Goal: Information Seeking & Learning: Learn about a topic

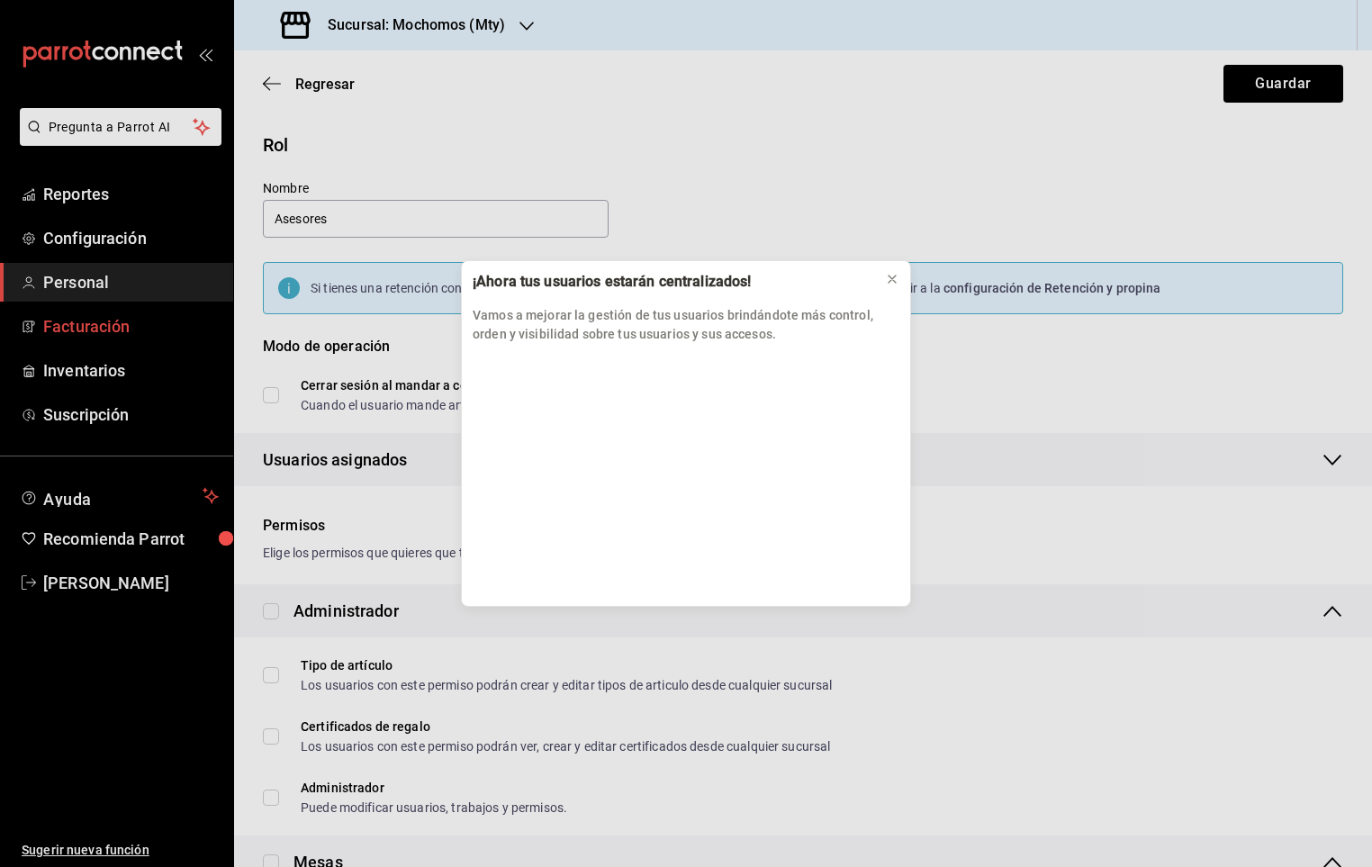
click at [87, 293] on div "¡Ahora tus usuarios estarán centralizados! Vamos a mejorar la gestión de tus us…" at bounding box center [686, 433] width 1372 height 867
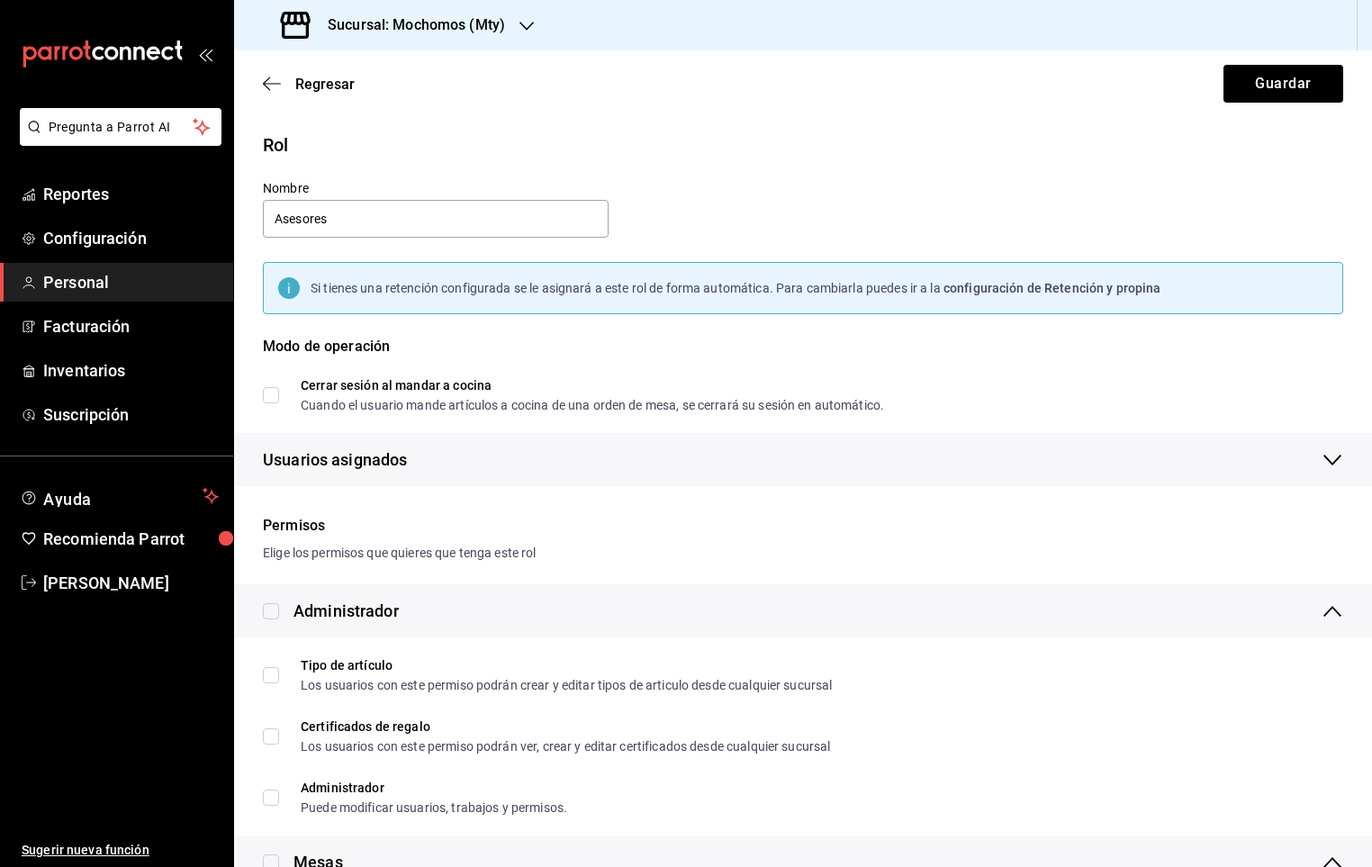
click at [86, 290] on span "Personal" at bounding box center [131, 282] width 176 height 24
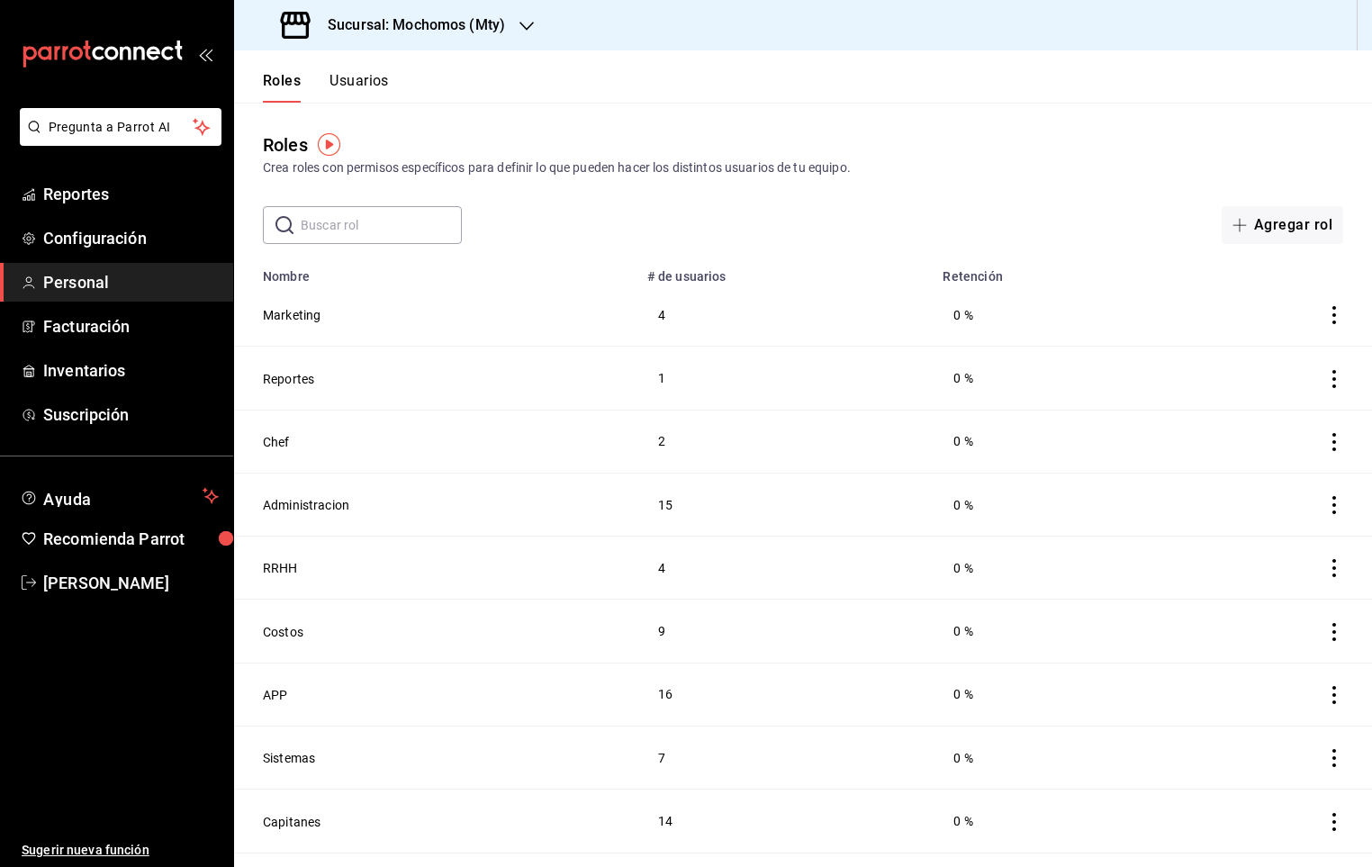
click at [362, 93] on button "Usuarios" at bounding box center [359, 87] width 59 height 31
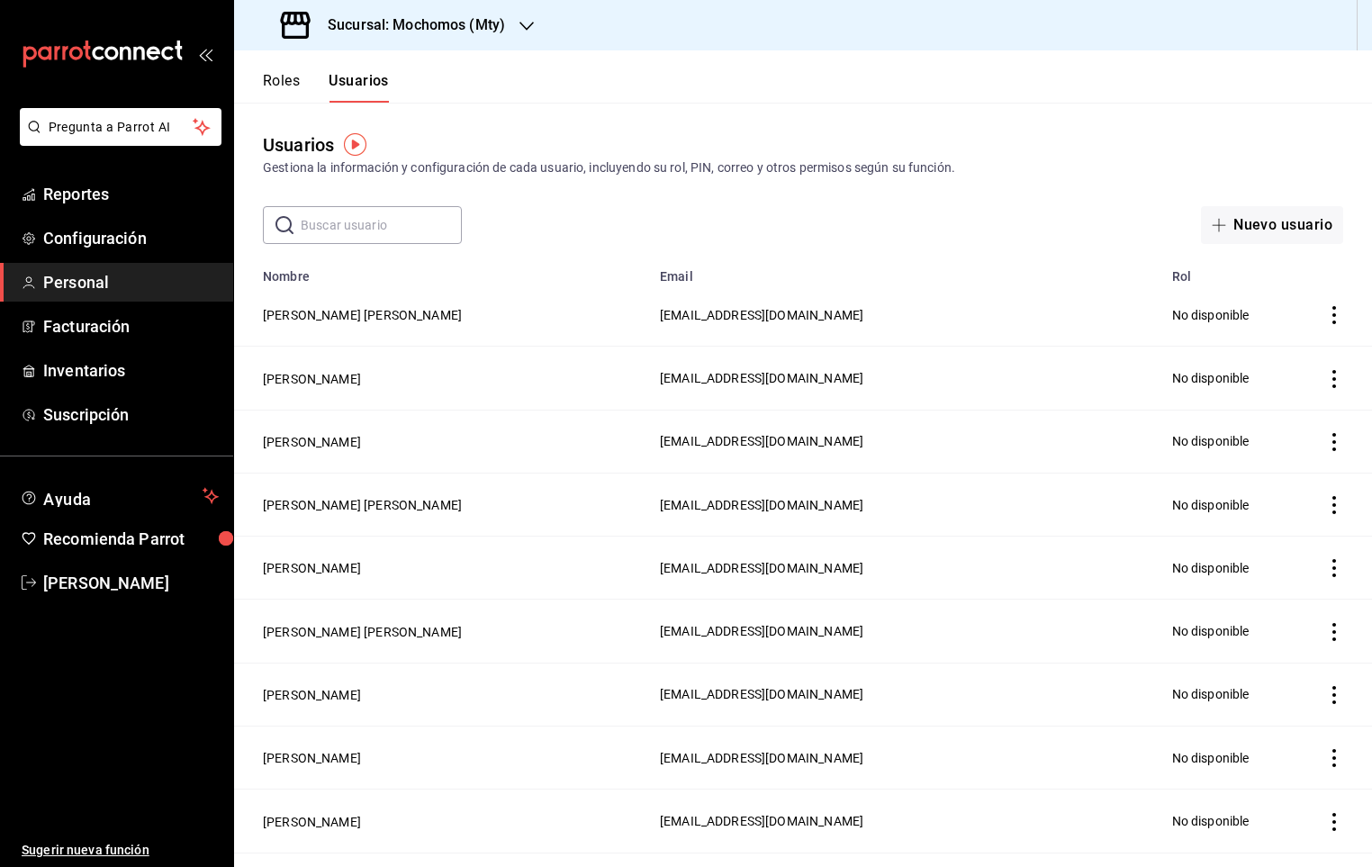
click at [411, 214] on input "text" at bounding box center [381, 225] width 161 height 36
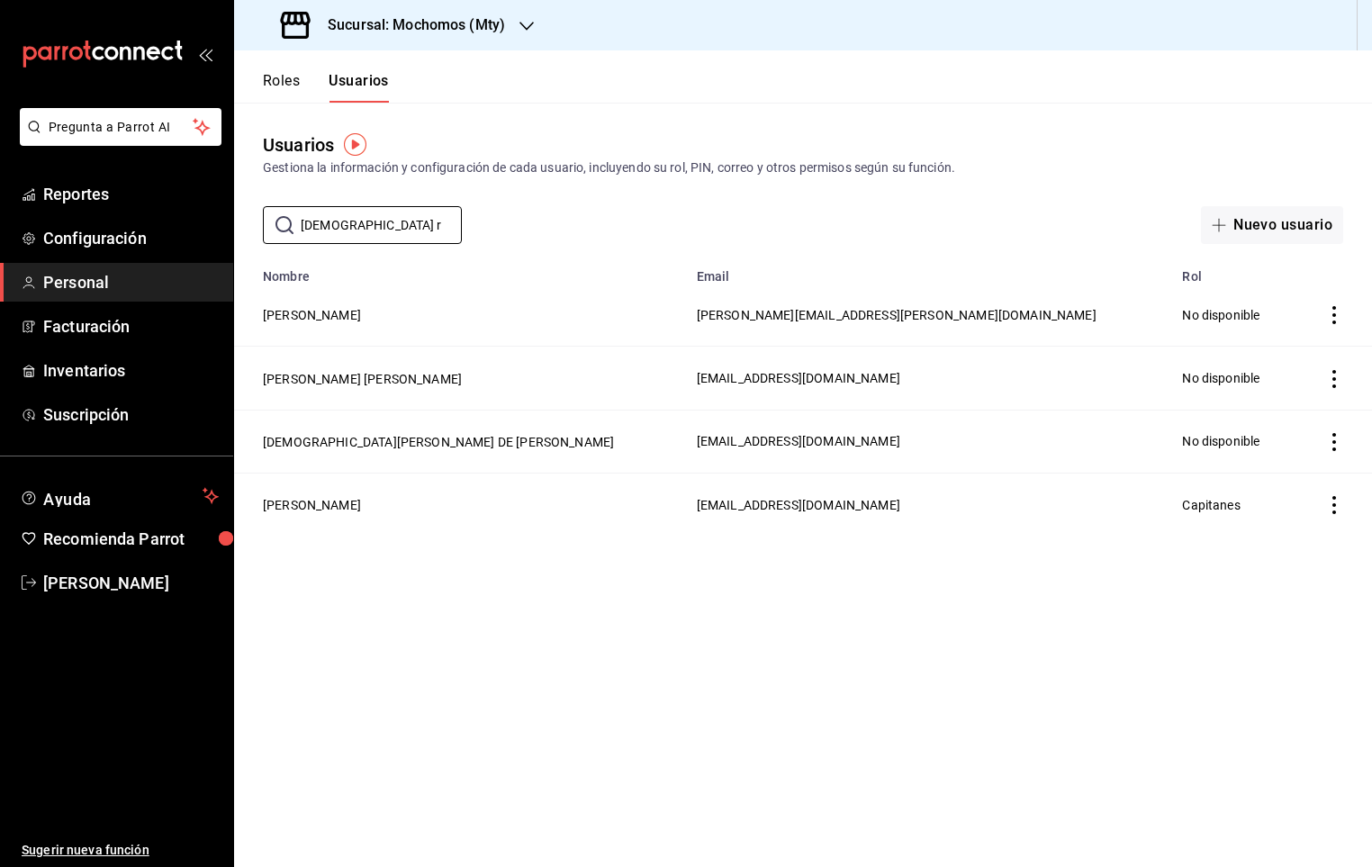
type input "[DEMOGRAPHIC_DATA] r"
click at [413, 519] on td "[PERSON_NAME]" at bounding box center [460, 504] width 452 height 63
click at [361, 513] on button "[PERSON_NAME]" at bounding box center [312, 505] width 98 height 18
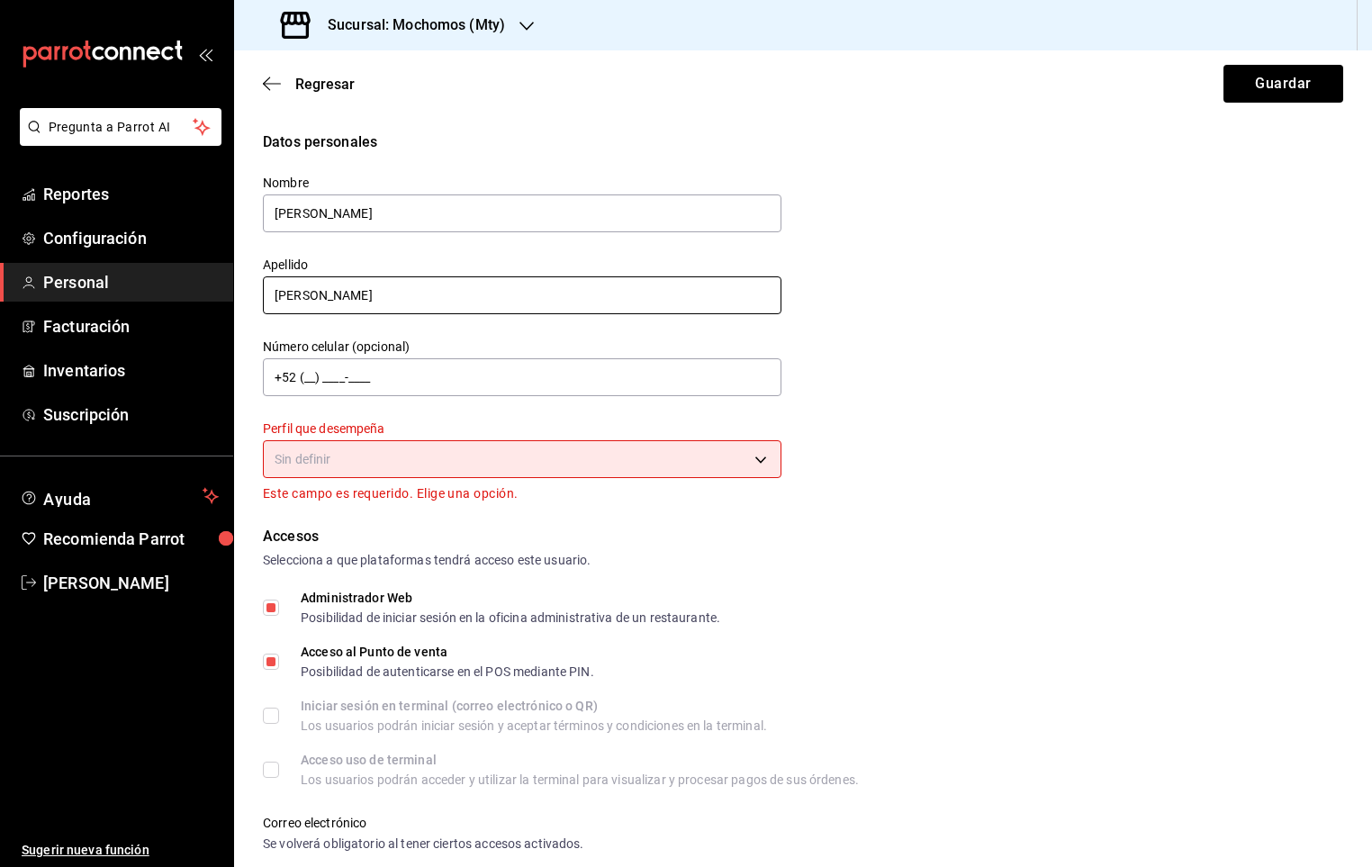
type input "[PERSON_NAME]"
click at [330, 306] on input "[PERSON_NAME]" at bounding box center [522, 295] width 519 height 38
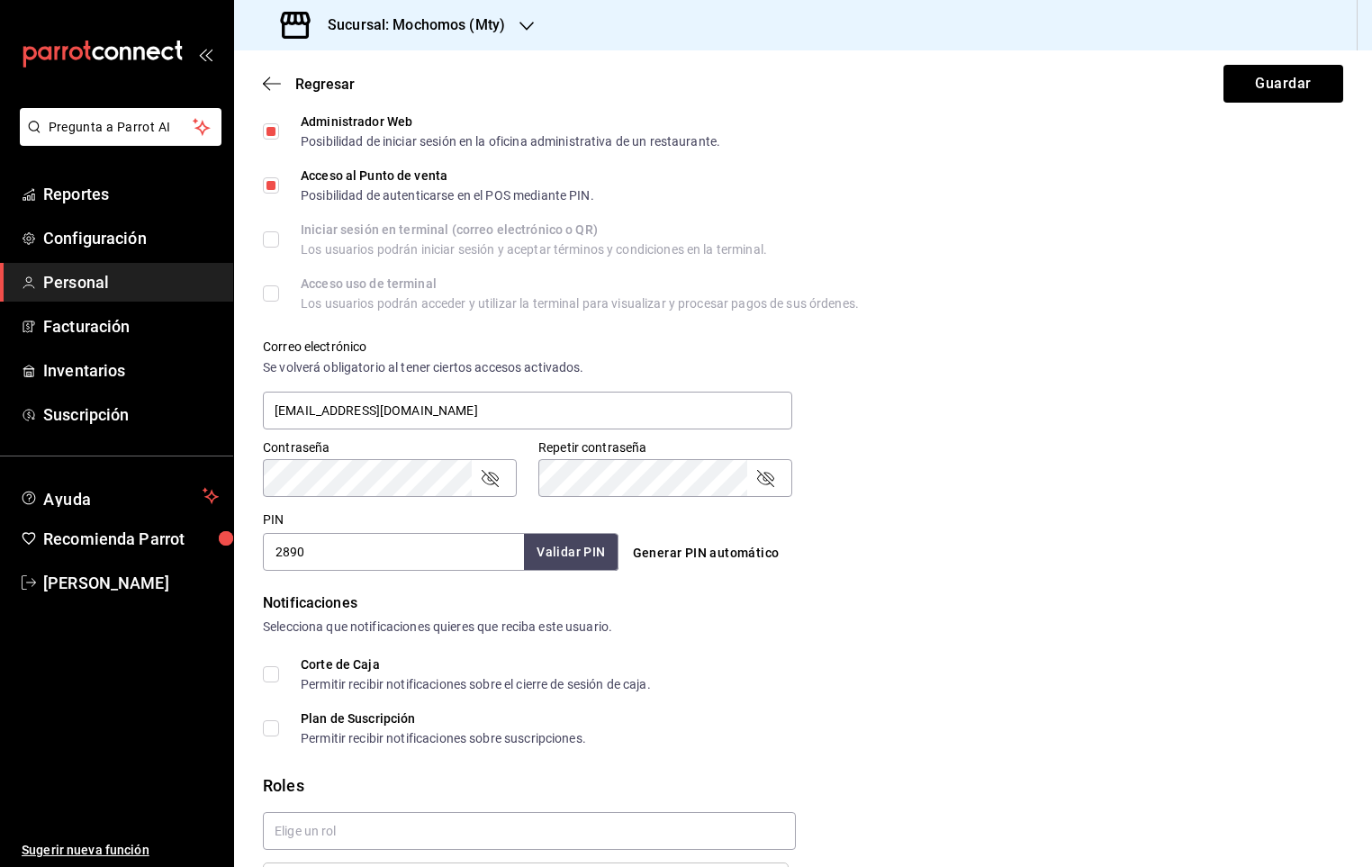
scroll to position [479, 0]
type input "[PERSON_NAME]"
click at [365, 554] on input "2890" at bounding box center [393, 549] width 261 height 38
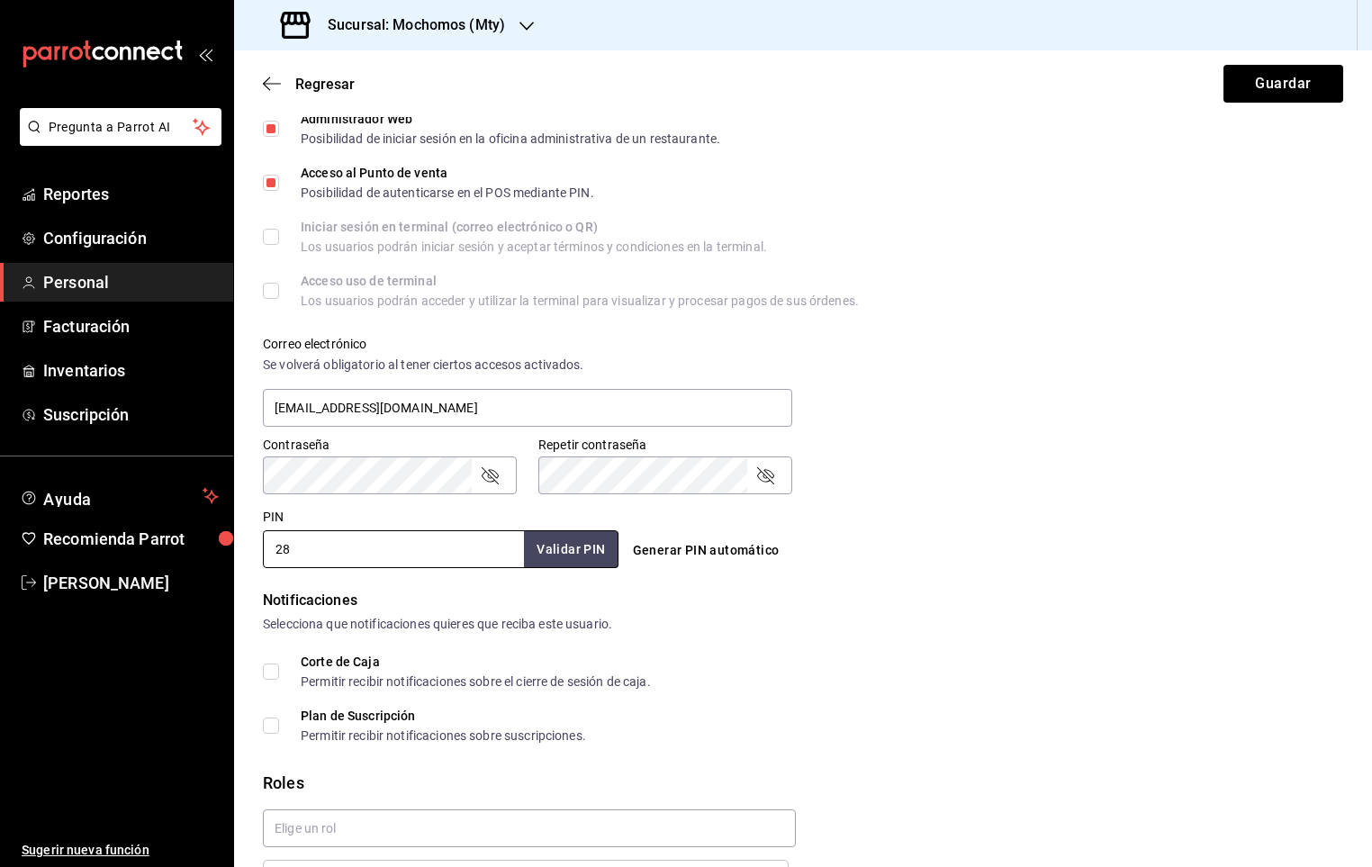
type input "2"
click at [276, 89] on icon "button" at bounding box center [272, 84] width 18 height 16
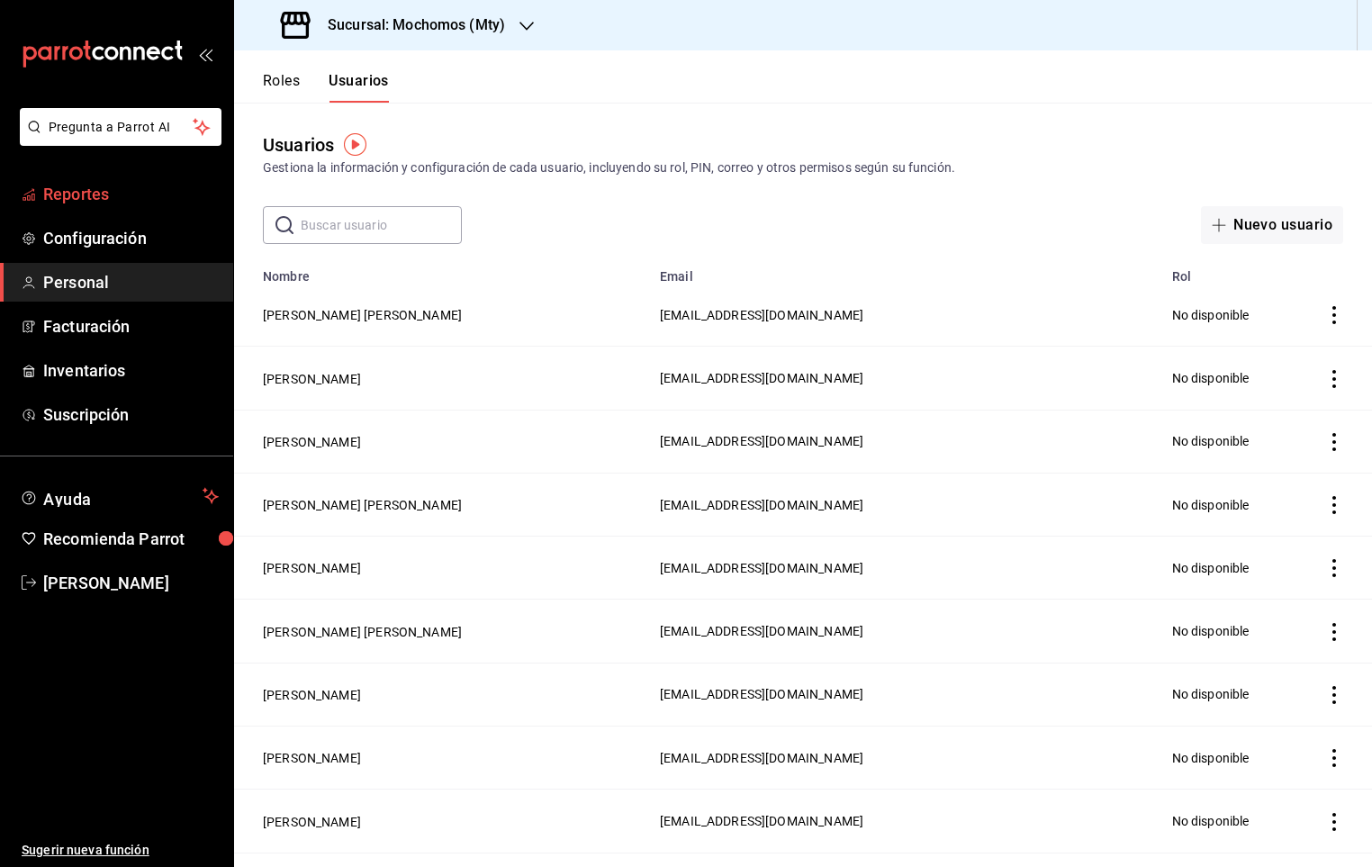
click at [54, 206] on link "Reportes" at bounding box center [116, 194] width 233 height 39
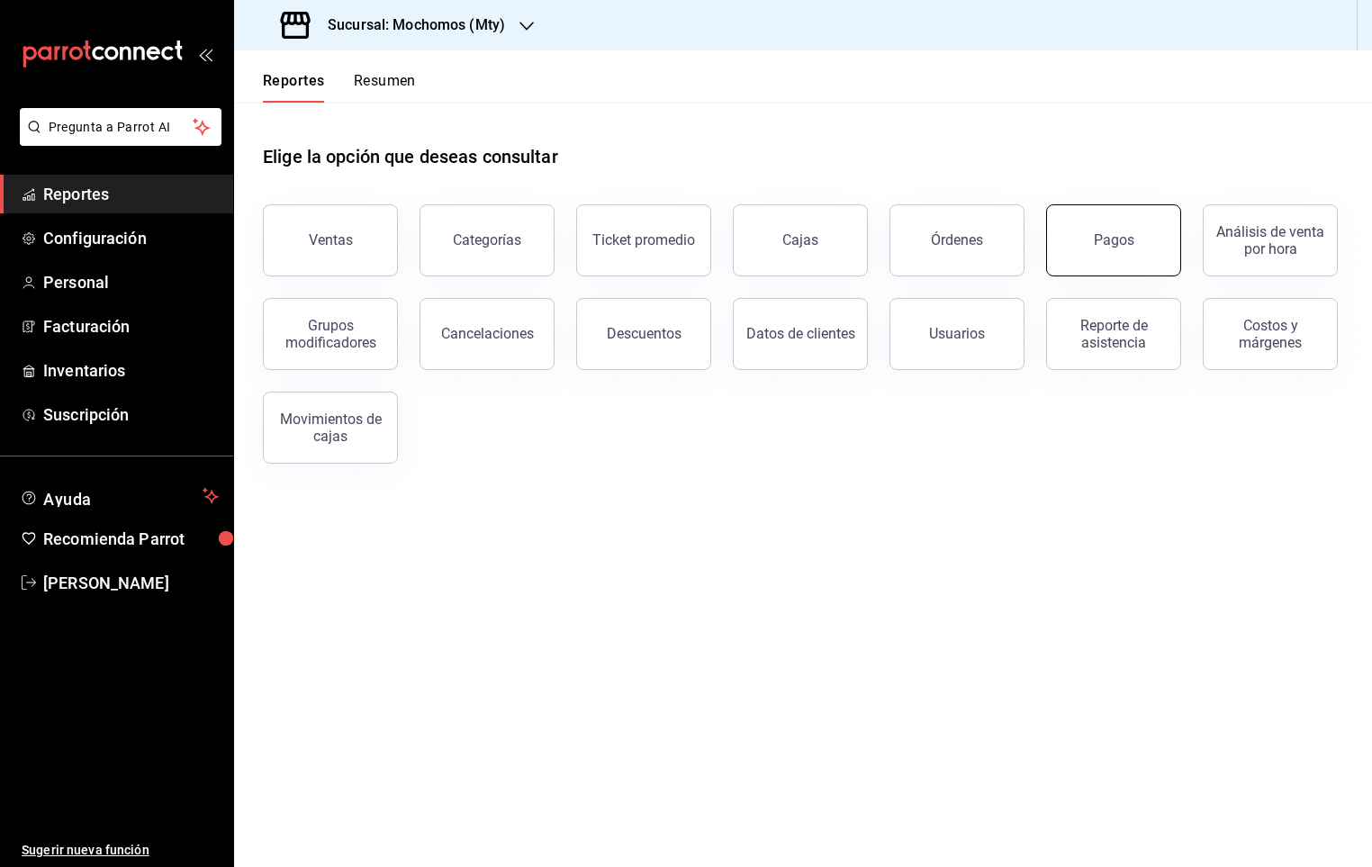
click at [1105, 235] on div "Pagos" at bounding box center [1114, 239] width 41 height 17
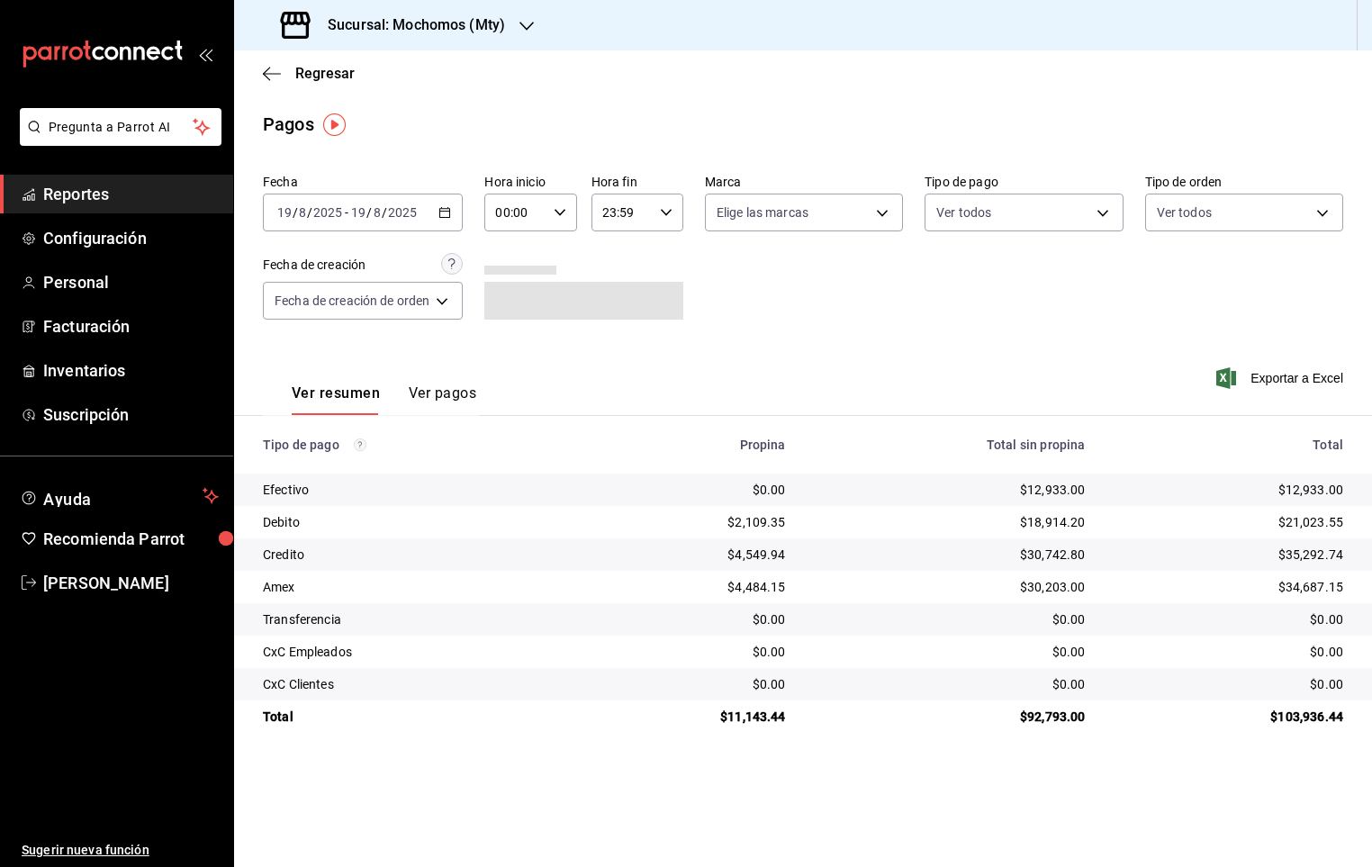
click at [448, 208] on icon "button" at bounding box center [444, 212] width 13 height 13
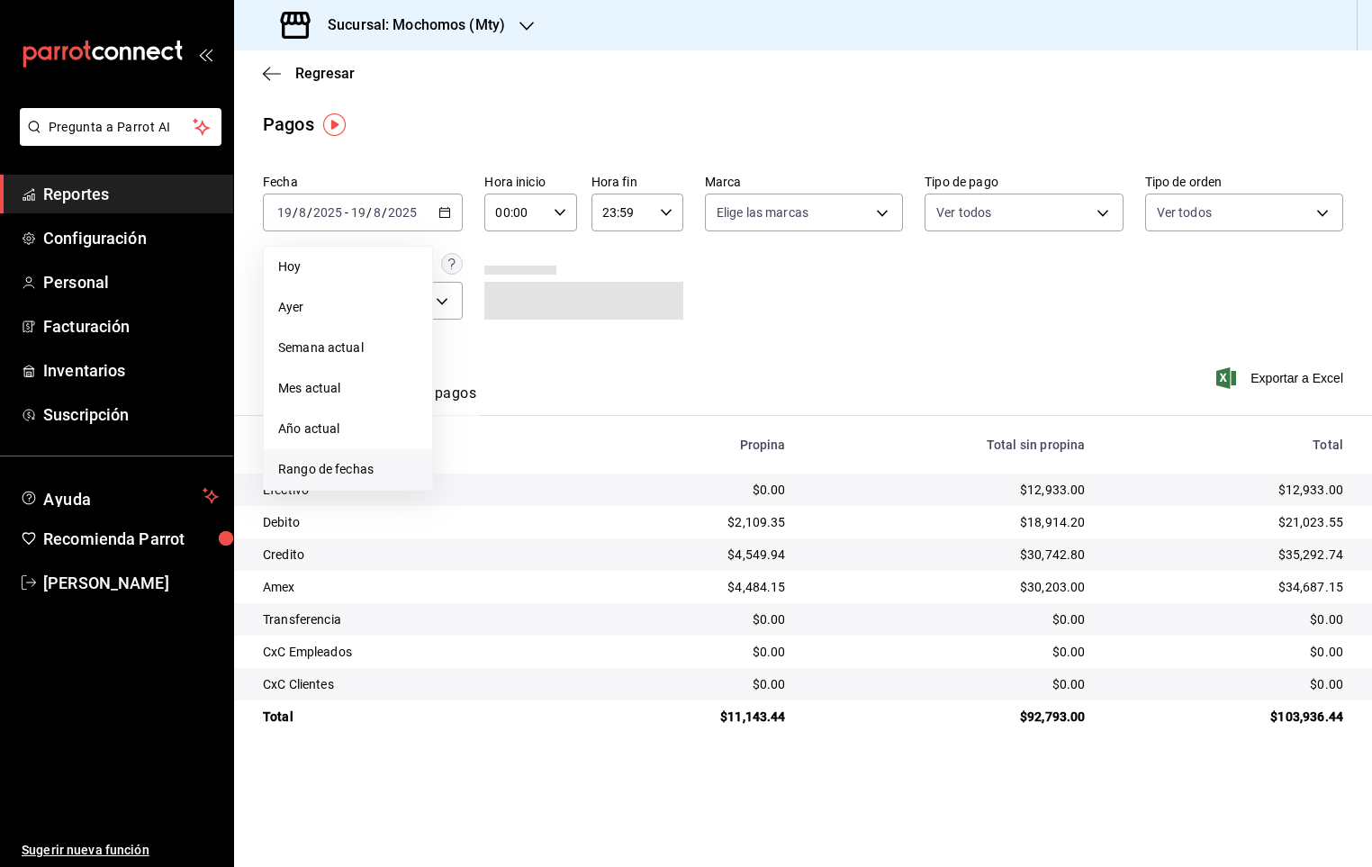
click at [354, 455] on li "Rango de fechas" at bounding box center [348, 469] width 168 height 41
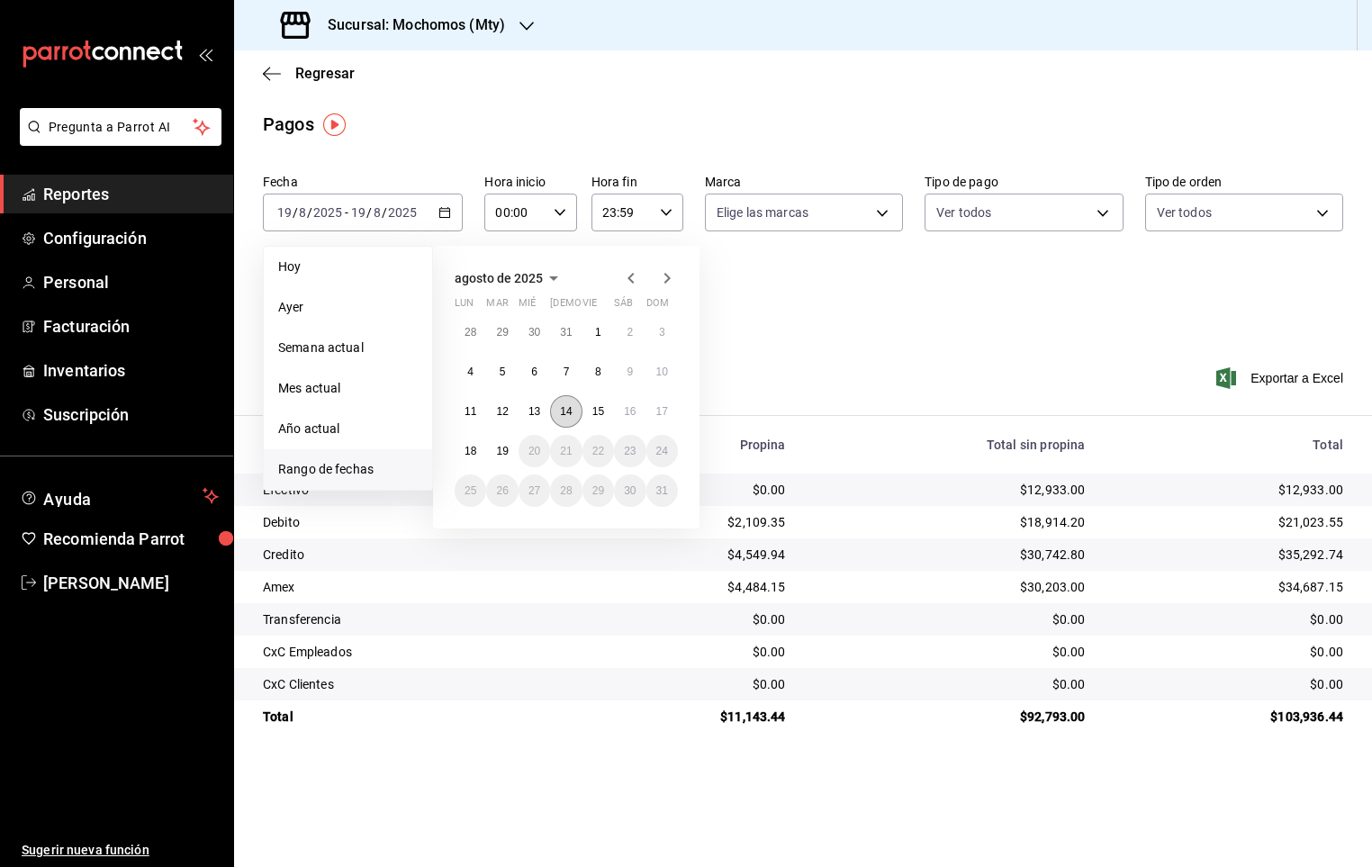
click at [560, 417] on abbr "14" at bounding box center [566, 411] width 12 height 13
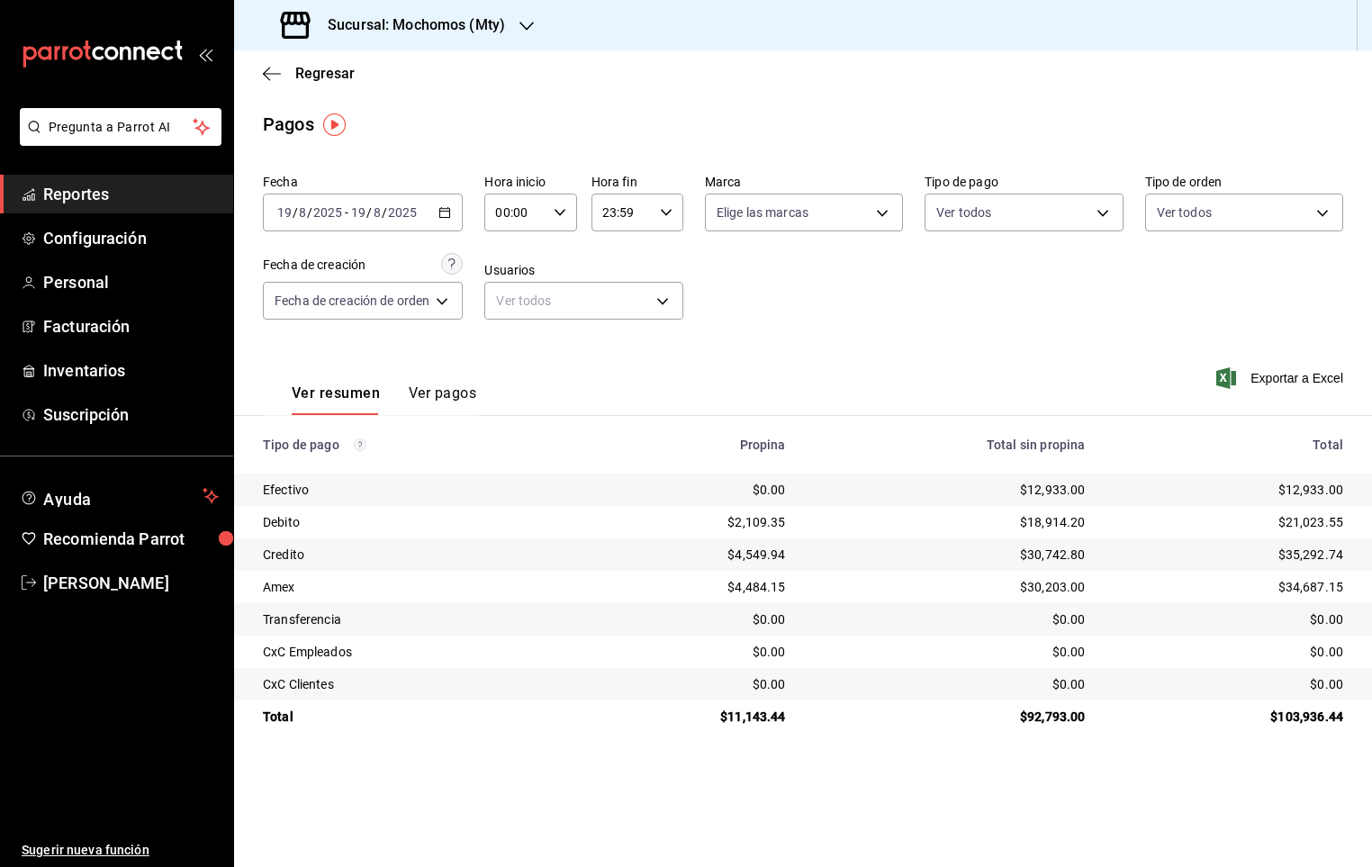
click at [562, 195] on div "00:00 Hora inicio" at bounding box center [530, 213] width 92 height 38
click at [503, 325] on button "05" at bounding box center [510, 339] width 39 height 36
type input "05:00"
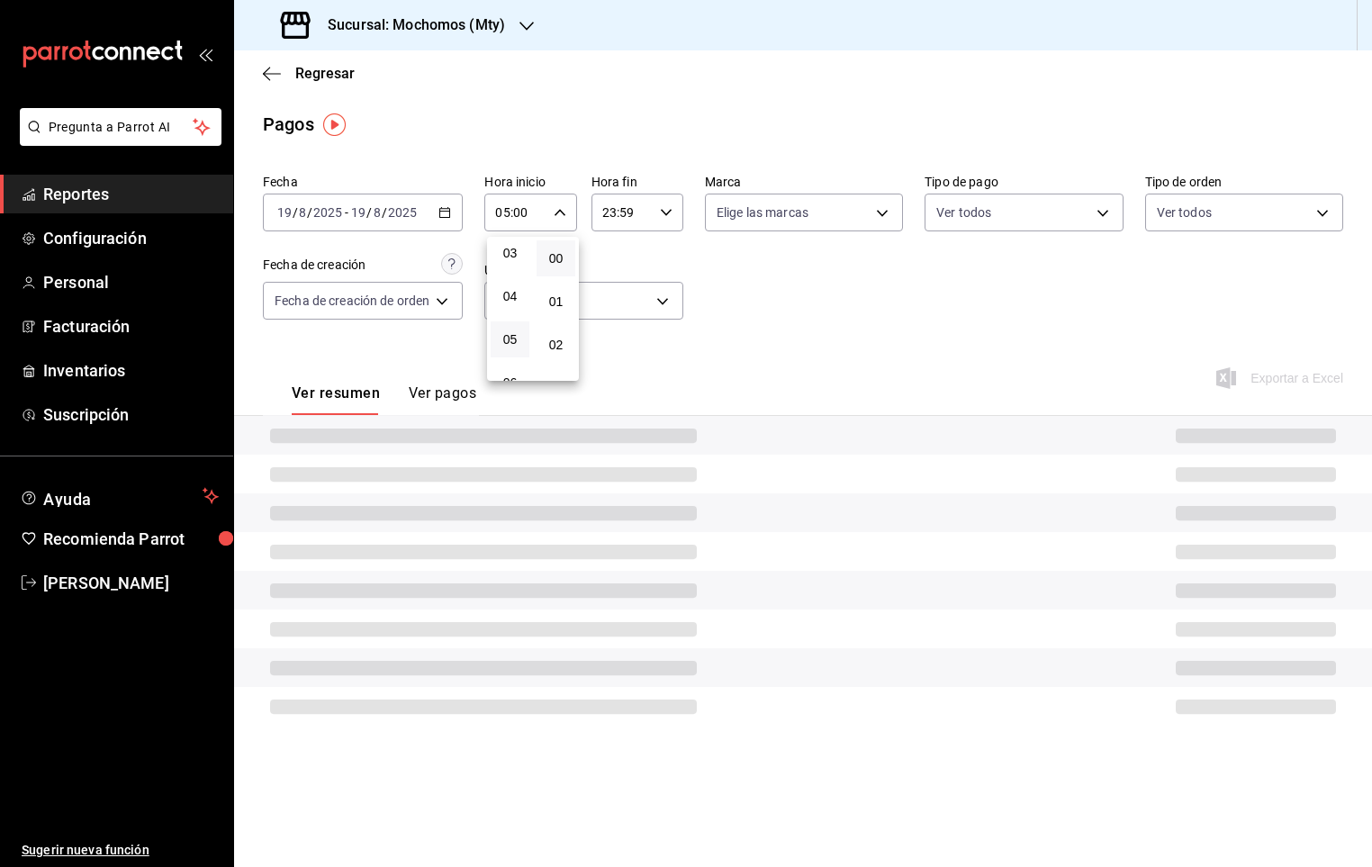
click at [671, 213] on div at bounding box center [686, 433] width 1372 height 867
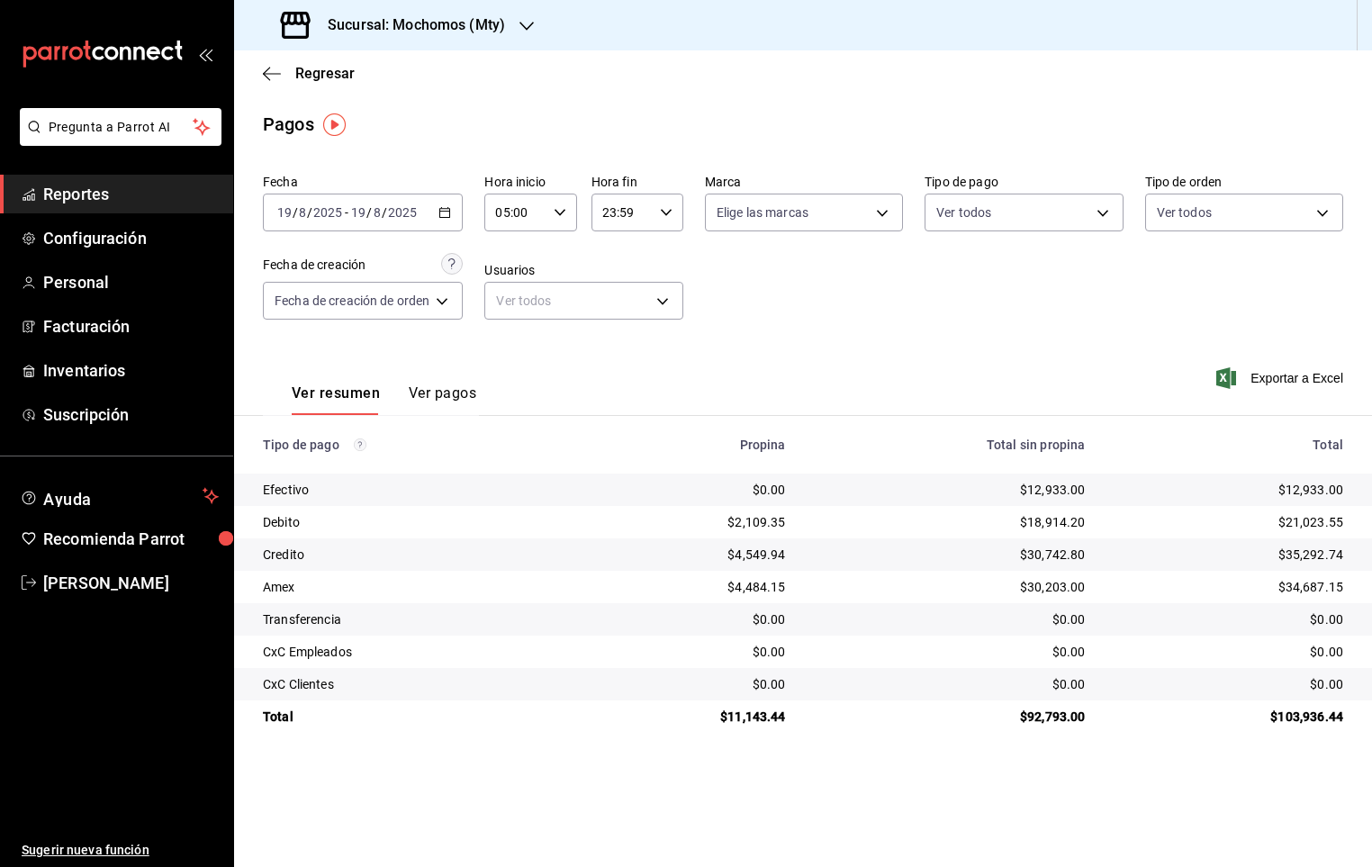
click at [670, 221] on div "23:59 Hora fin" at bounding box center [638, 213] width 92 height 38
drag, startPoint x: 613, startPoint y: 276, endPoint x: 644, endPoint y: 222, distance: 61.3
click at [613, 273] on span "05" at bounding box center [616, 279] width 17 height 14
type input "05:59"
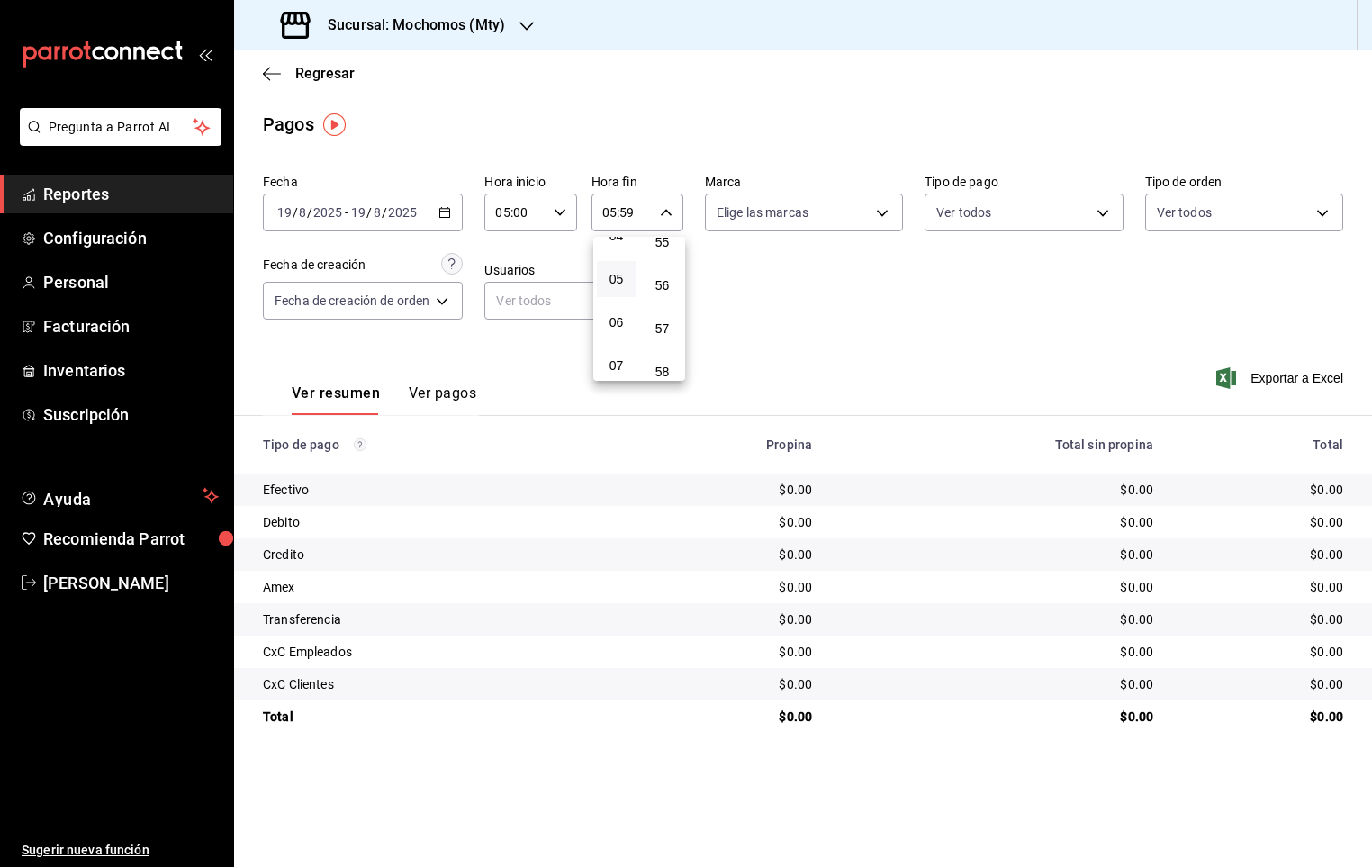
click at [1106, 211] on div at bounding box center [686, 433] width 1372 height 867
drag, startPoint x: 427, startPoint y: 394, endPoint x: 448, endPoint y: 359, distance: 41.2
click at [432, 392] on button "Ver pagos" at bounding box center [443, 399] width 68 height 31
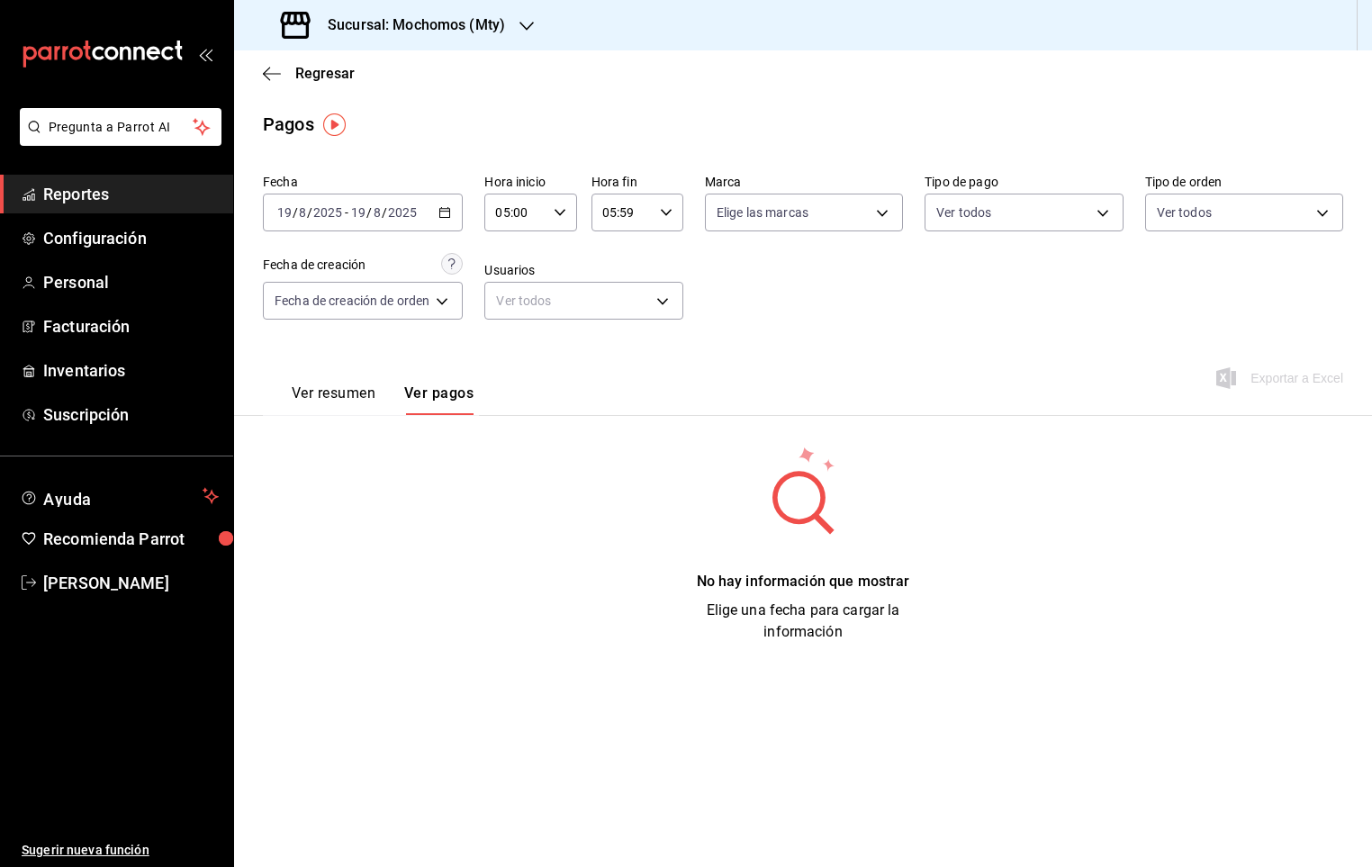
click at [446, 203] on div "[DATE] [DATE] - [DATE] [DATE]" at bounding box center [363, 213] width 200 height 38
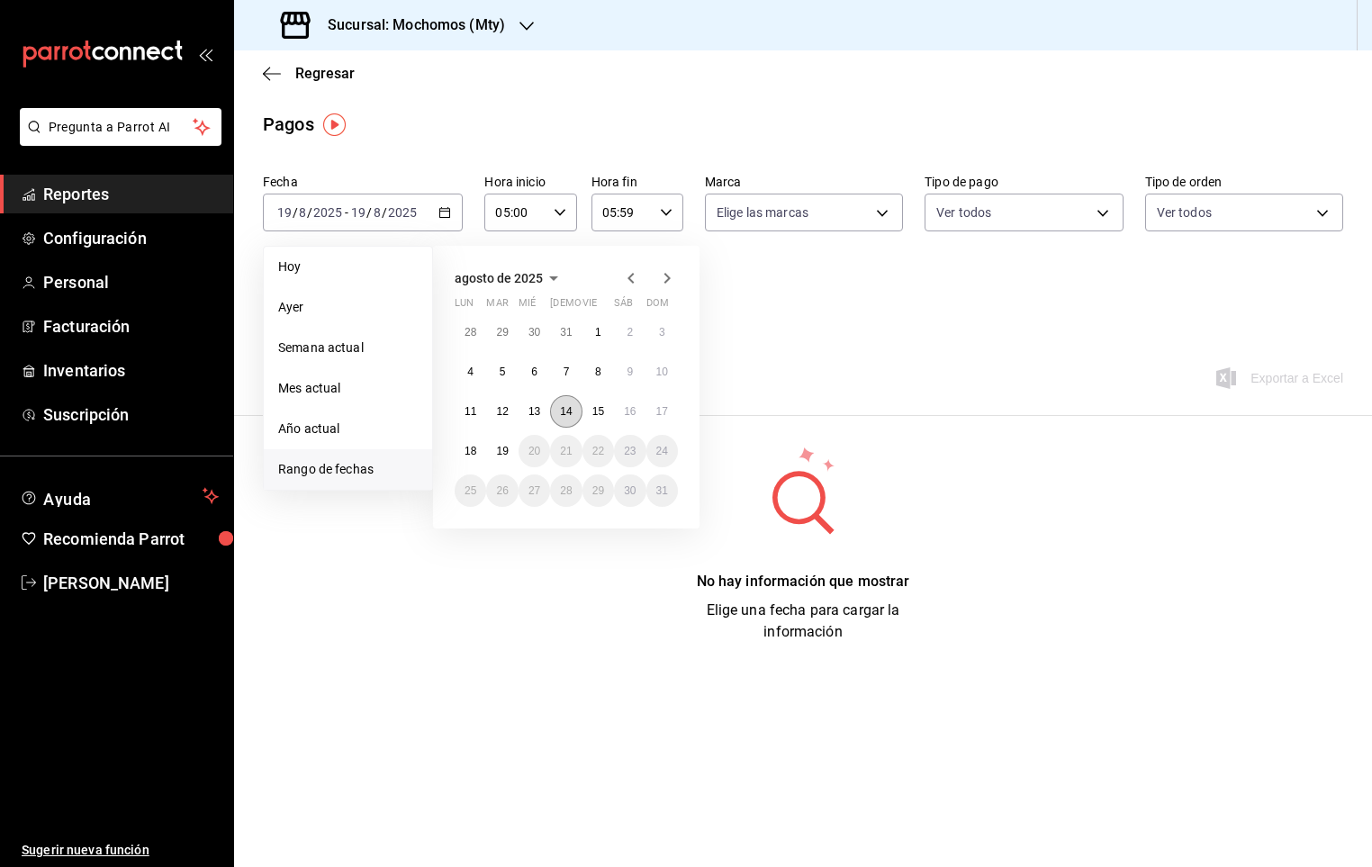
click at [552, 411] on button "14" at bounding box center [566, 411] width 32 height 32
click at [587, 408] on button "15" at bounding box center [599, 411] width 32 height 32
type input "00:00"
type input "23:59"
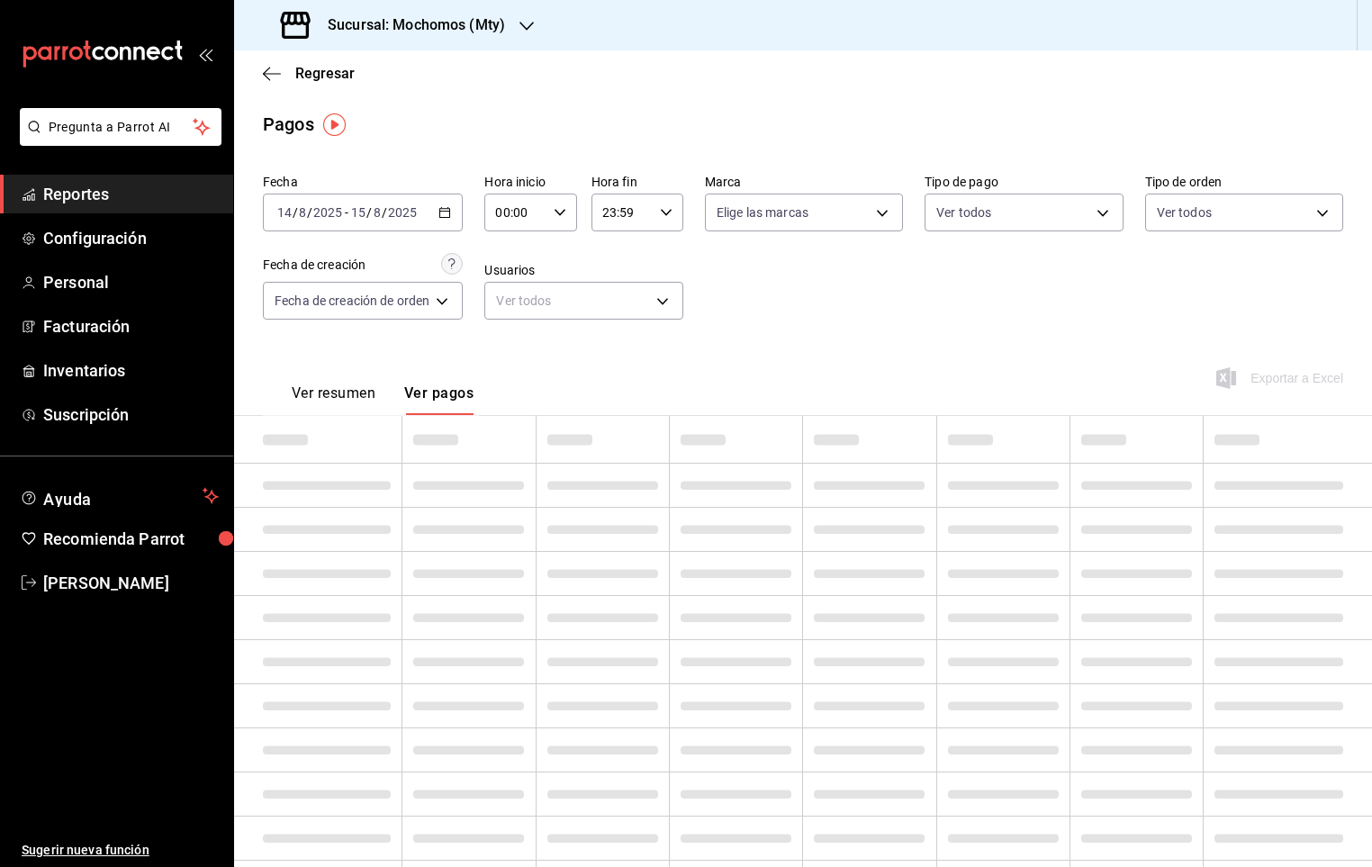
click at [565, 213] on icon "button" at bounding box center [560, 212] width 13 height 13
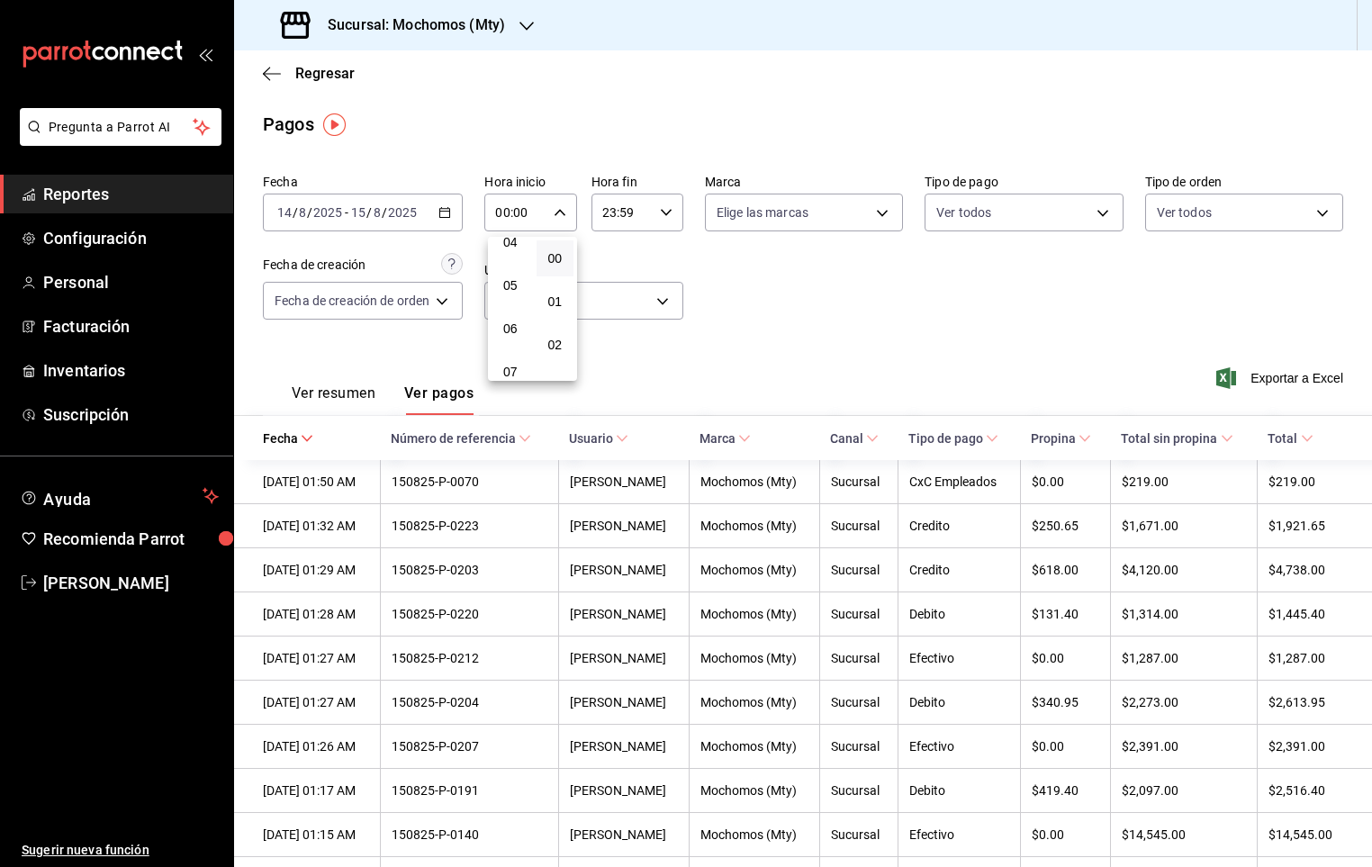
scroll to position [135, 0]
click at [514, 293] on span "04" at bounding box center [510, 296] width 16 height 14
type input "04:00"
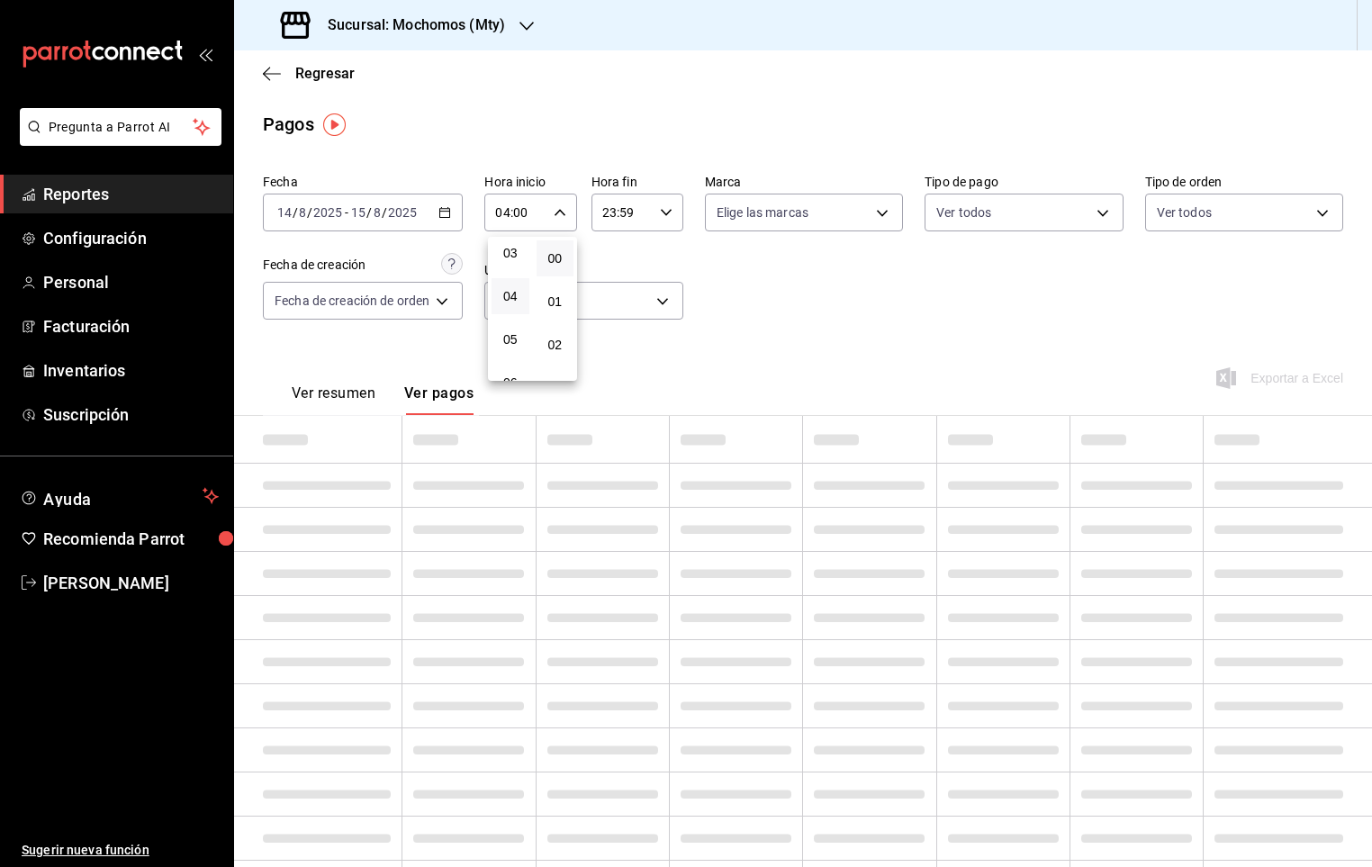
click at [660, 214] on div at bounding box center [686, 433] width 1372 height 867
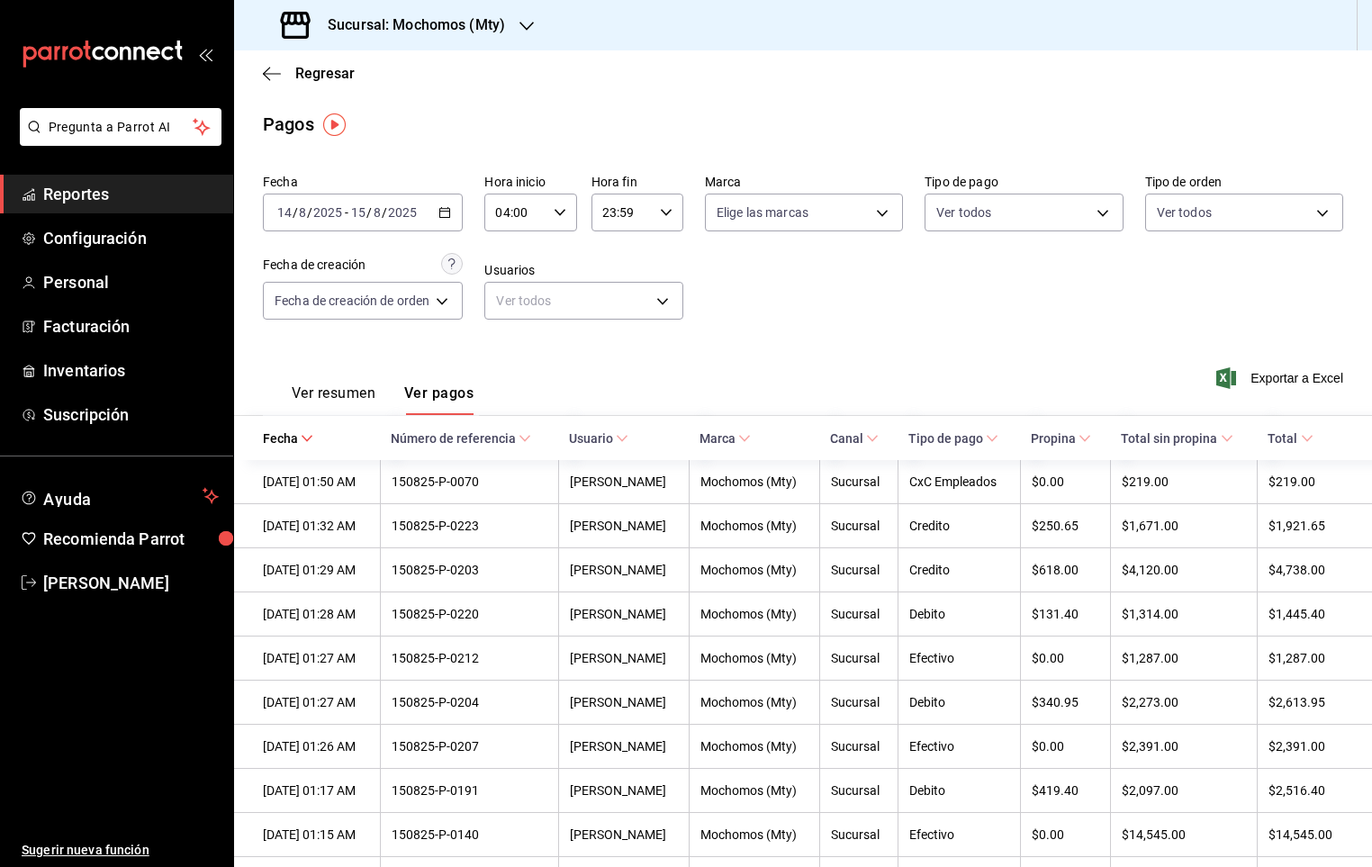
click at [660, 214] on icon "button" at bounding box center [666, 212] width 13 height 13
click at [614, 322] on button "05" at bounding box center [614, 339] width 38 height 36
type input "05:59"
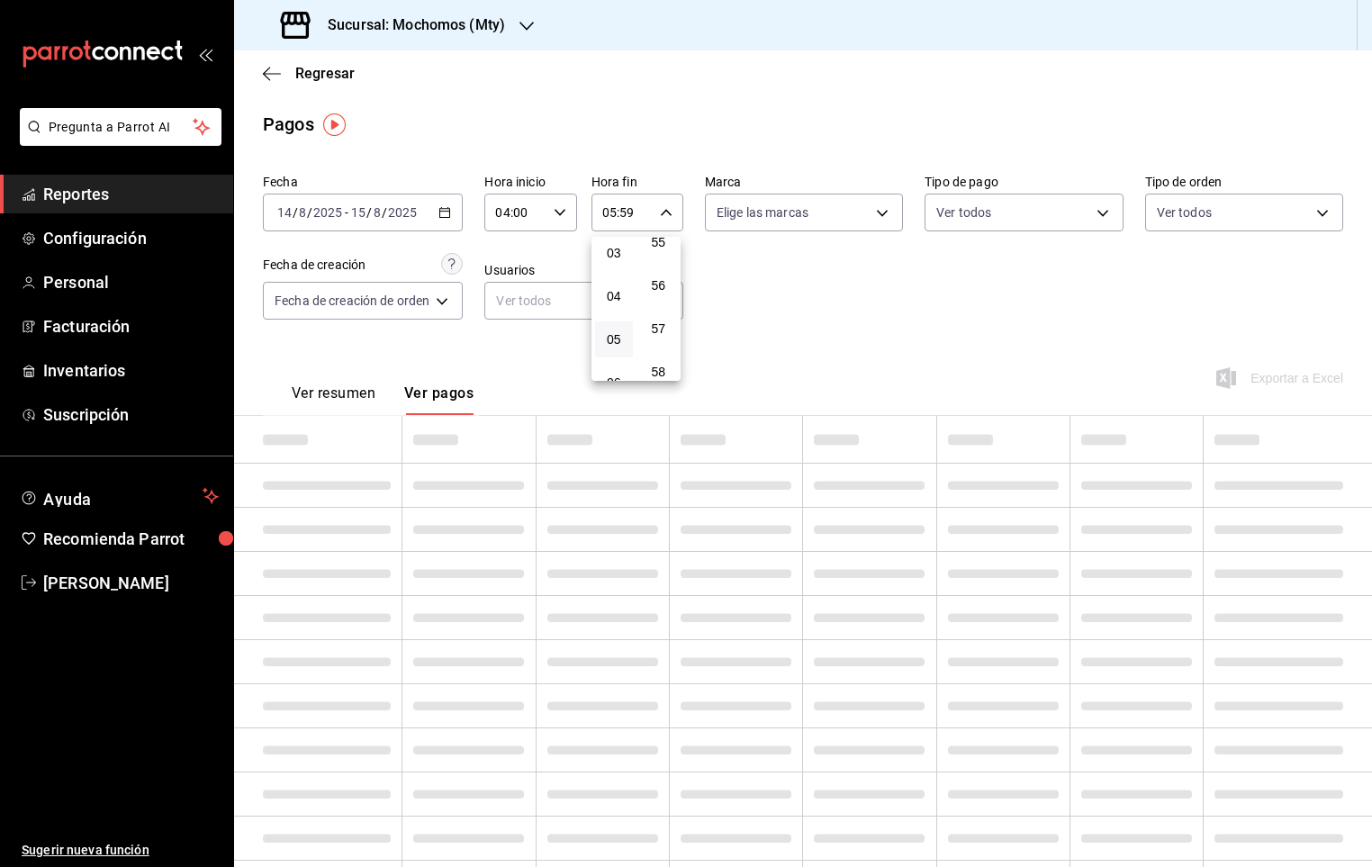
click at [821, 292] on div at bounding box center [686, 433] width 1372 height 867
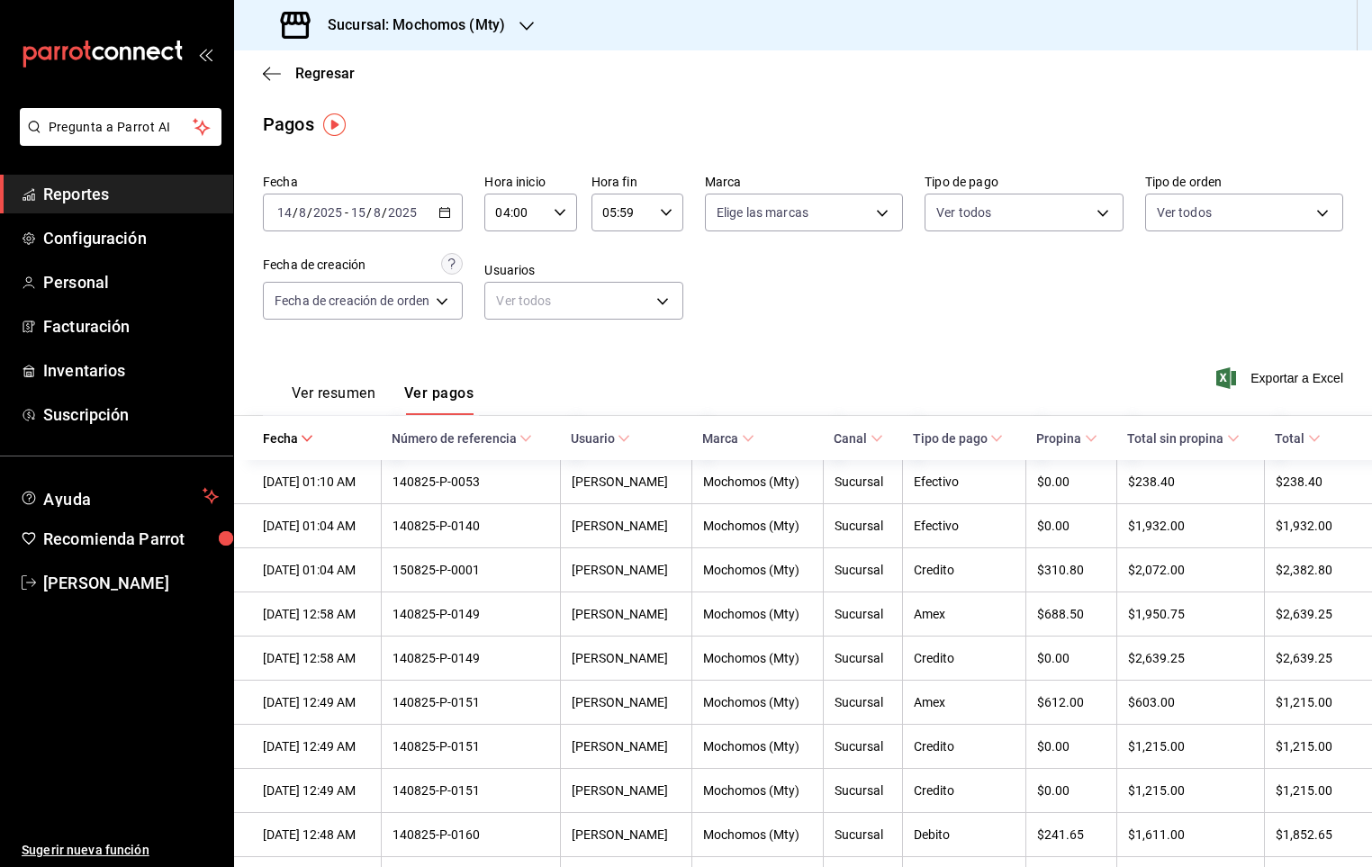
click at [1275, 436] on span "Total" at bounding box center [1297, 438] width 45 height 14
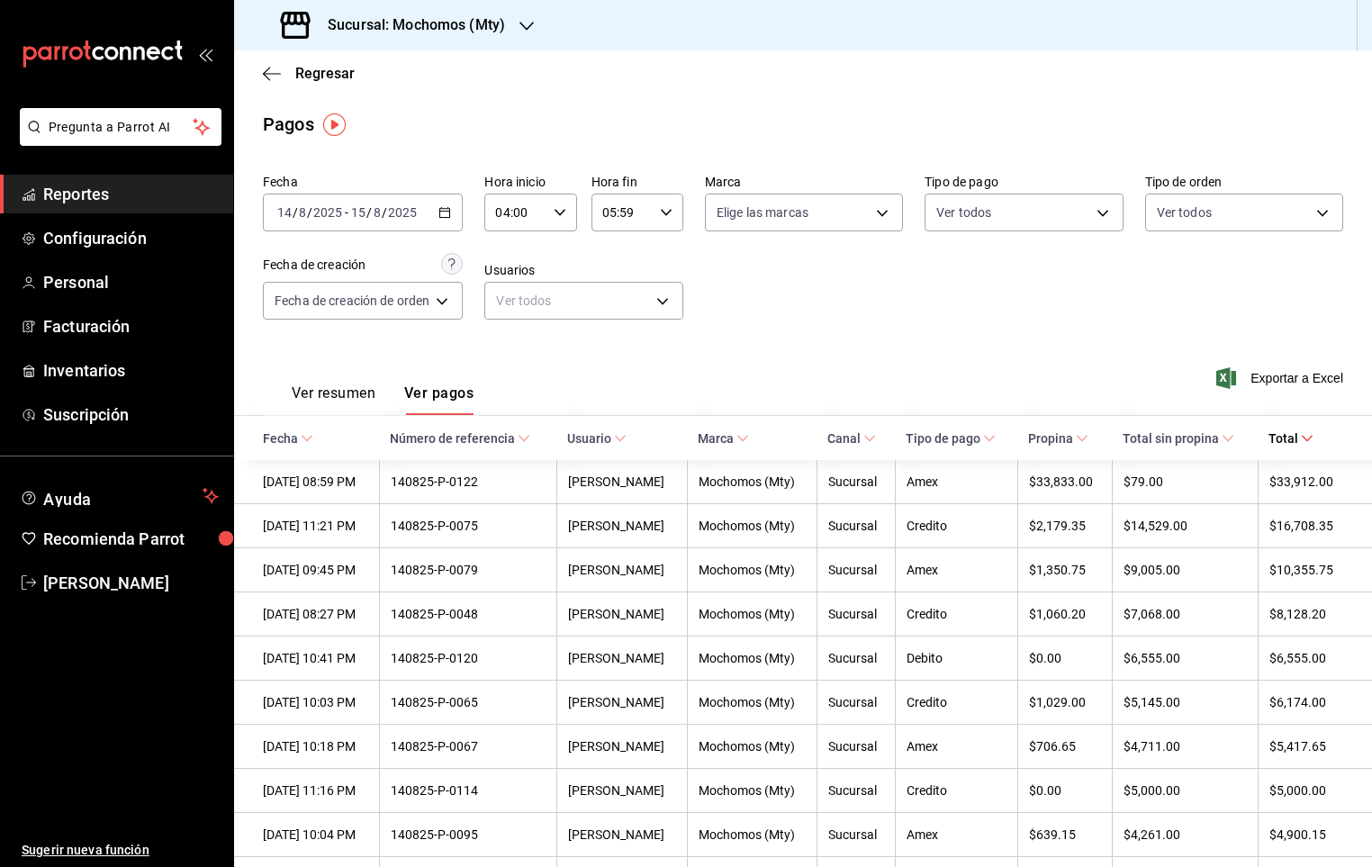
click at [1301, 438] on icon at bounding box center [1307, 438] width 13 height 13
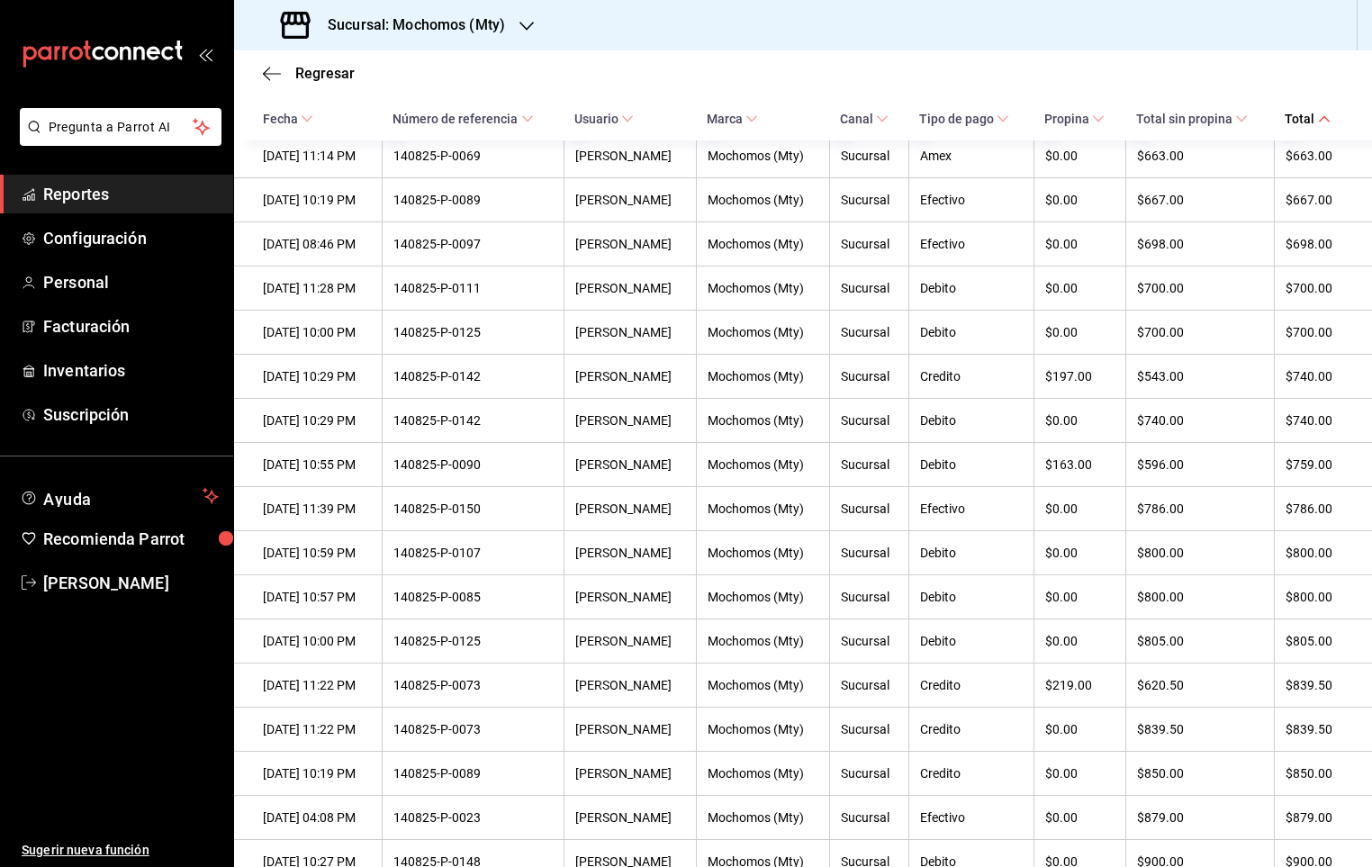
scroll to position [1386, 0]
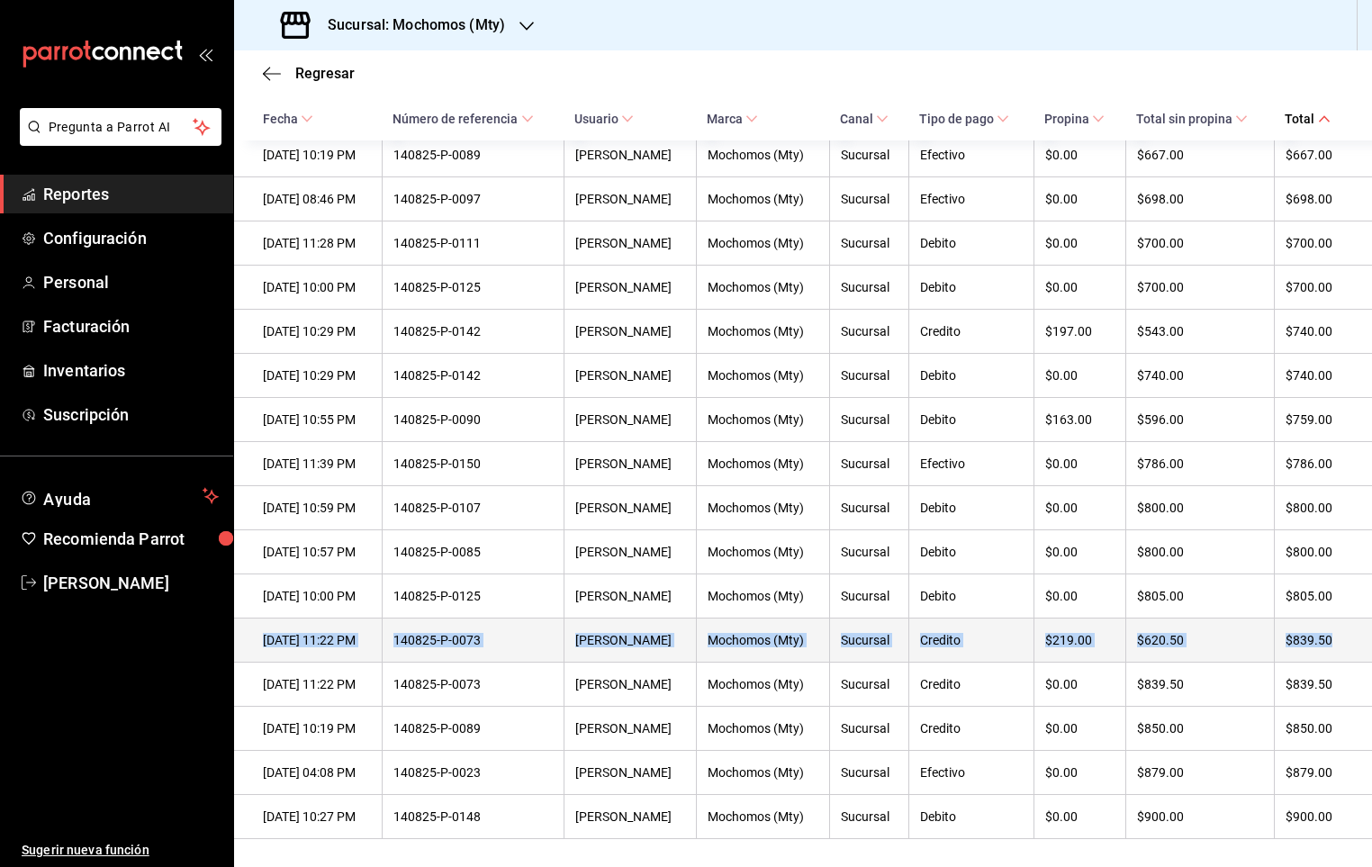
drag, startPoint x: 1348, startPoint y: 641, endPoint x: 1346, endPoint y: 692, distance: 51.4
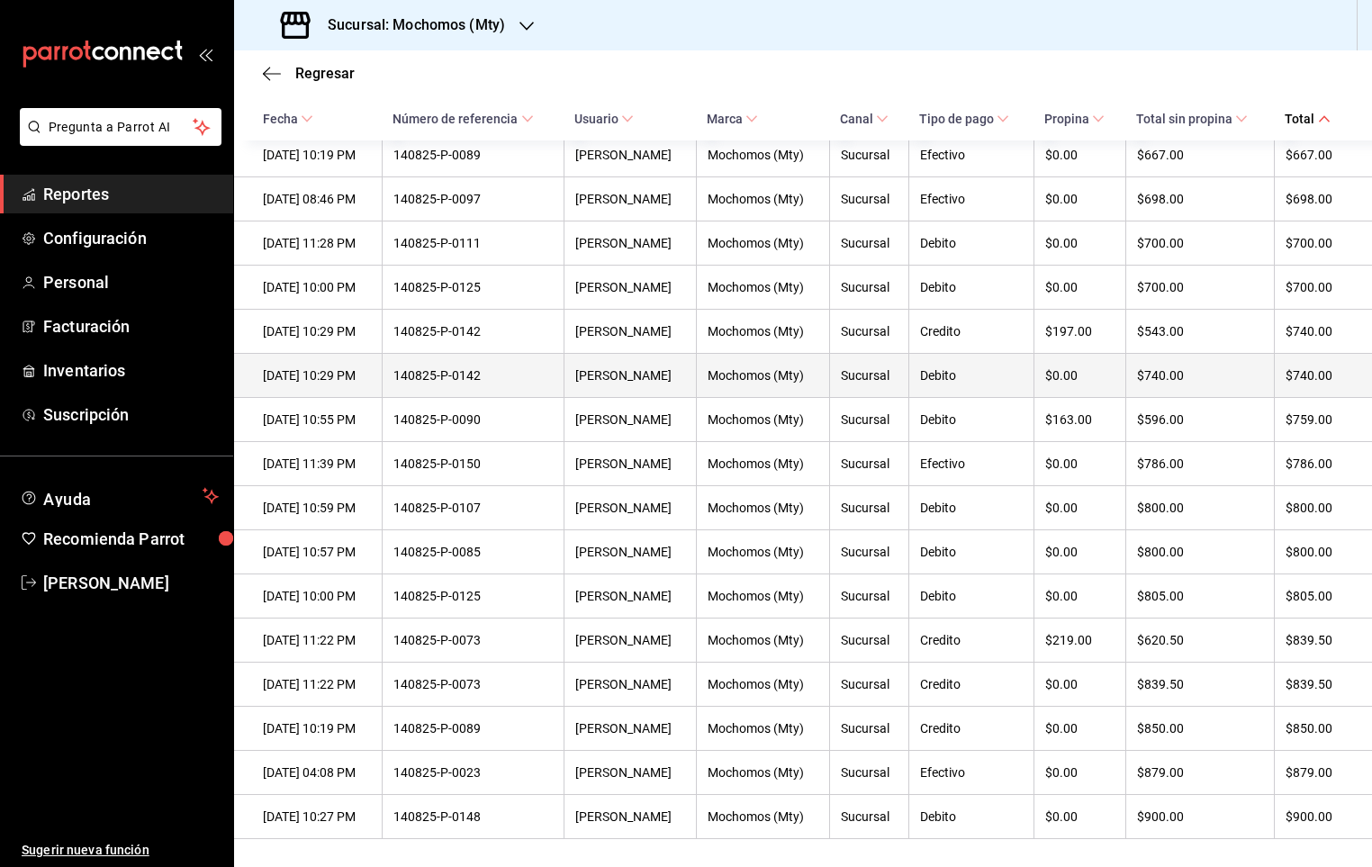
drag, startPoint x: 1346, startPoint y: 692, endPoint x: 1224, endPoint y: 402, distance: 314.7
click at [1224, 383] on div "$740.00" at bounding box center [1200, 375] width 127 height 14
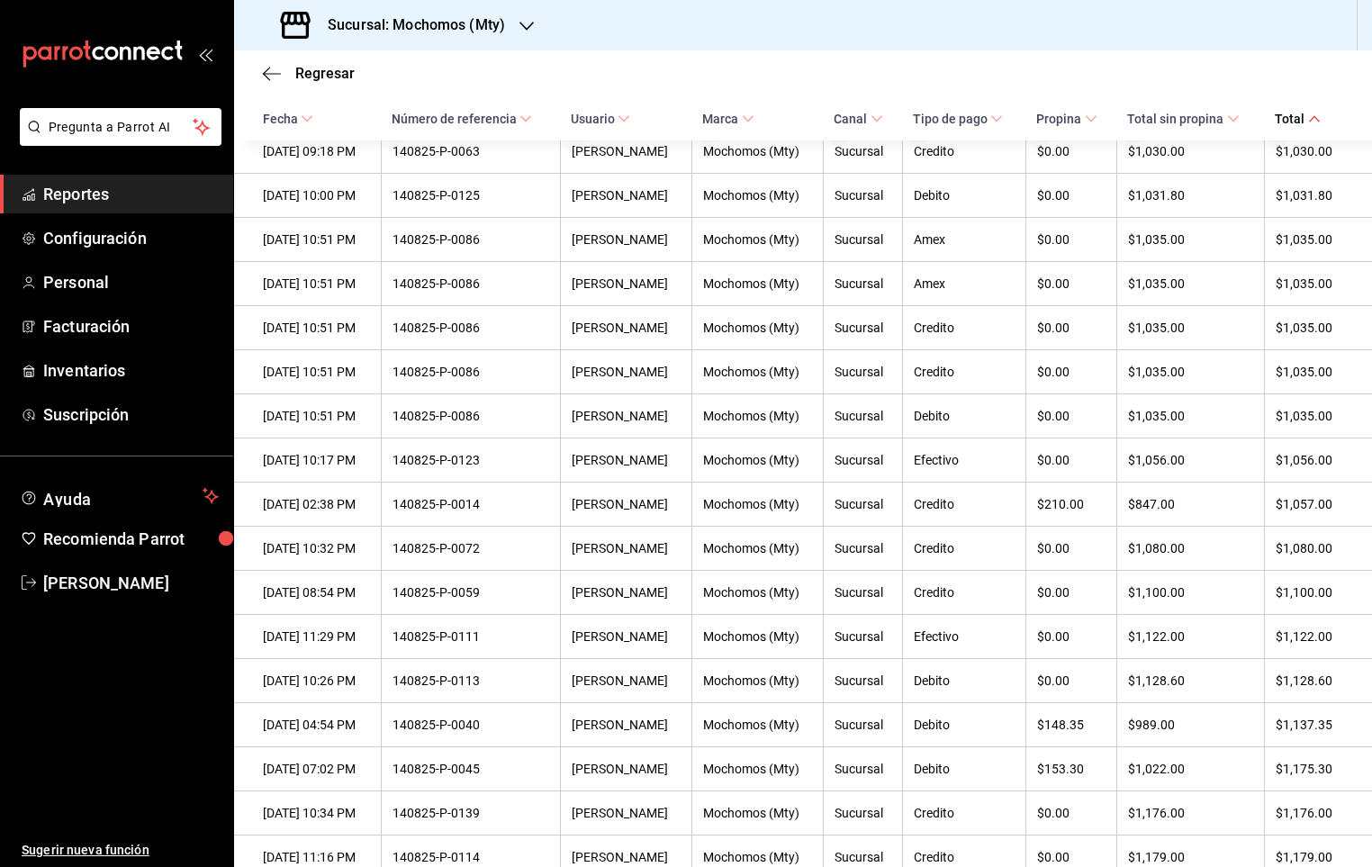
scroll to position [2450, 0]
click at [1192, 122] on span "Total sin propina" at bounding box center [1183, 119] width 112 height 14
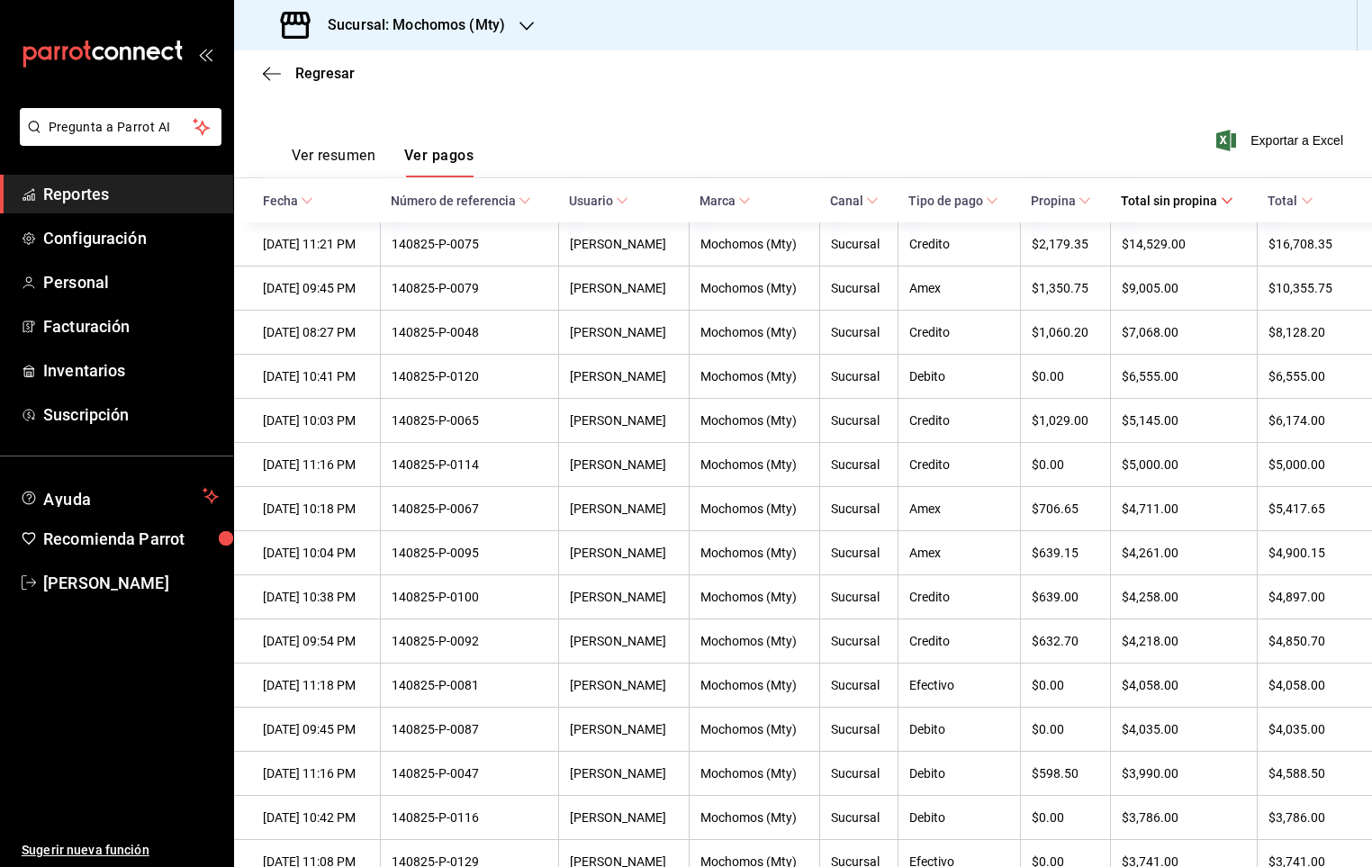
scroll to position [209, 0]
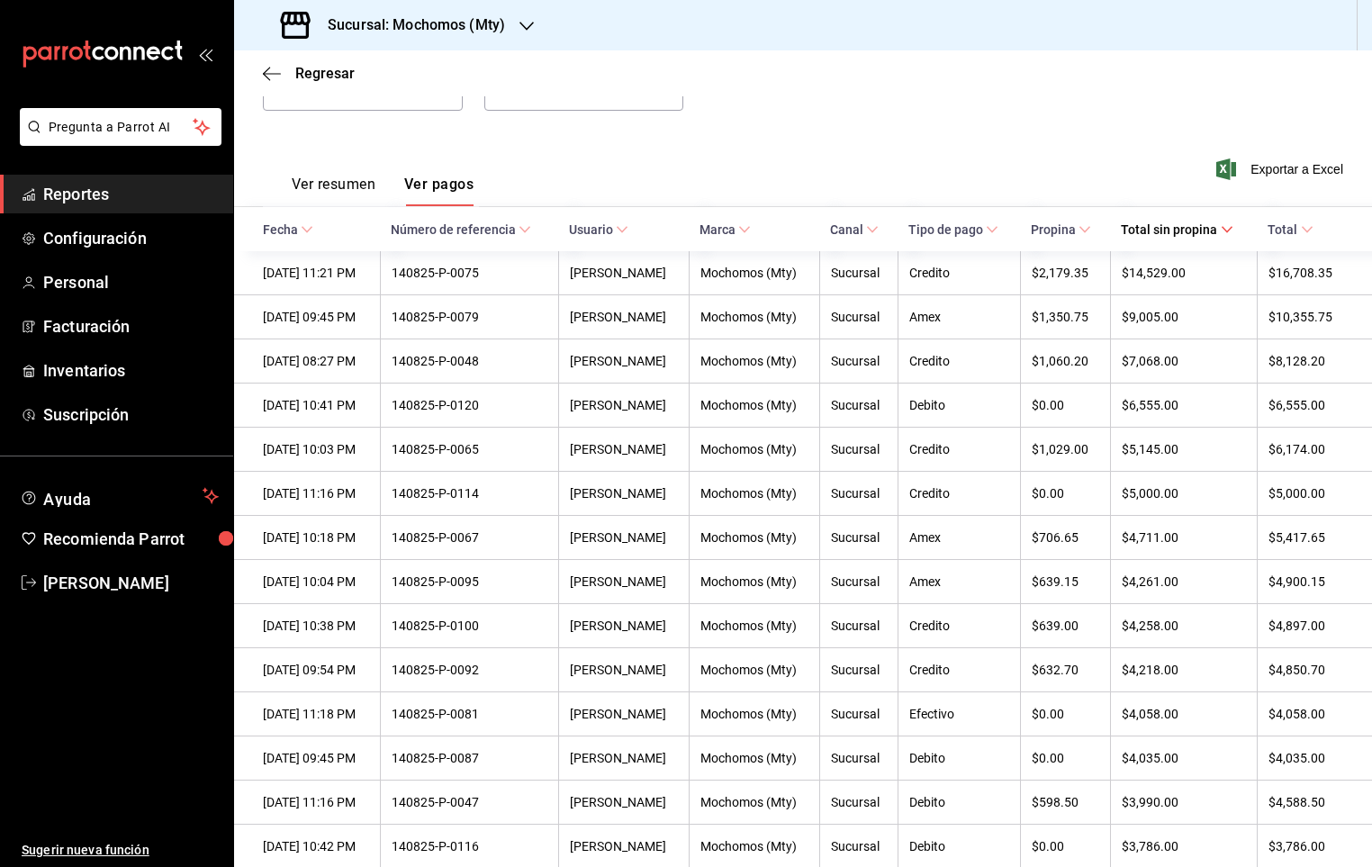
click at [1186, 224] on span "Total sin propina" at bounding box center [1177, 229] width 112 height 14
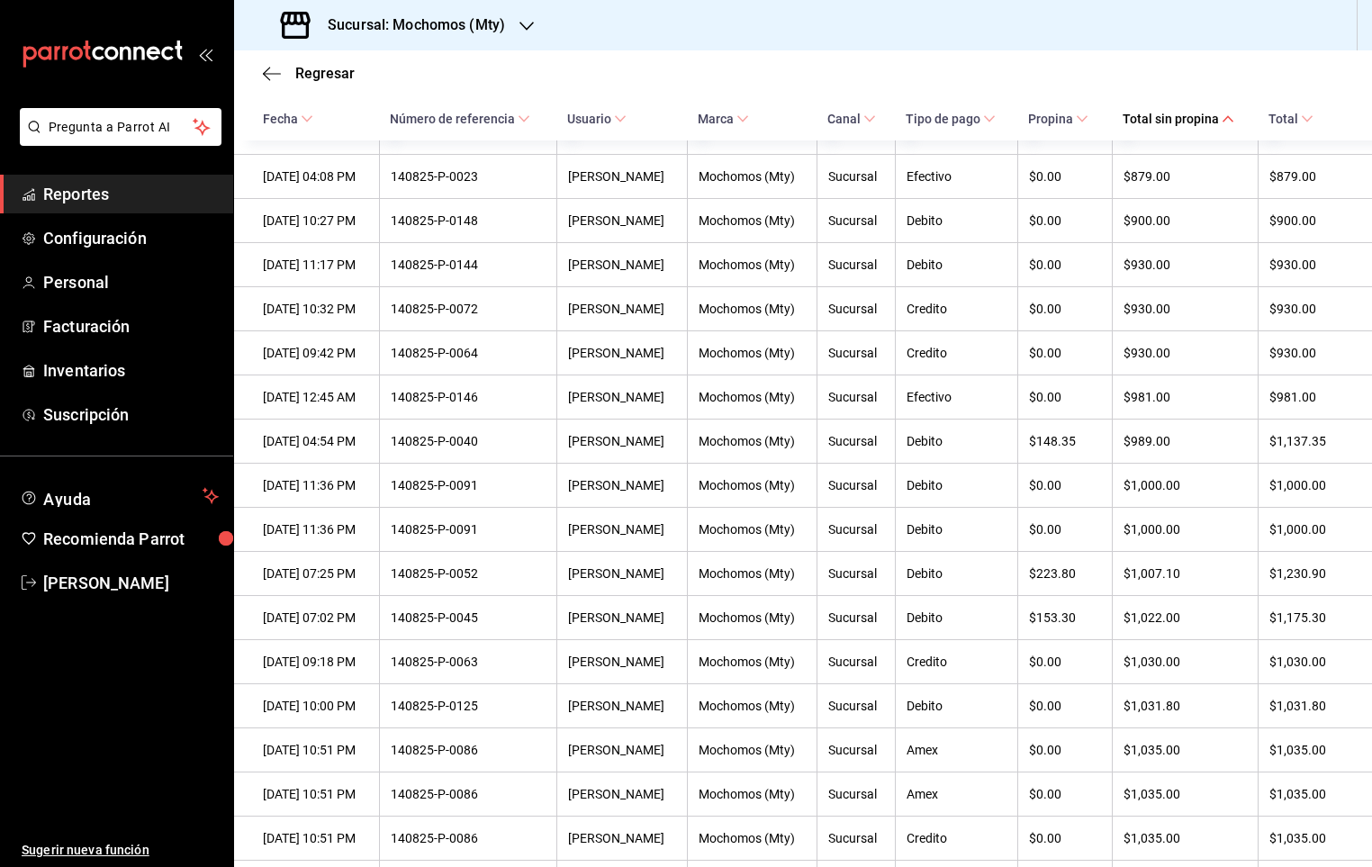
scroll to position [2269, 0]
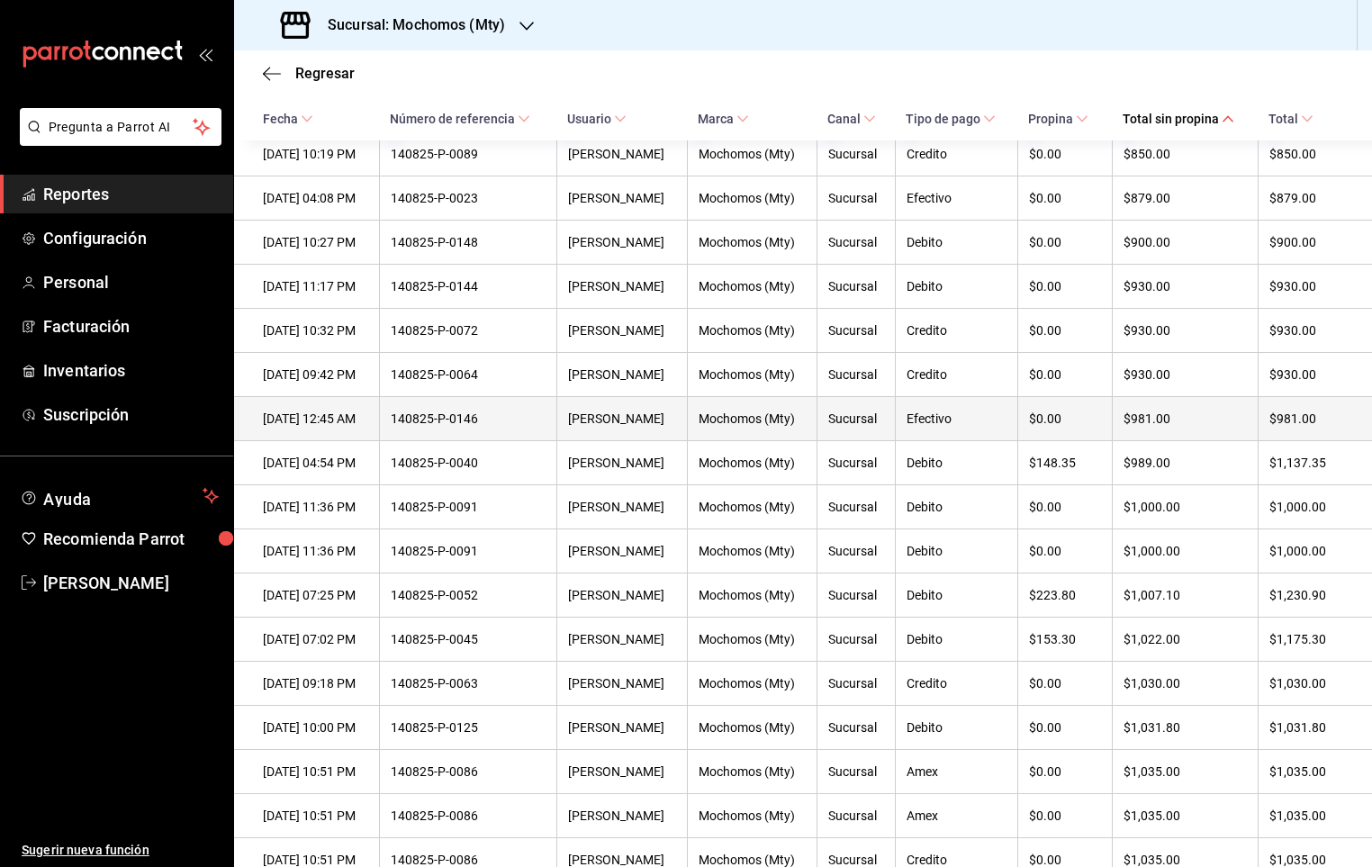
click at [1170, 426] on div "$981.00" at bounding box center [1185, 418] width 123 height 14
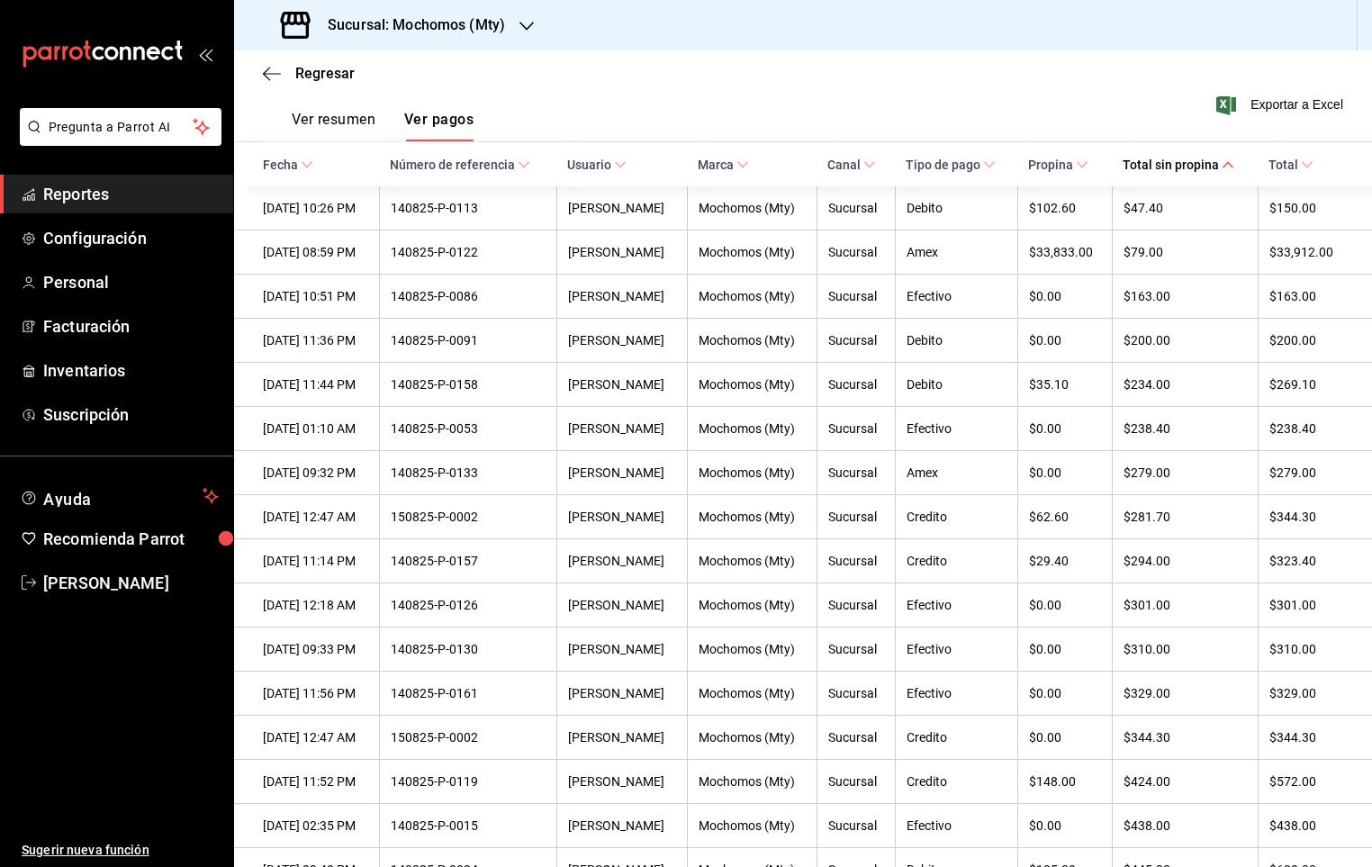
scroll to position [0, 0]
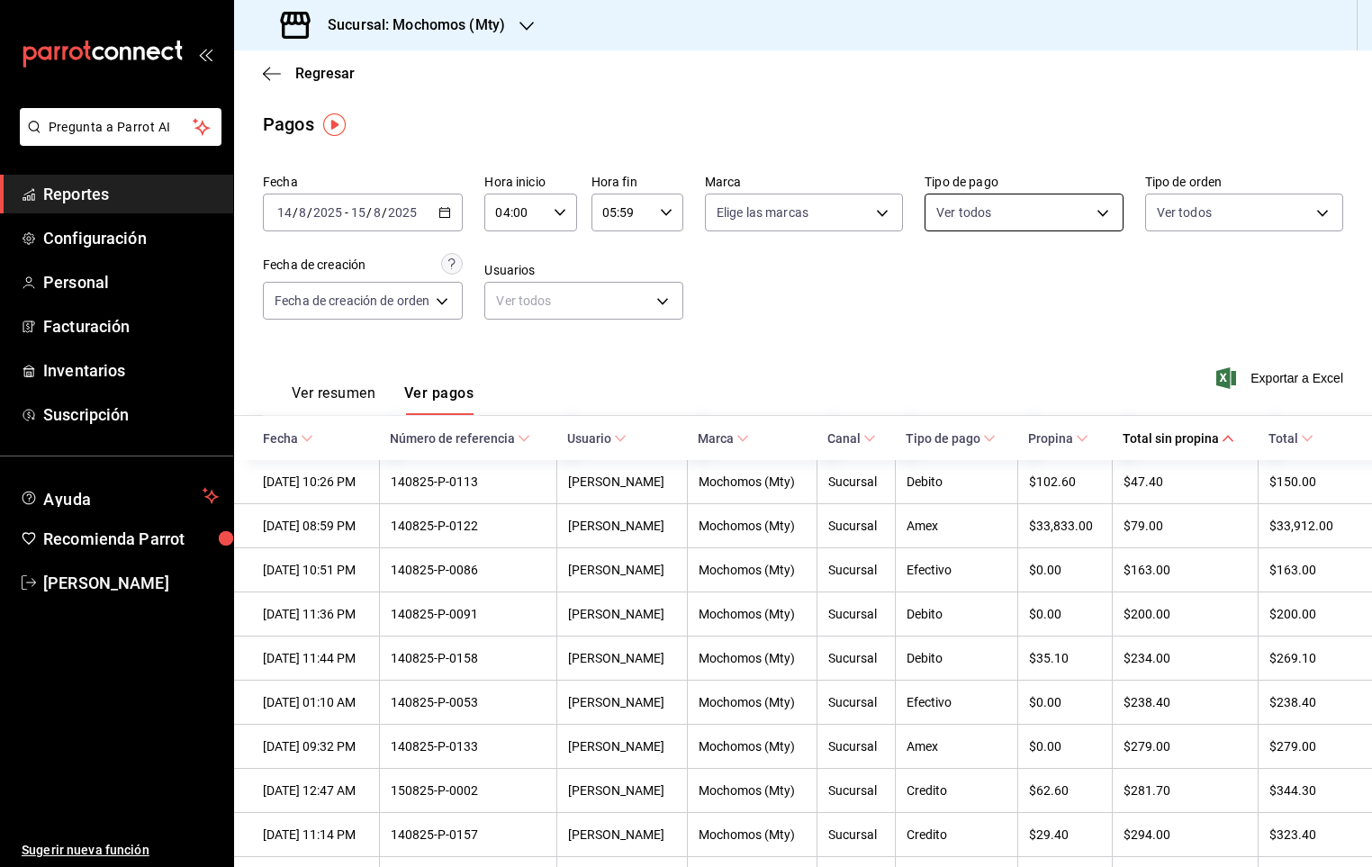
click at [1043, 213] on body "Pregunta a Parrot AI Reportes Configuración Personal Facturación Inventarios Su…" at bounding box center [686, 433] width 1372 height 867
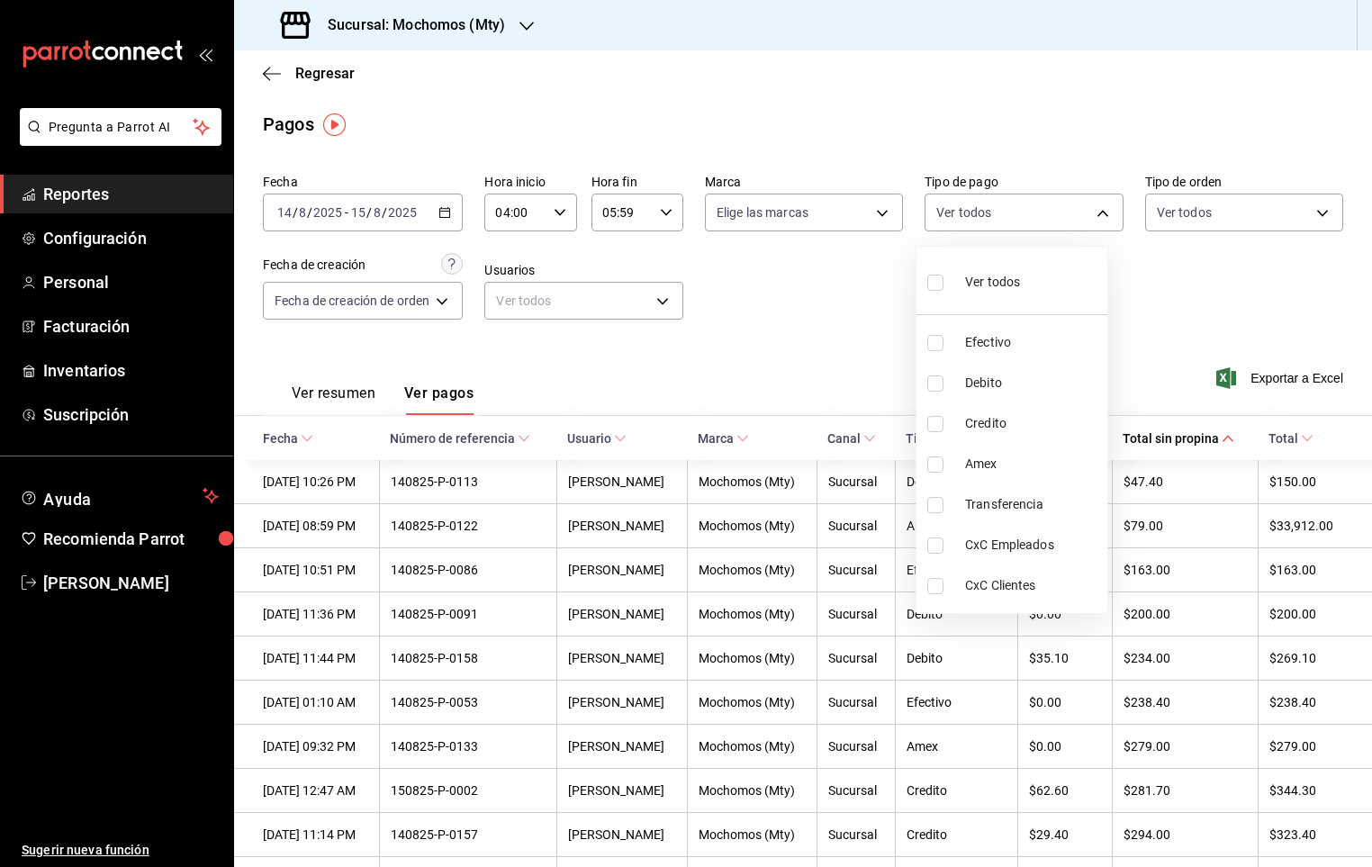
drag, startPoint x: 951, startPoint y: 382, endPoint x: 938, endPoint y: 384, distance: 12.7
click at [948, 382] on label at bounding box center [938, 383] width 23 height 16
click at [944, 382] on input "checkbox" at bounding box center [935, 383] width 16 height 16
checkbox input "false"
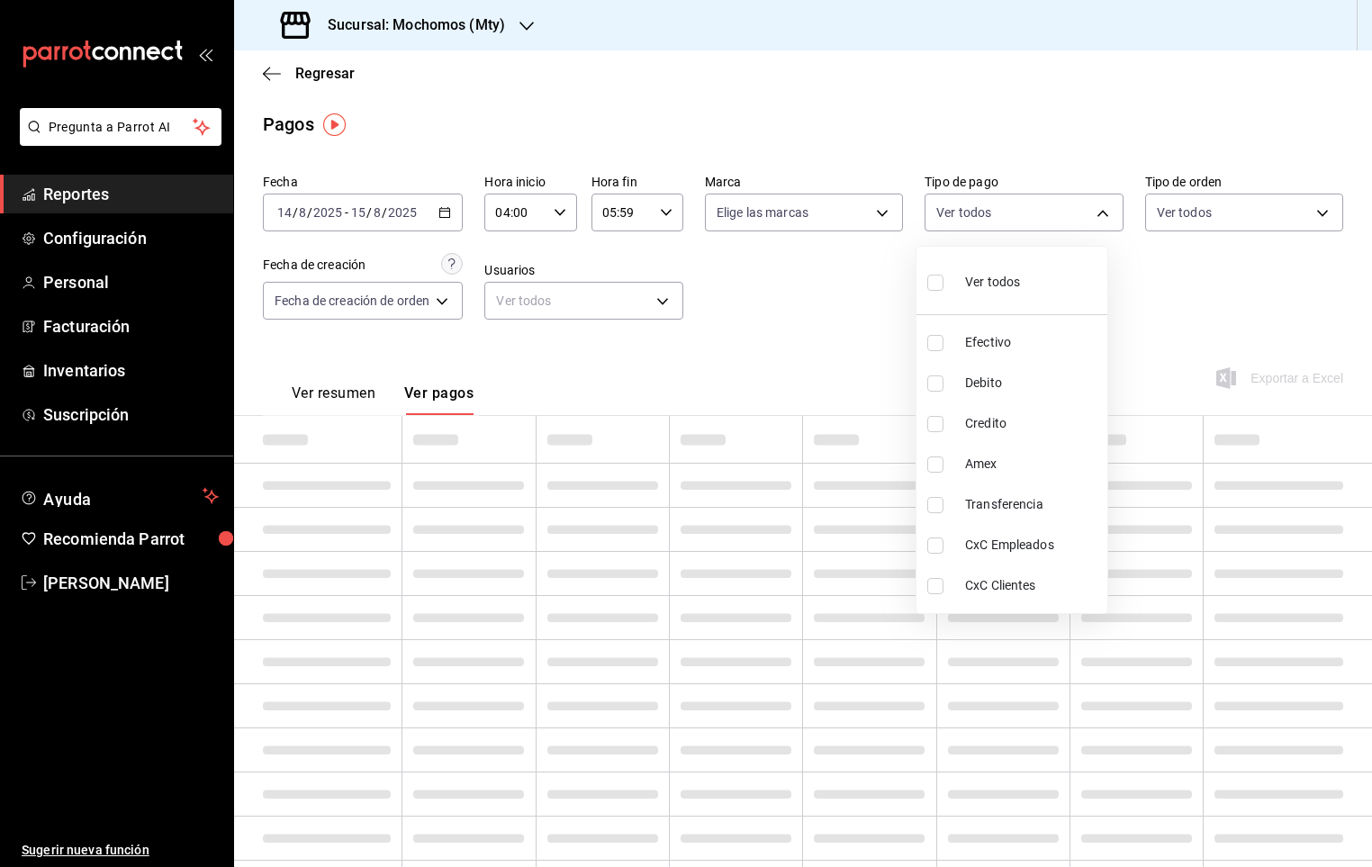
click at [940, 386] on input "checkbox" at bounding box center [935, 383] width 16 height 16
checkbox input "true"
type input "d03641d5-ff17-4467-b345-8877881ec869"
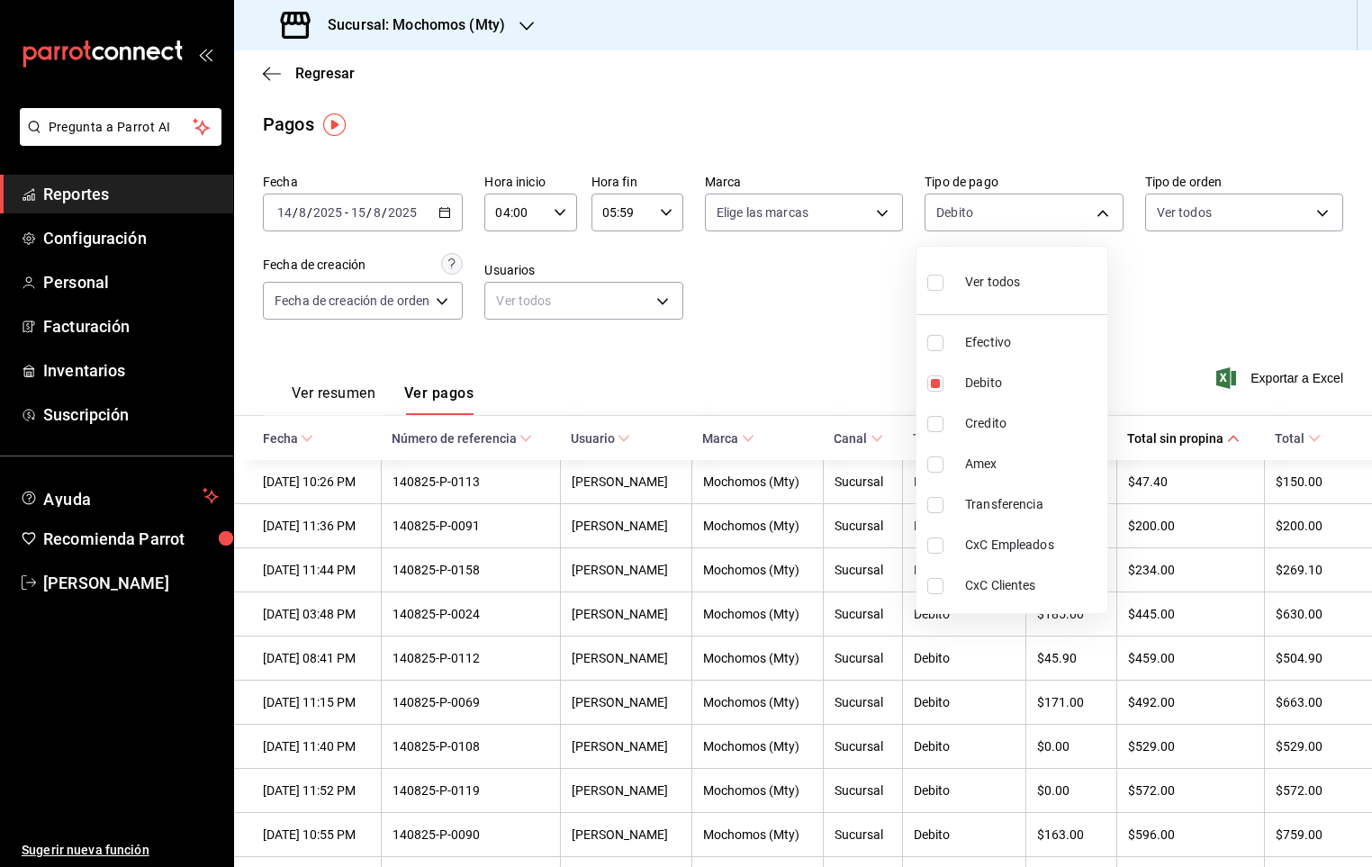
click at [763, 308] on div at bounding box center [686, 433] width 1372 height 867
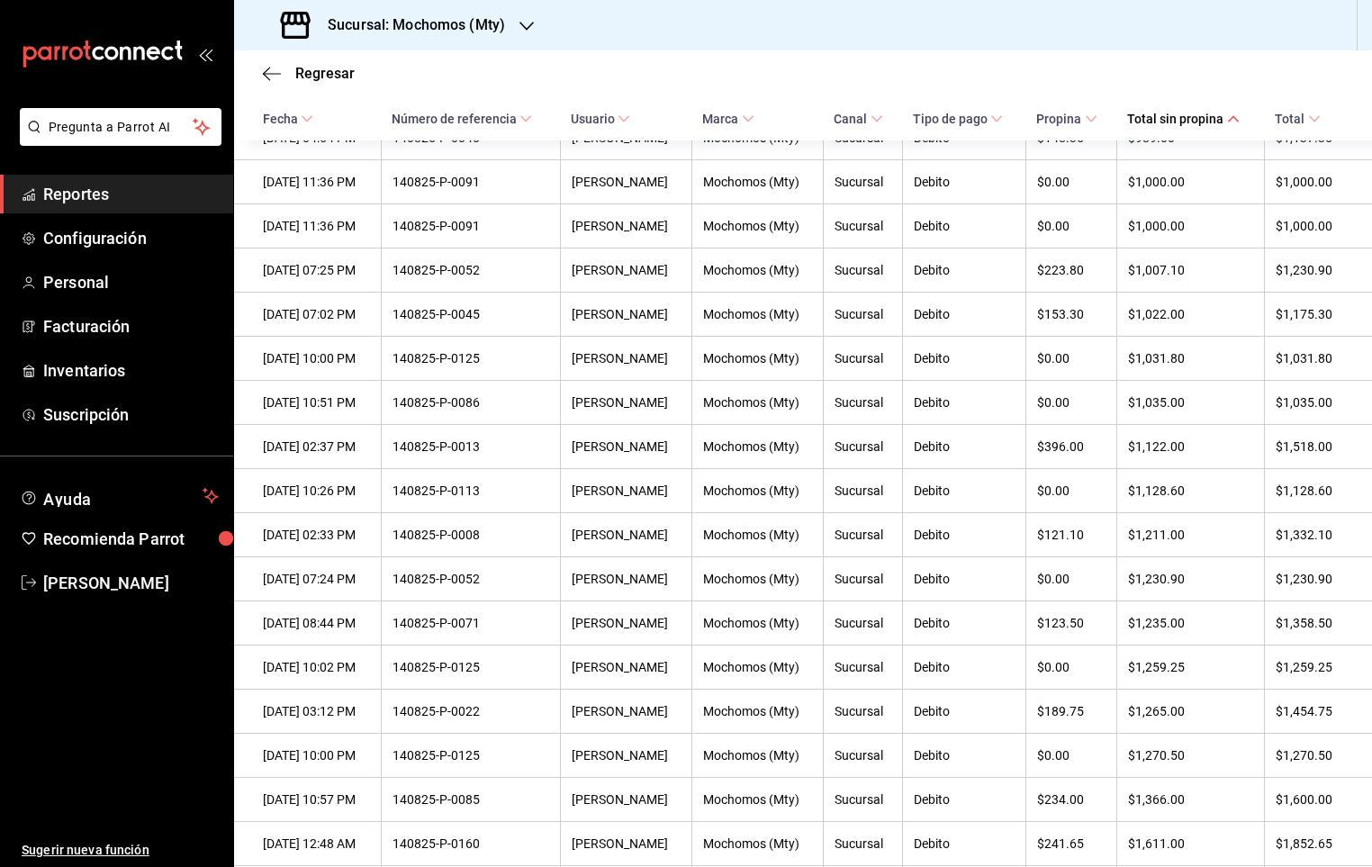
scroll to position [1183, 0]
drag, startPoint x: 77, startPoint y: 190, endPoint x: 79, endPoint y: 176, distance: 14.7
click at [77, 190] on span "Reportes" at bounding box center [131, 194] width 176 height 24
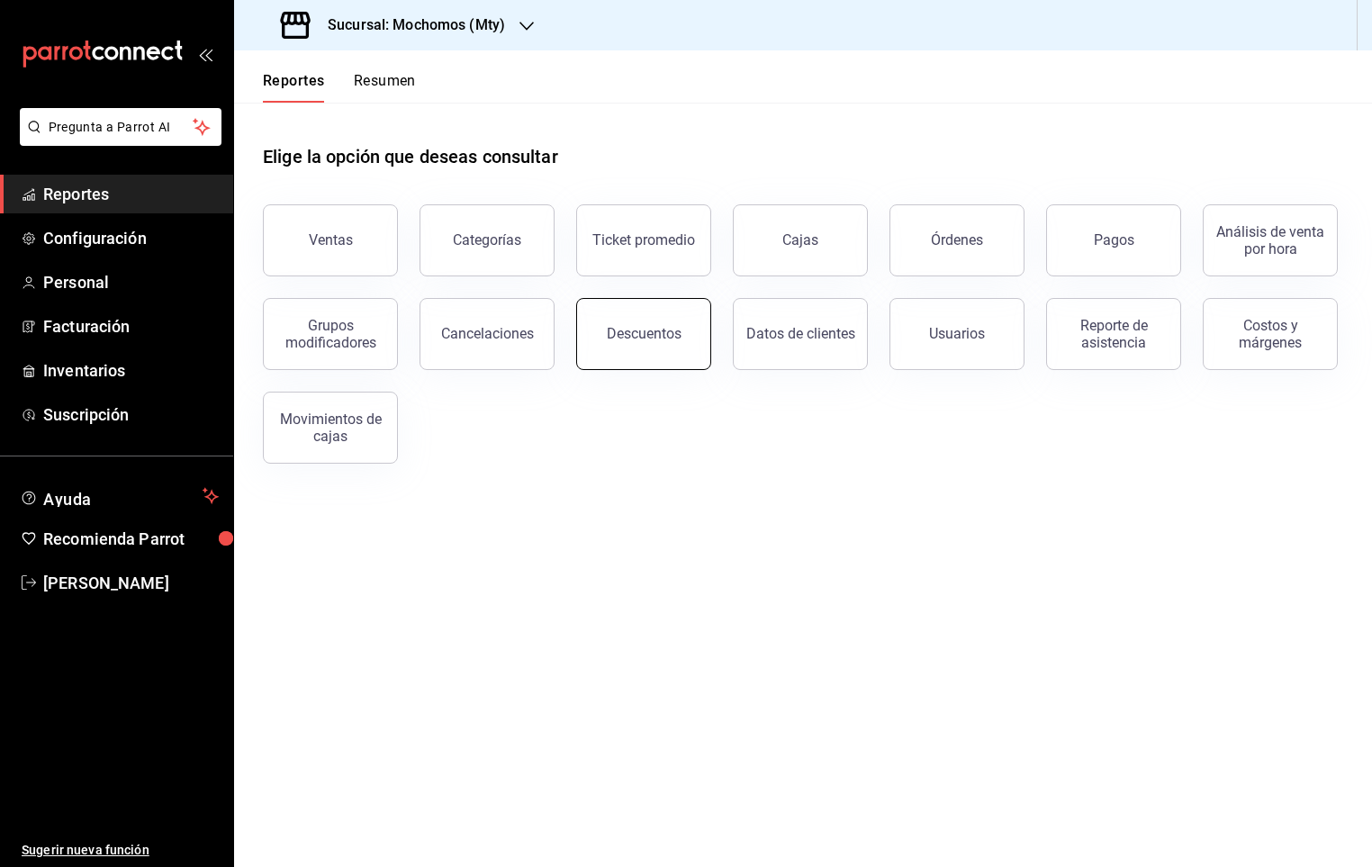
click at [684, 344] on button "Descuentos" at bounding box center [643, 334] width 135 height 72
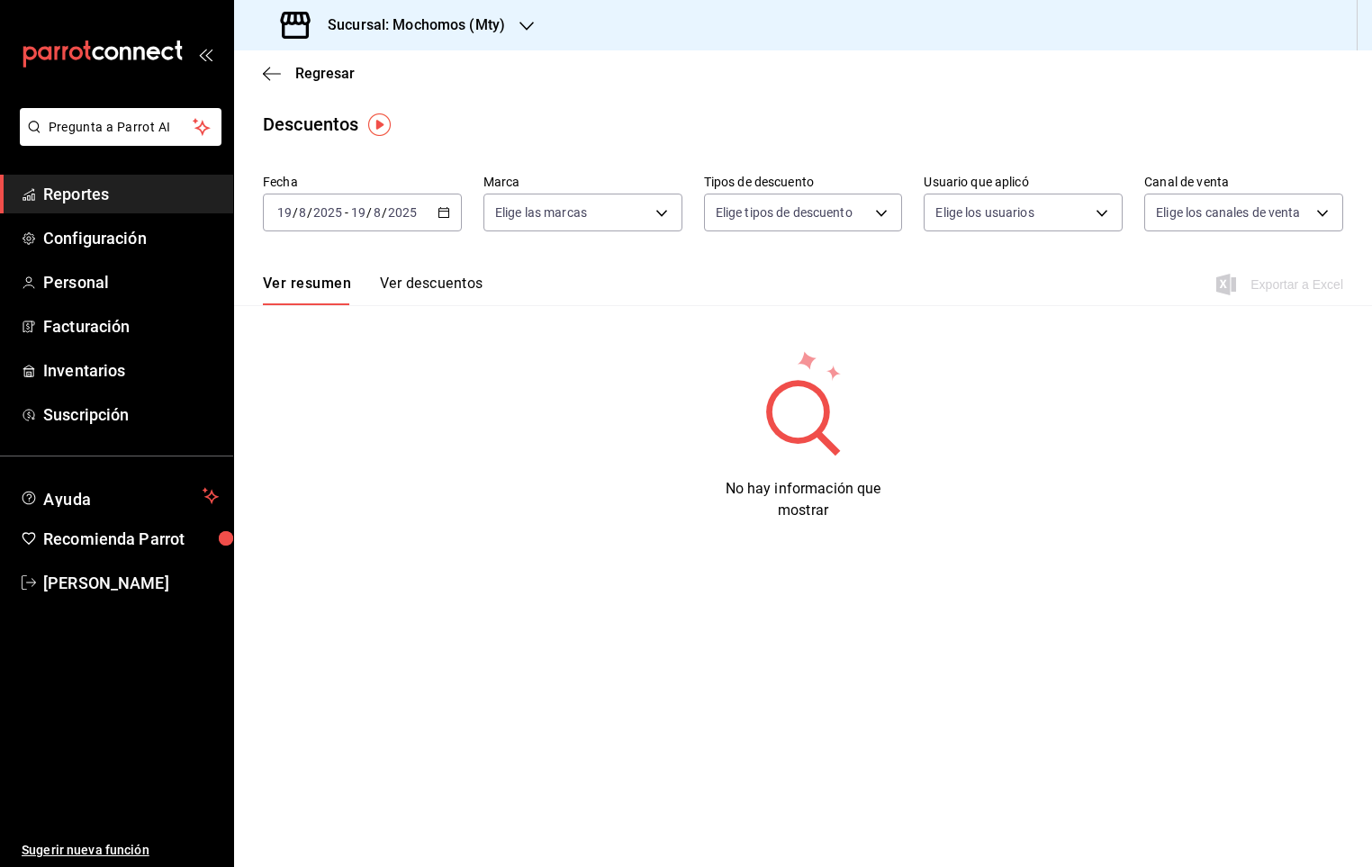
click at [452, 206] on div "[DATE] [DATE] - [DATE] [DATE]" at bounding box center [362, 213] width 199 height 38
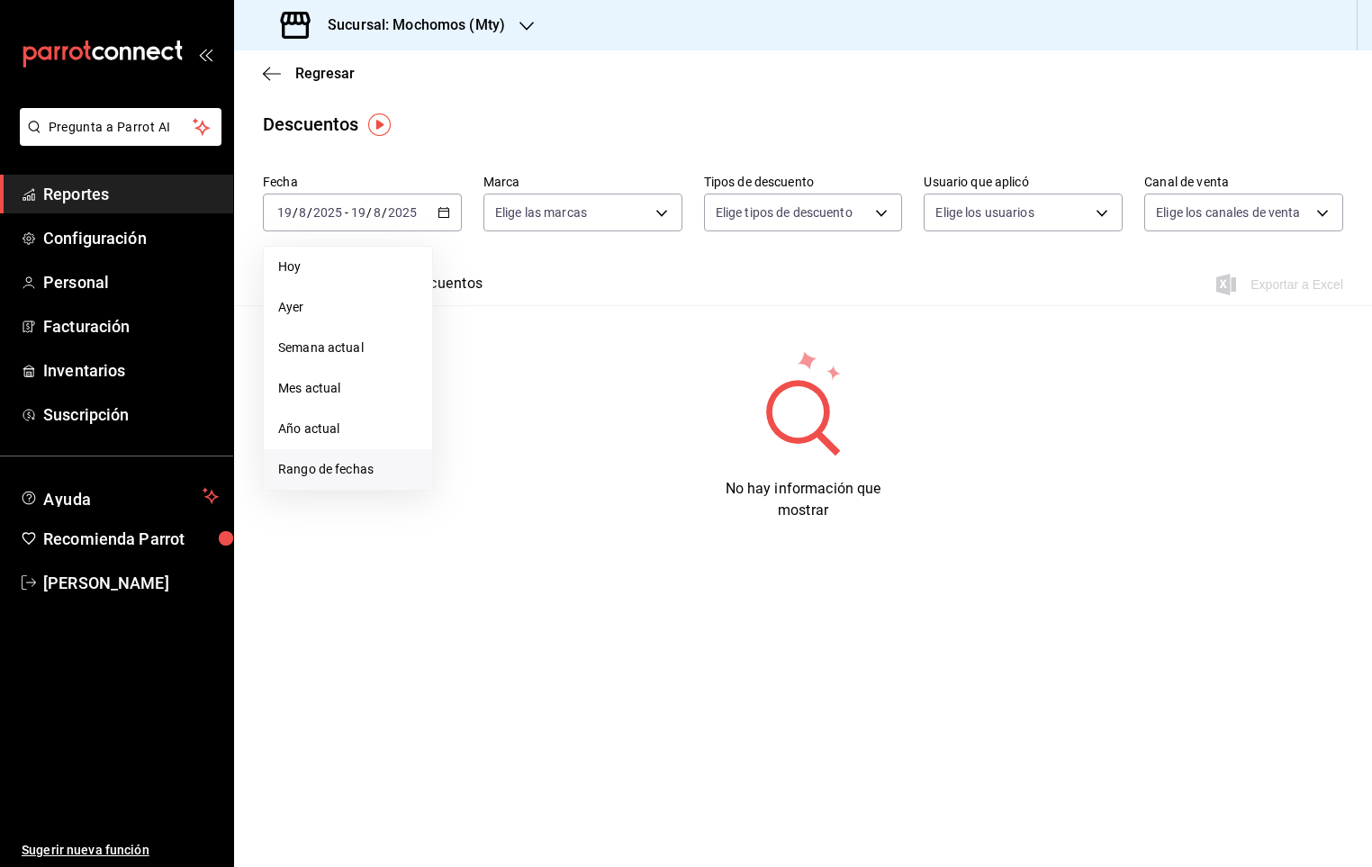
click at [336, 467] on span "Rango de fechas" at bounding box center [348, 469] width 140 height 19
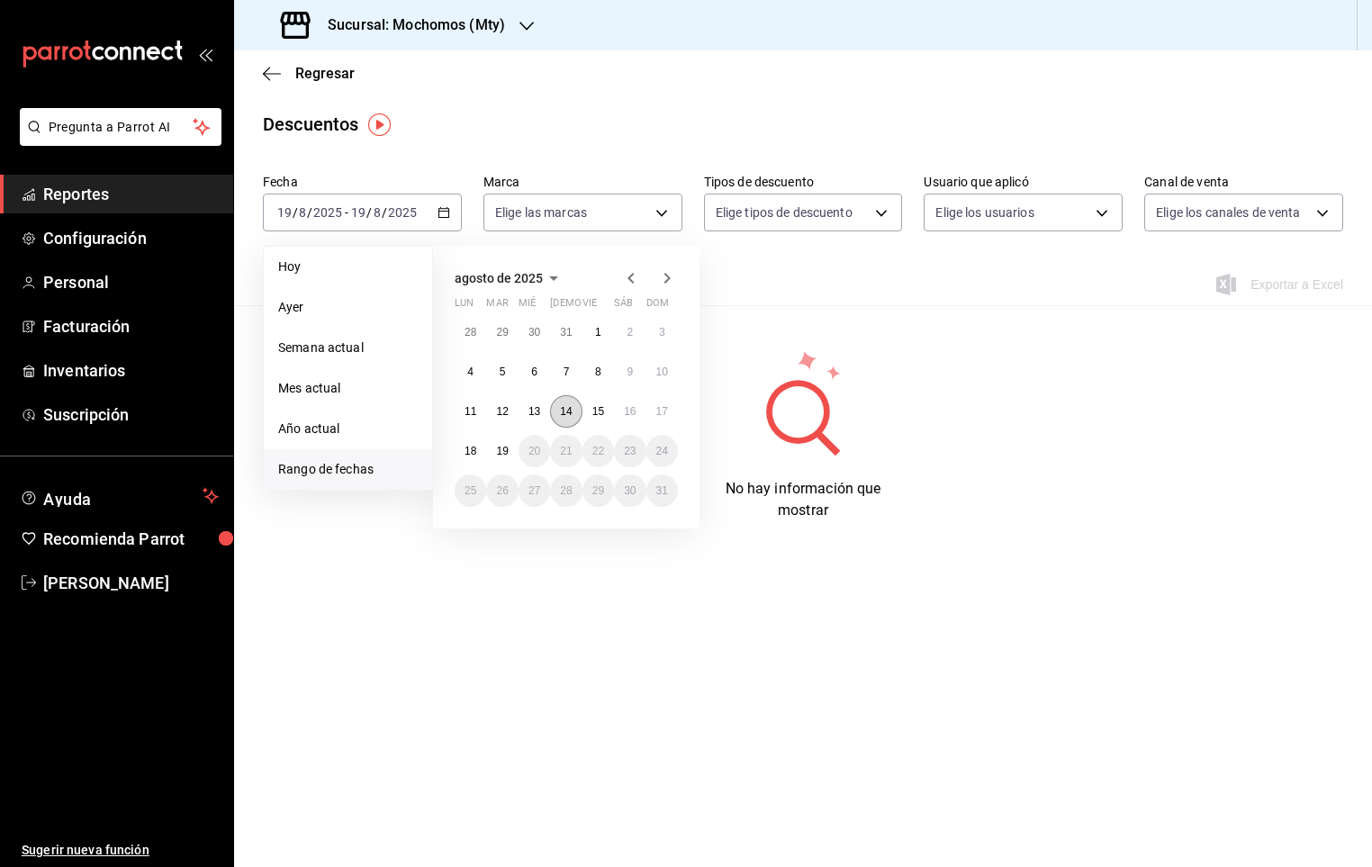
click at [571, 403] on button "14" at bounding box center [566, 411] width 32 height 32
click at [592, 408] on abbr "15" at bounding box center [598, 411] width 12 height 13
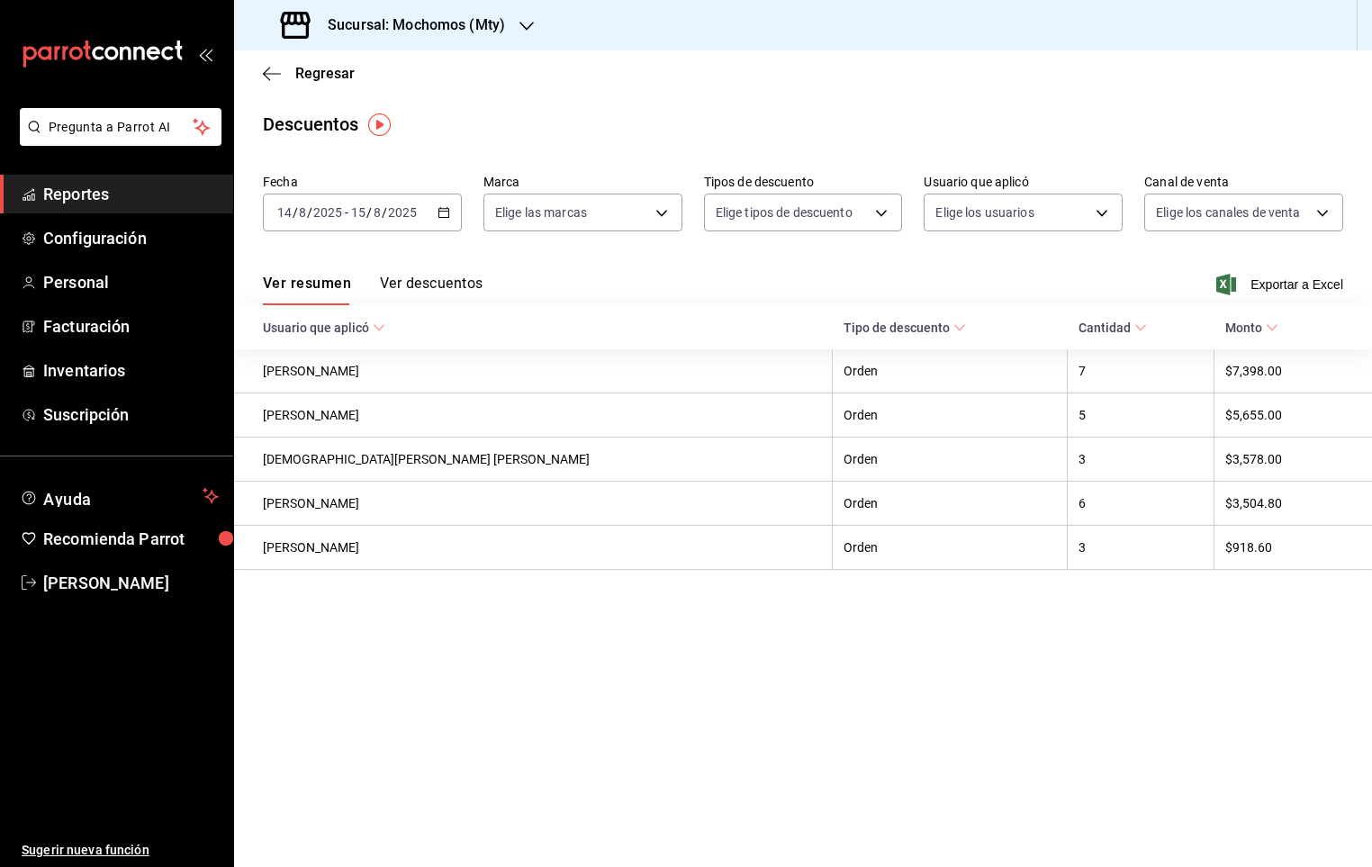
click at [475, 297] on button "Ver descuentos" at bounding box center [431, 290] width 103 height 31
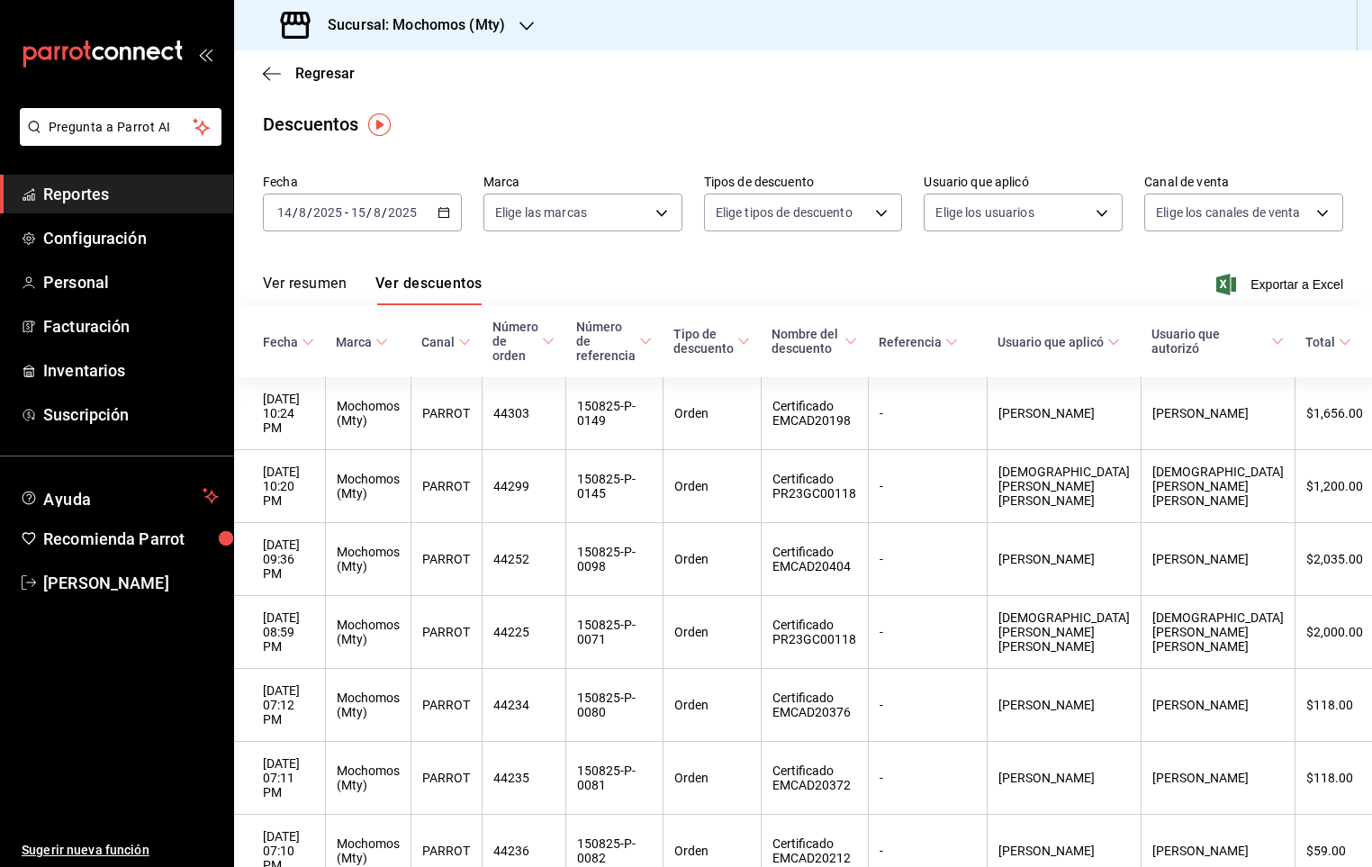
click at [1305, 347] on span "Total" at bounding box center [1328, 342] width 46 height 14
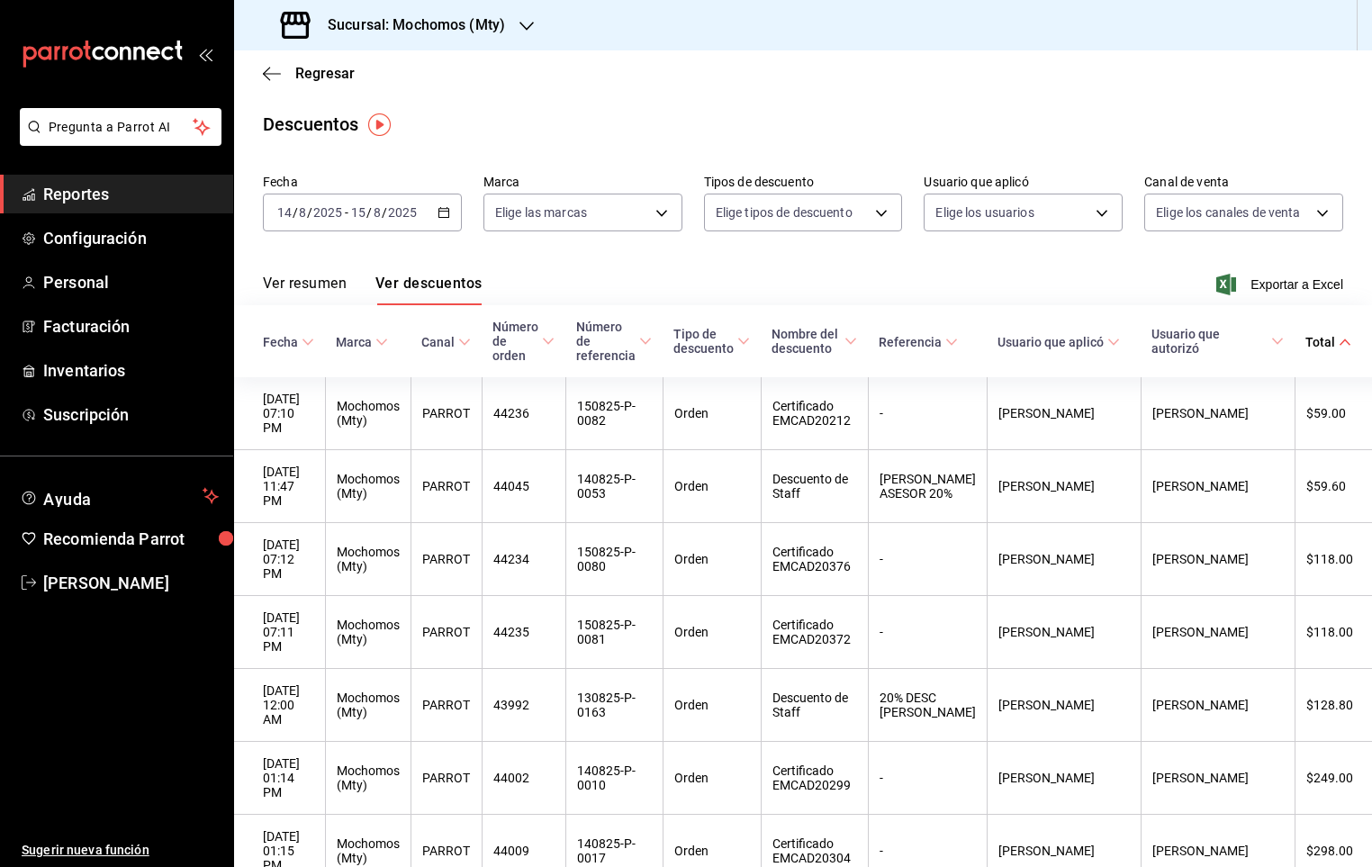
click at [446, 219] on div "[DATE] [DATE] - [DATE] [DATE]" at bounding box center [362, 213] width 199 height 38
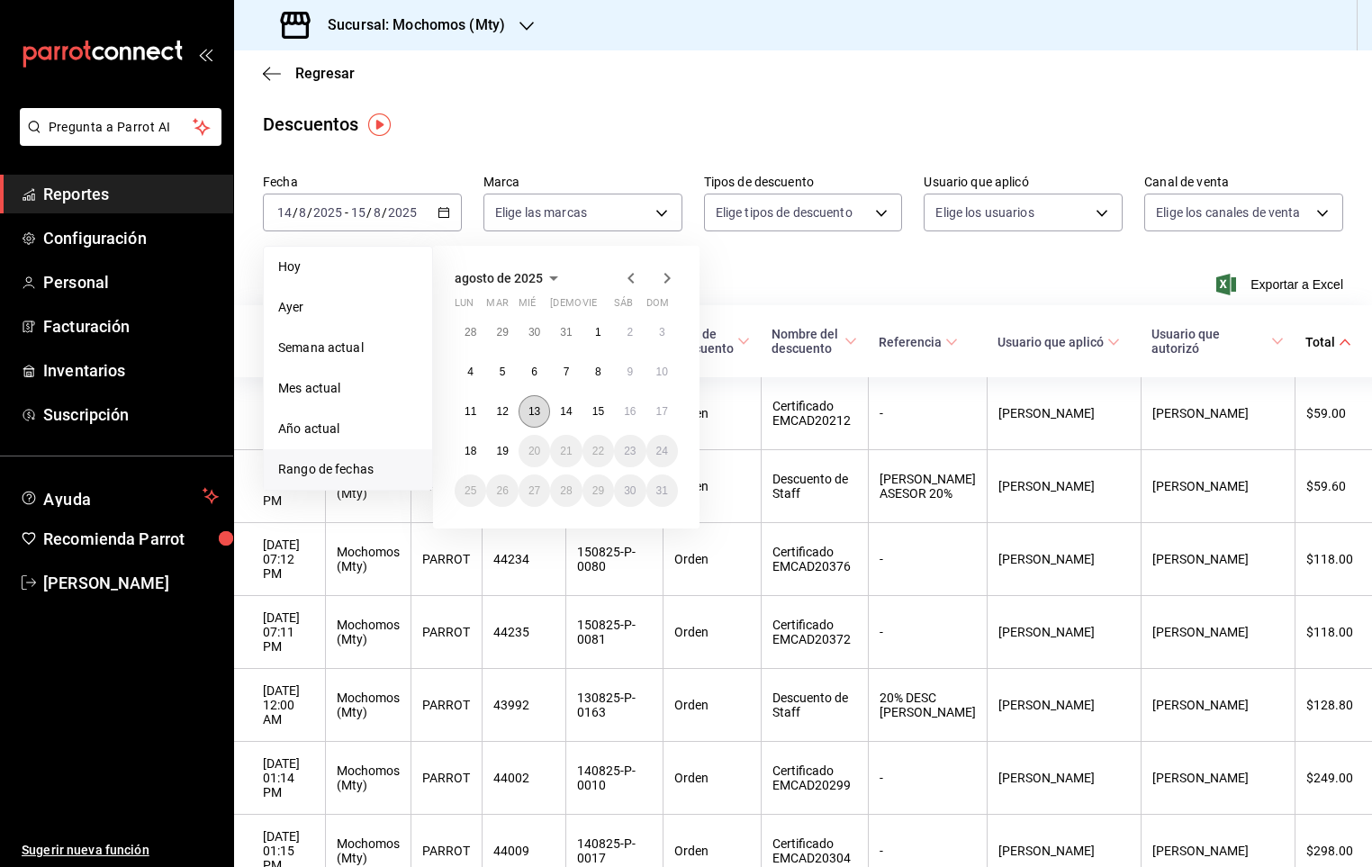
click at [541, 419] on button "13" at bounding box center [535, 411] width 32 height 32
click at [625, 413] on abbr "16" at bounding box center [630, 411] width 12 height 13
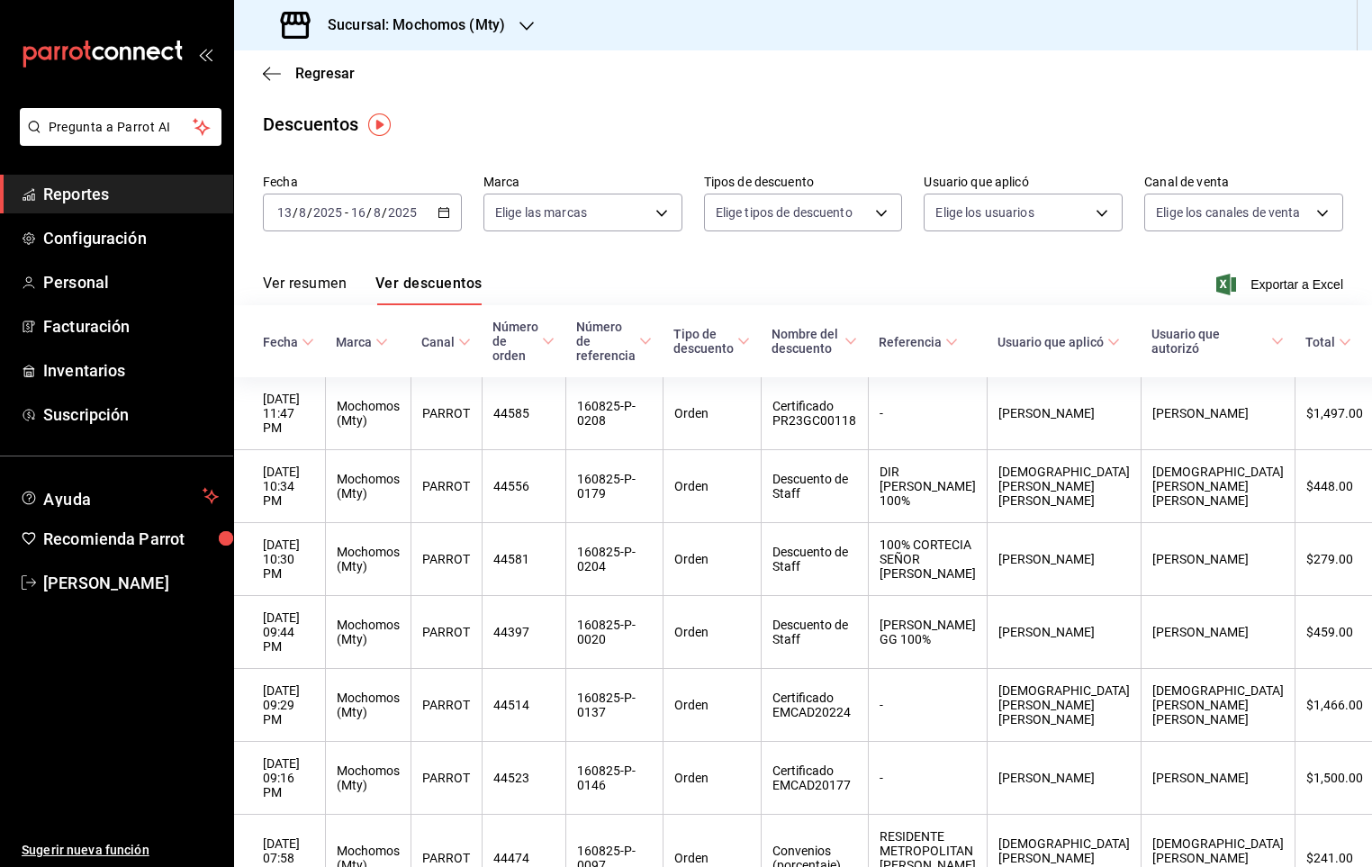
click at [1339, 339] on icon at bounding box center [1345, 342] width 13 height 13
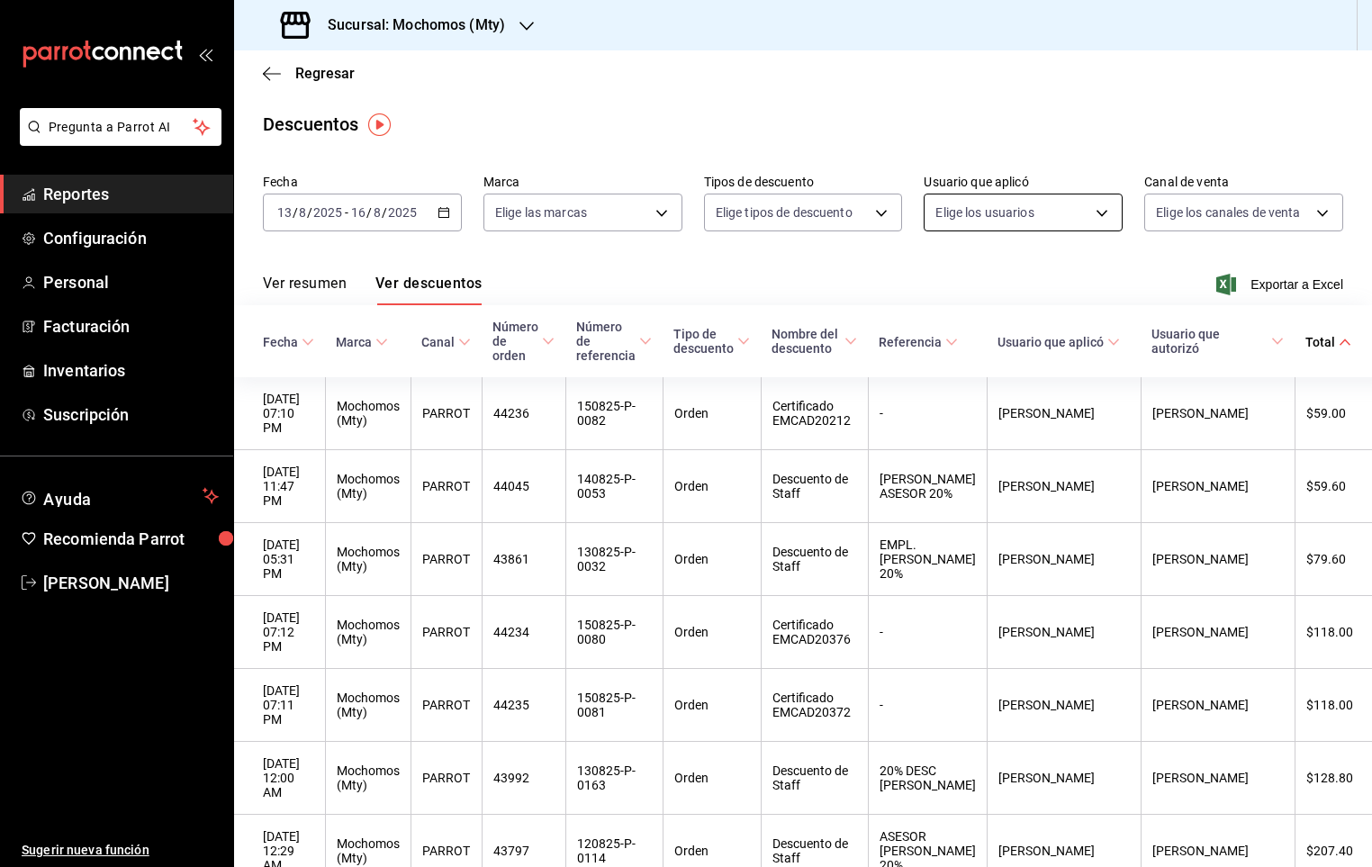
click at [1062, 214] on body "Pregunta a Parrot AI Reportes Configuración Personal Facturación Inventarios Su…" at bounding box center [686, 433] width 1372 height 867
click at [1092, 208] on div at bounding box center [686, 433] width 1372 height 867
click at [1087, 216] on body "Pregunta a Parrot AI Reportes Configuración Personal Facturación Inventarios Su…" at bounding box center [686, 433] width 1372 height 867
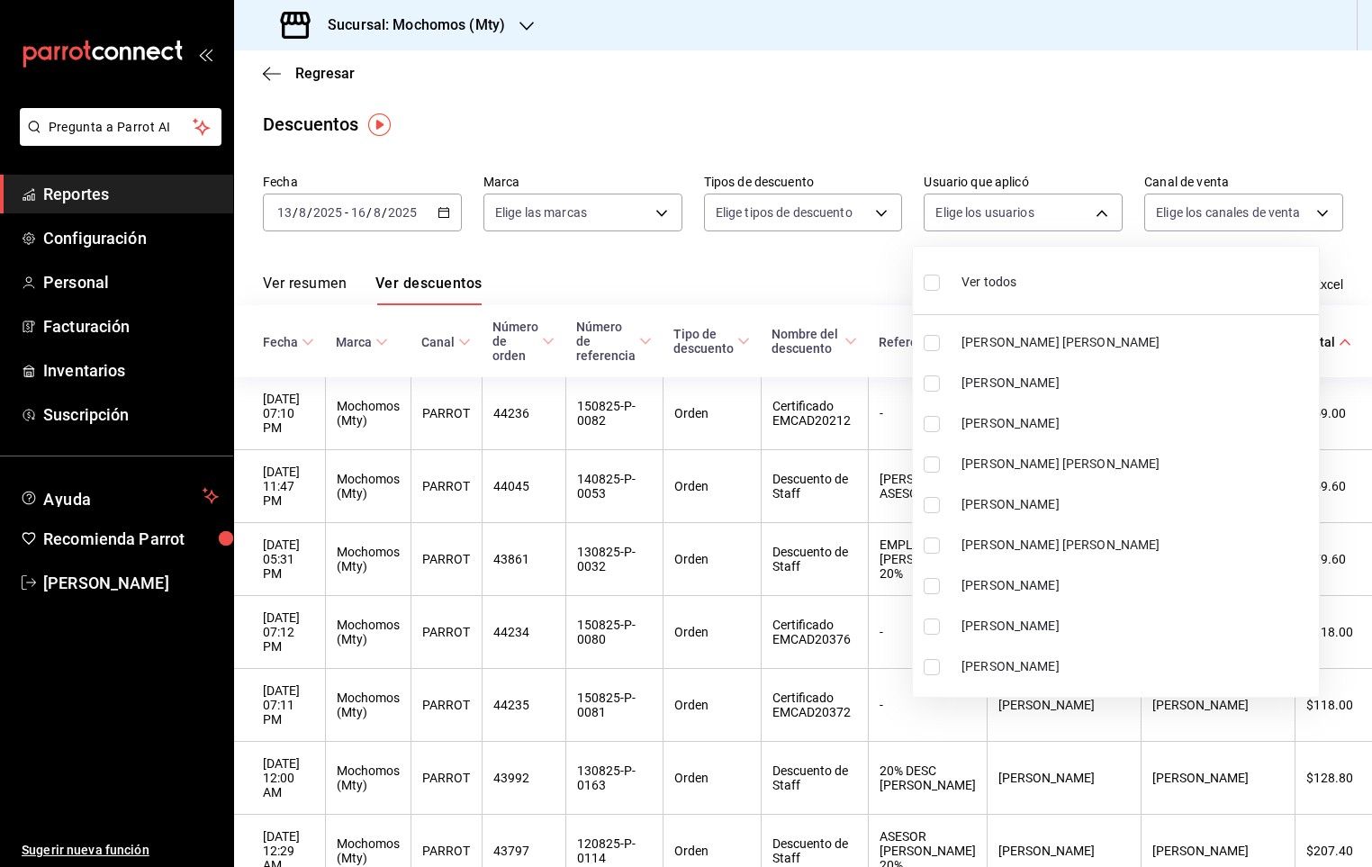
click at [95, 189] on div at bounding box center [686, 433] width 1372 height 867
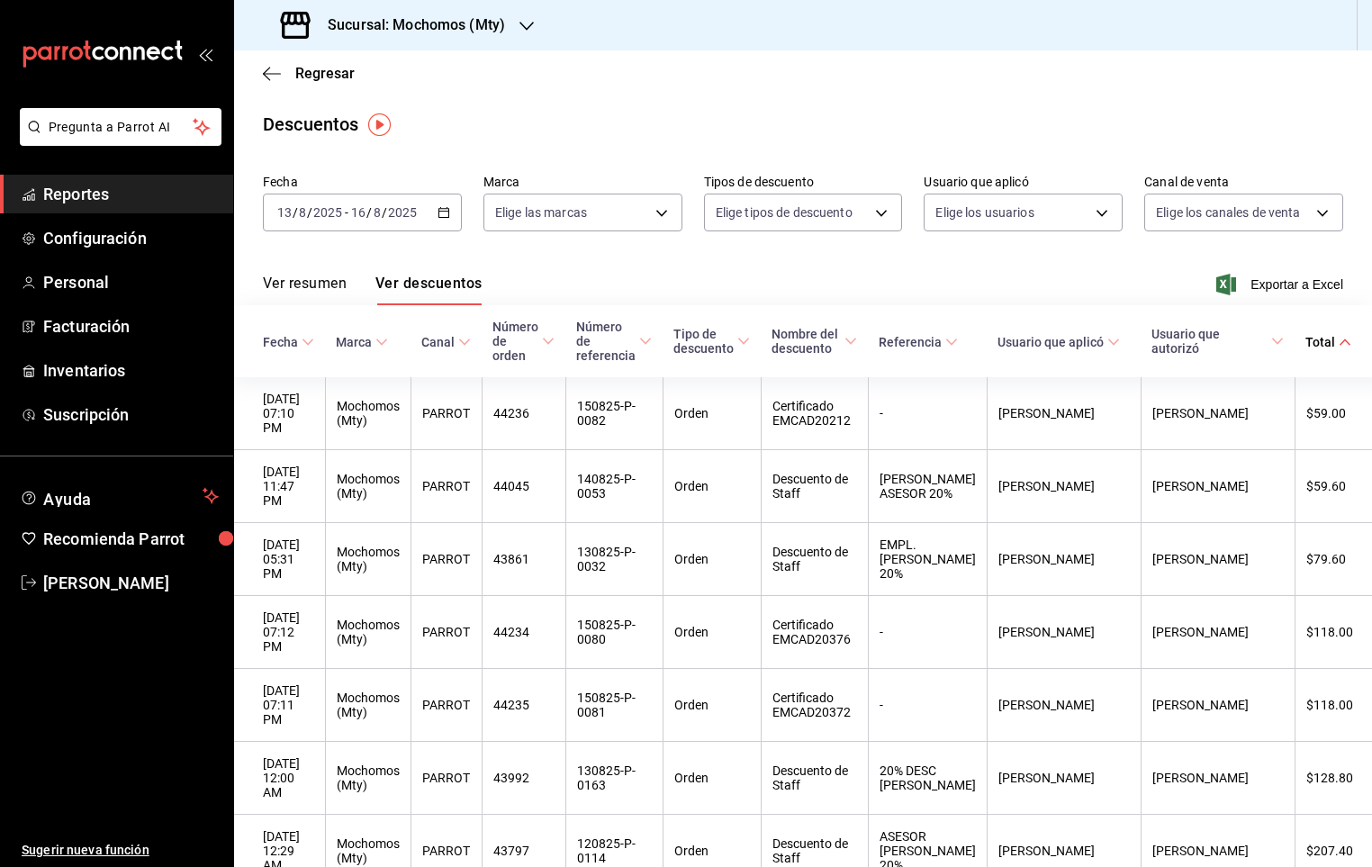
click at [81, 193] on span "Reportes" at bounding box center [131, 194] width 176 height 24
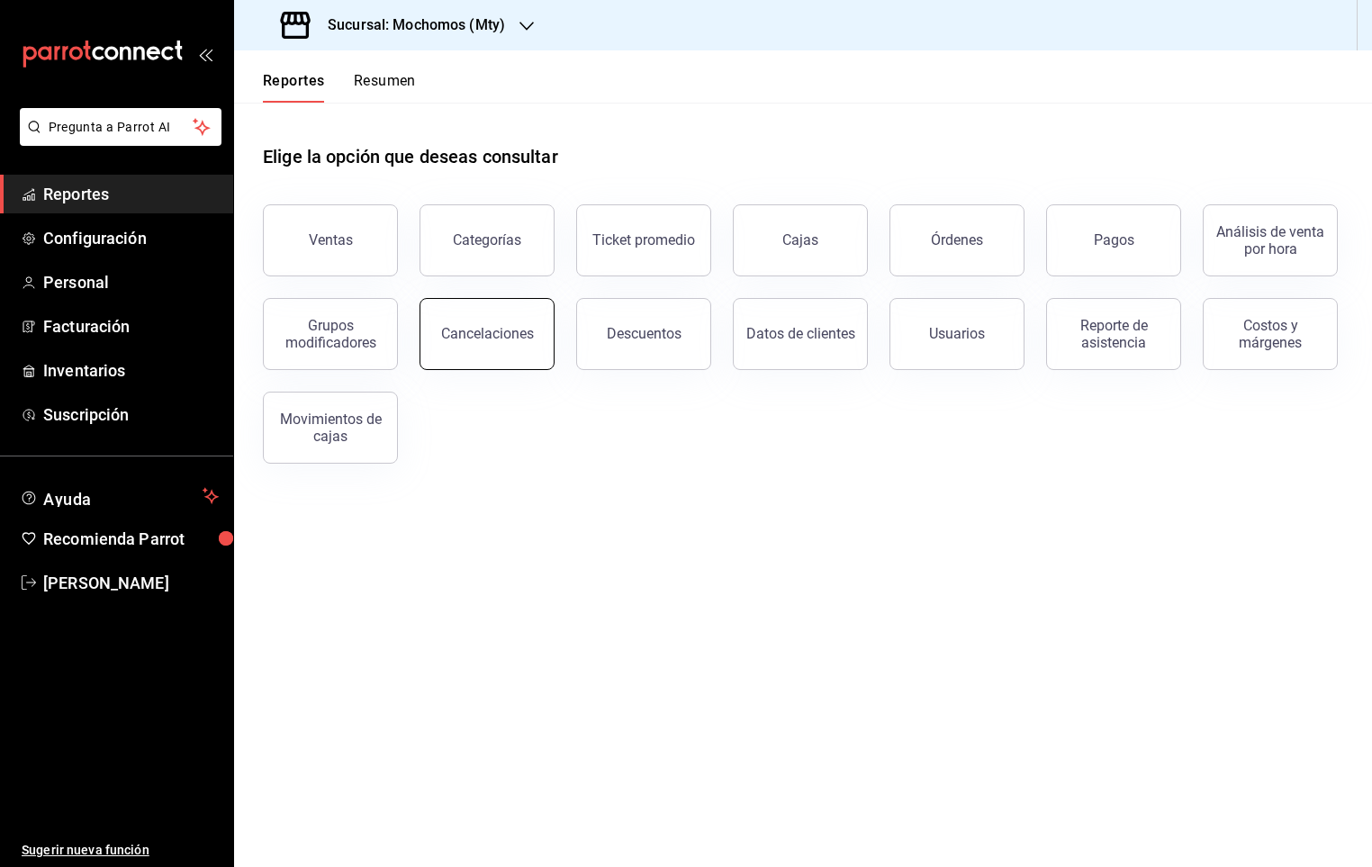
click at [528, 328] on div "Cancelaciones" at bounding box center [487, 333] width 93 height 17
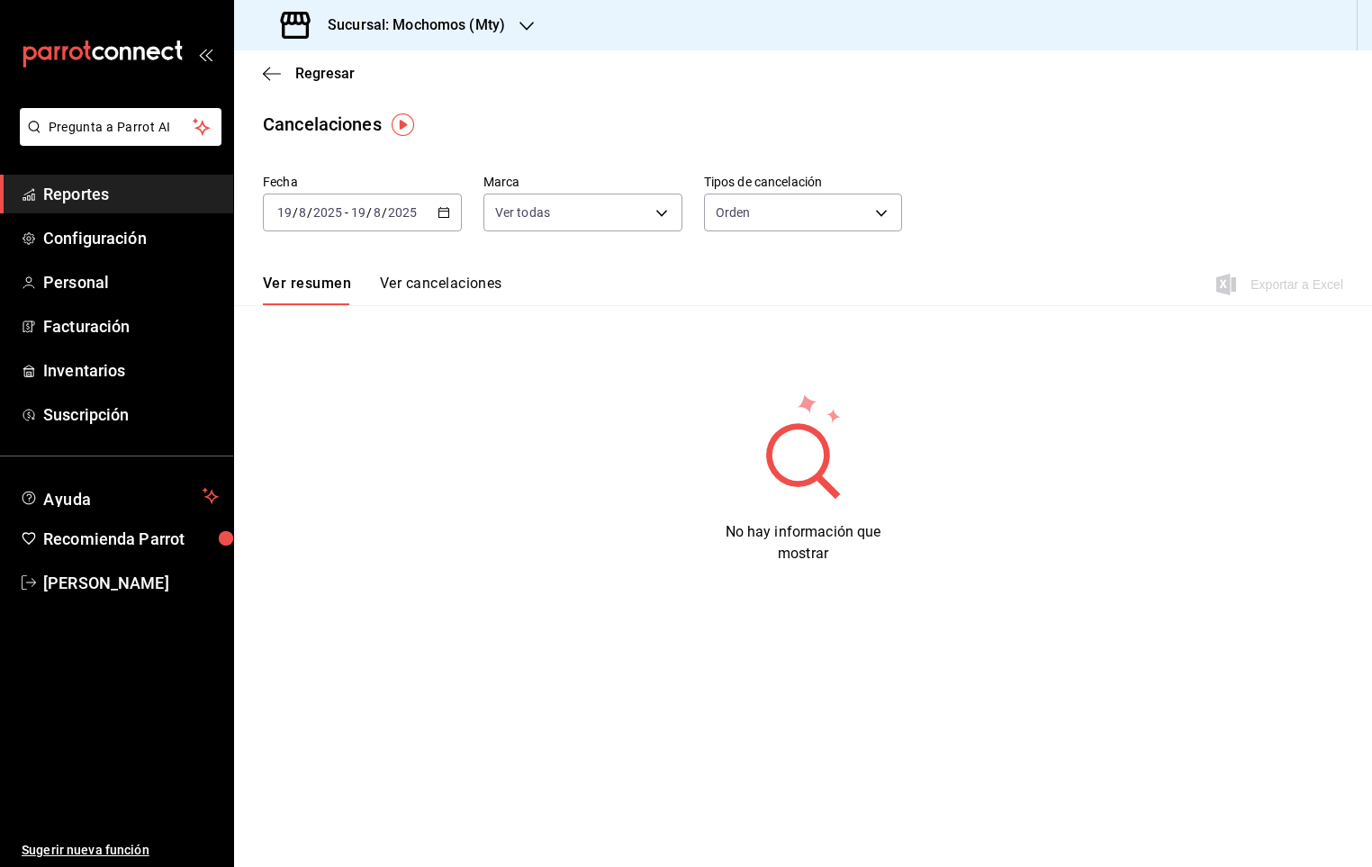
click at [449, 209] on div "[DATE] [DATE] - [DATE] [DATE]" at bounding box center [362, 213] width 199 height 38
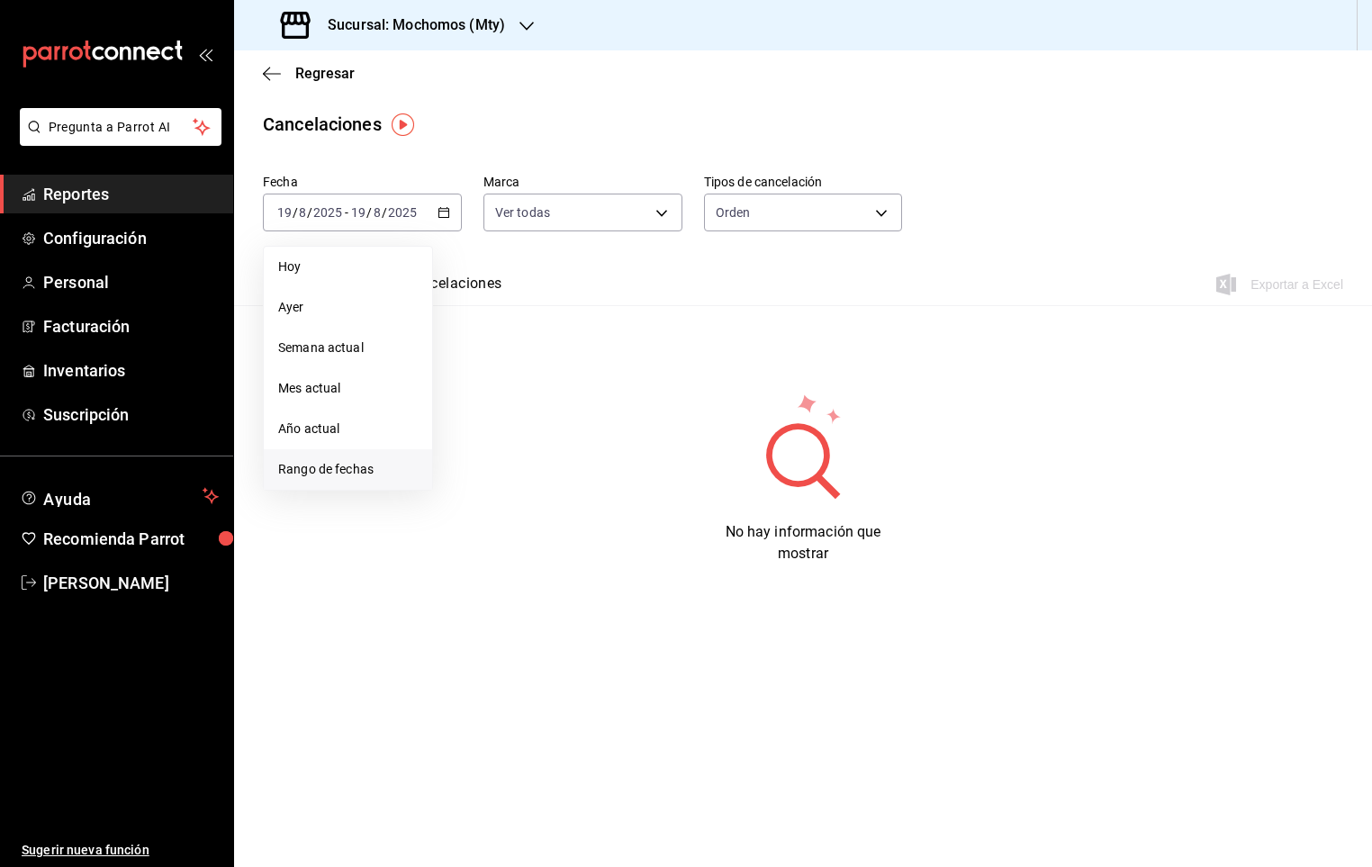
click at [349, 468] on span "Rango de fechas" at bounding box center [348, 469] width 140 height 19
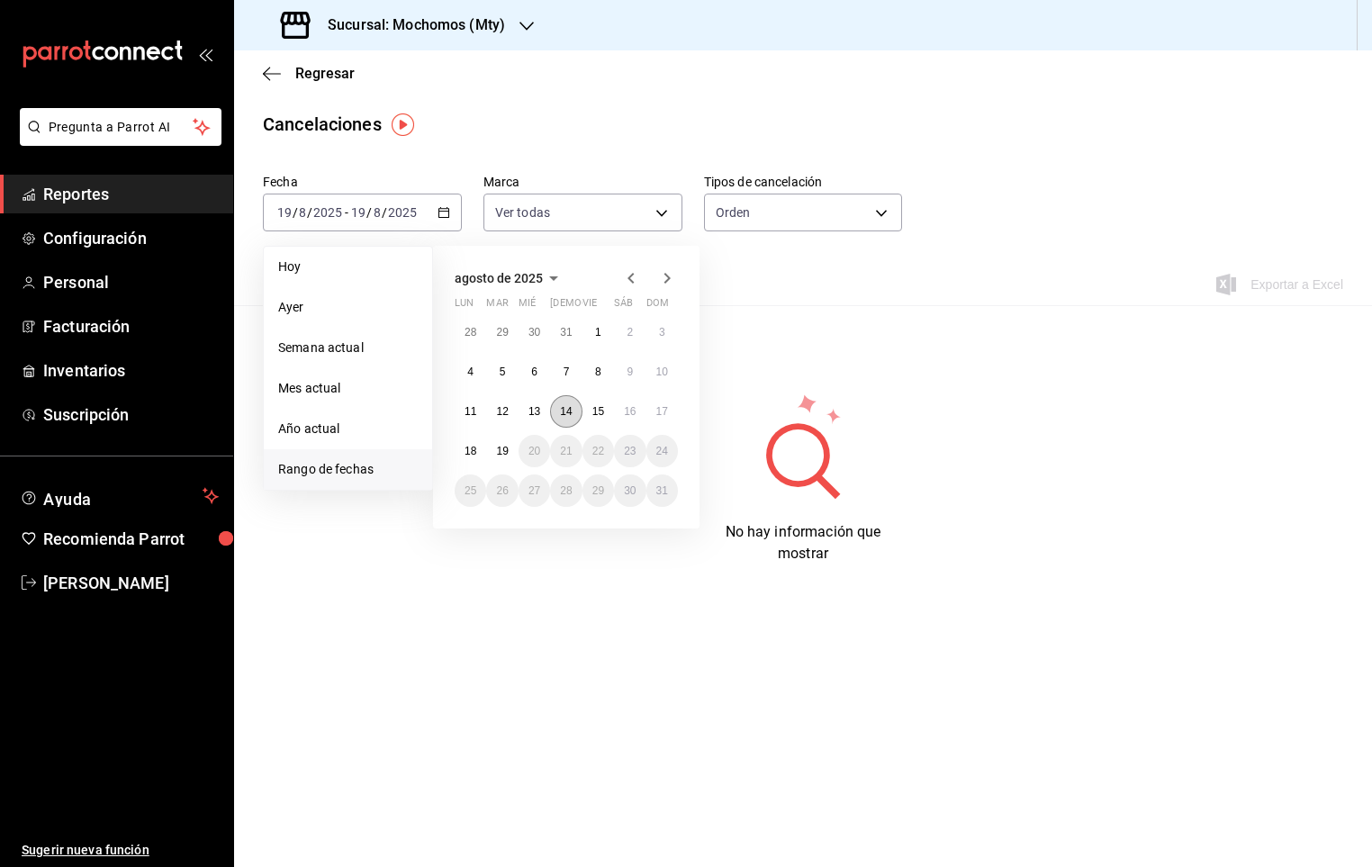
click at [560, 409] on abbr "14" at bounding box center [566, 411] width 12 height 13
click at [602, 403] on button "15" at bounding box center [599, 411] width 32 height 32
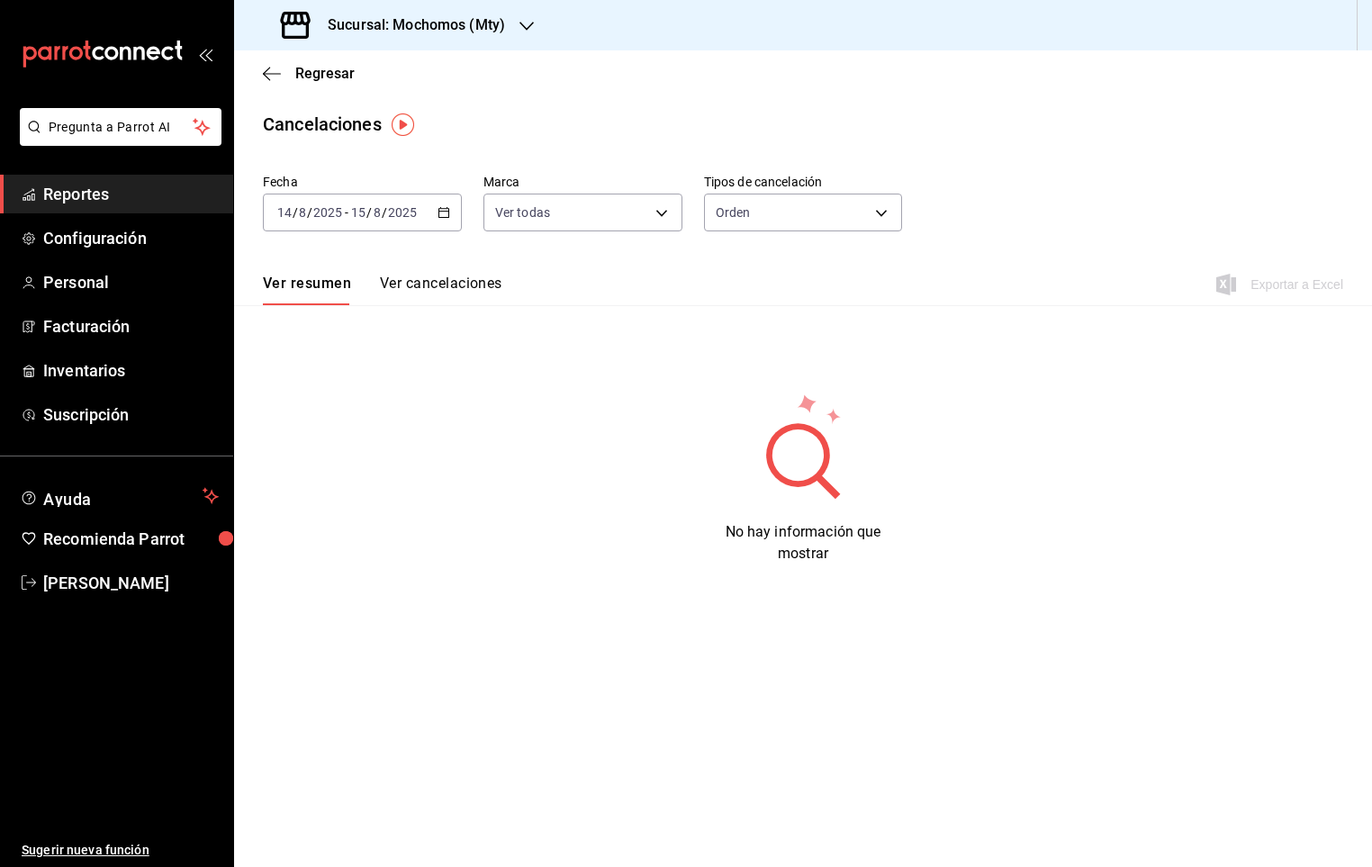
click at [474, 279] on button "Ver cancelaciones" at bounding box center [441, 290] width 122 height 31
click at [624, 212] on body "Pregunta a Parrot AI Reportes Configuración Personal Facturación Inventarios Su…" at bounding box center [686, 433] width 1372 height 867
click at [873, 213] on div at bounding box center [686, 433] width 1372 height 867
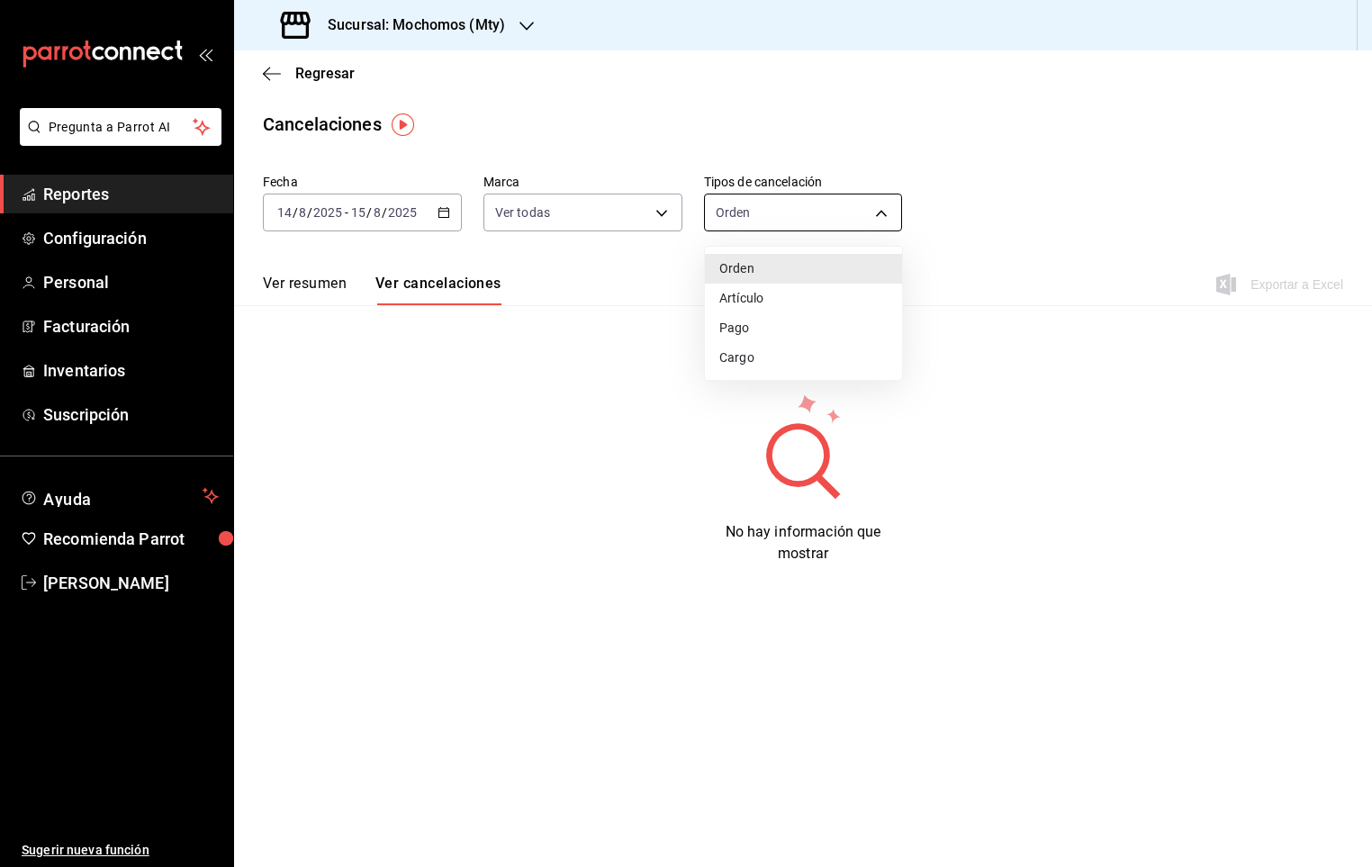
click at [897, 209] on body "Pregunta a Parrot AI Reportes Configuración Personal Facturación Inventarios Su…" at bounding box center [686, 433] width 1372 height 867
click at [754, 270] on li "Orden" at bounding box center [803, 269] width 197 height 30
click at [792, 224] on body "Pregunta a Parrot AI Reportes Configuración Personal Facturación Inventarios Su…" at bounding box center [686, 433] width 1372 height 867
click at [751, 295] on li "Artículo" at bounding box center [803, 299] width 197 height 30
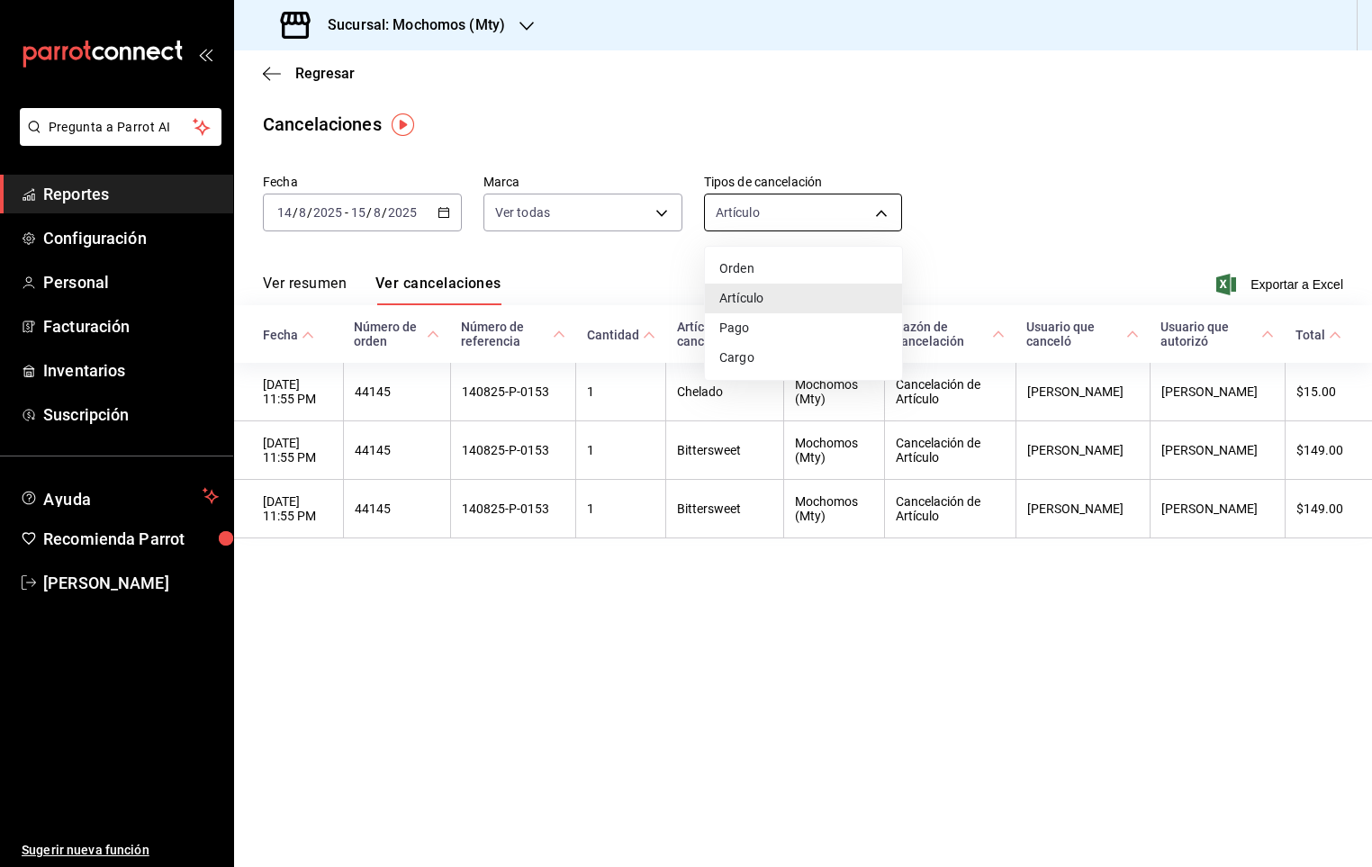
click at [883, 209] on body "Pregunta a Parrot AI Reportes Configuración Personal Facturación Inventarios Su…" at bounding box center [686, 433] width 1372 height 867
click at [727, 325] on li "Pago" at bounding box center [803, 328] width 197 height 30
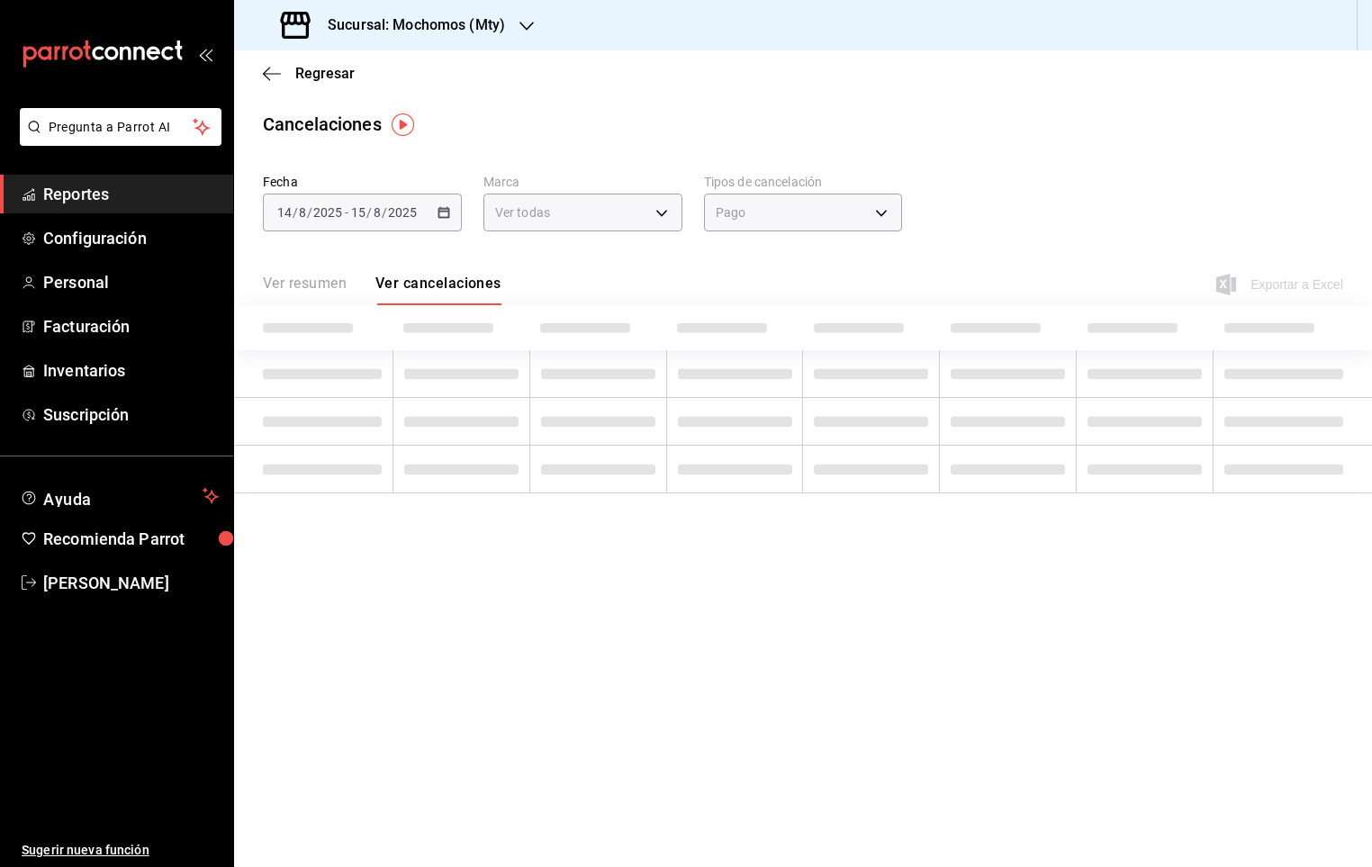
type input "ORDER_PAYMENT"
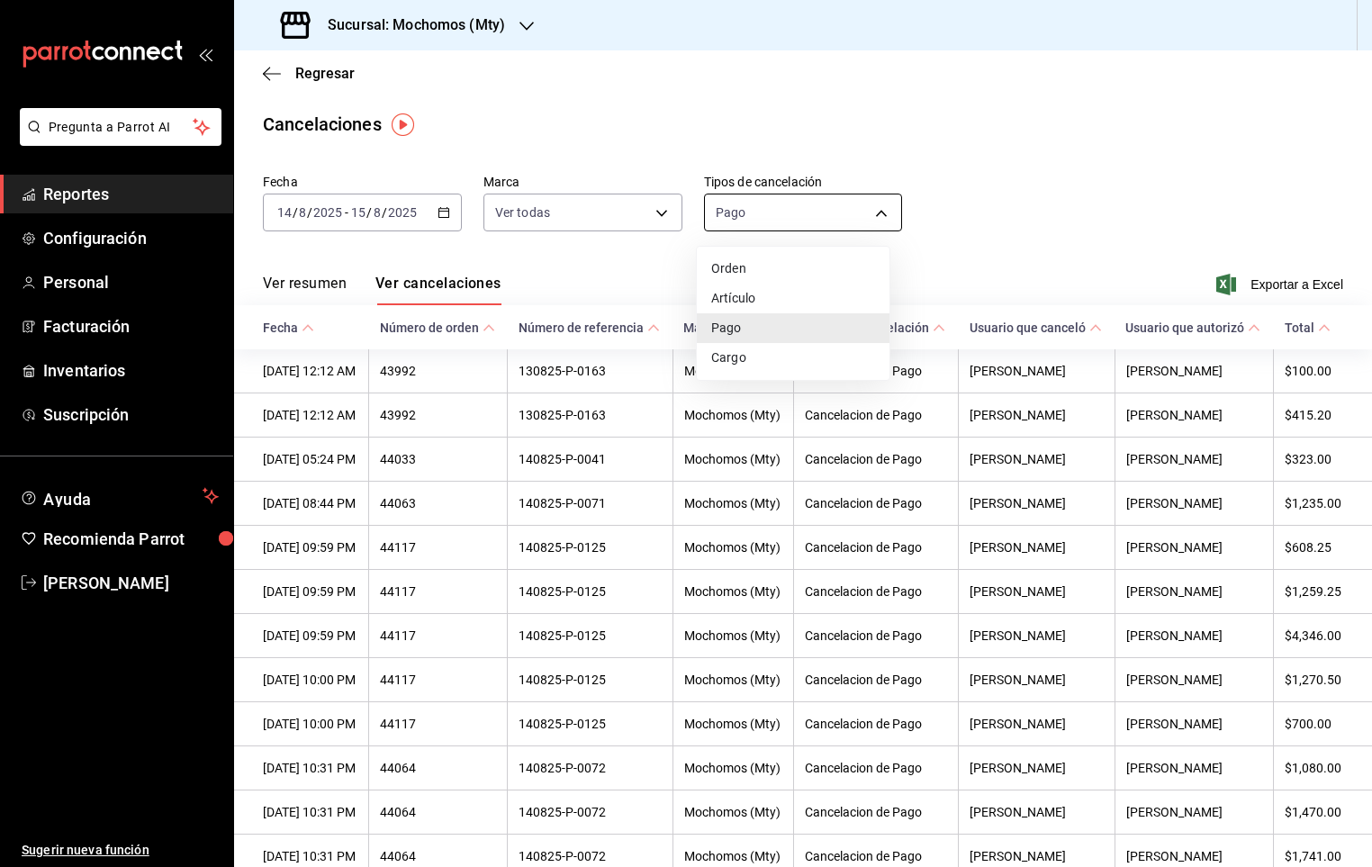
click at [887, 212] on body "Pregunta a Parrot AI Reportes Configuración Personal Facturación Inventarios Su…" at bounding box center [686, 433] width 1372 height 867
click at [1059, 251] on div at bounding box center [686, 433] width 1372 height 867
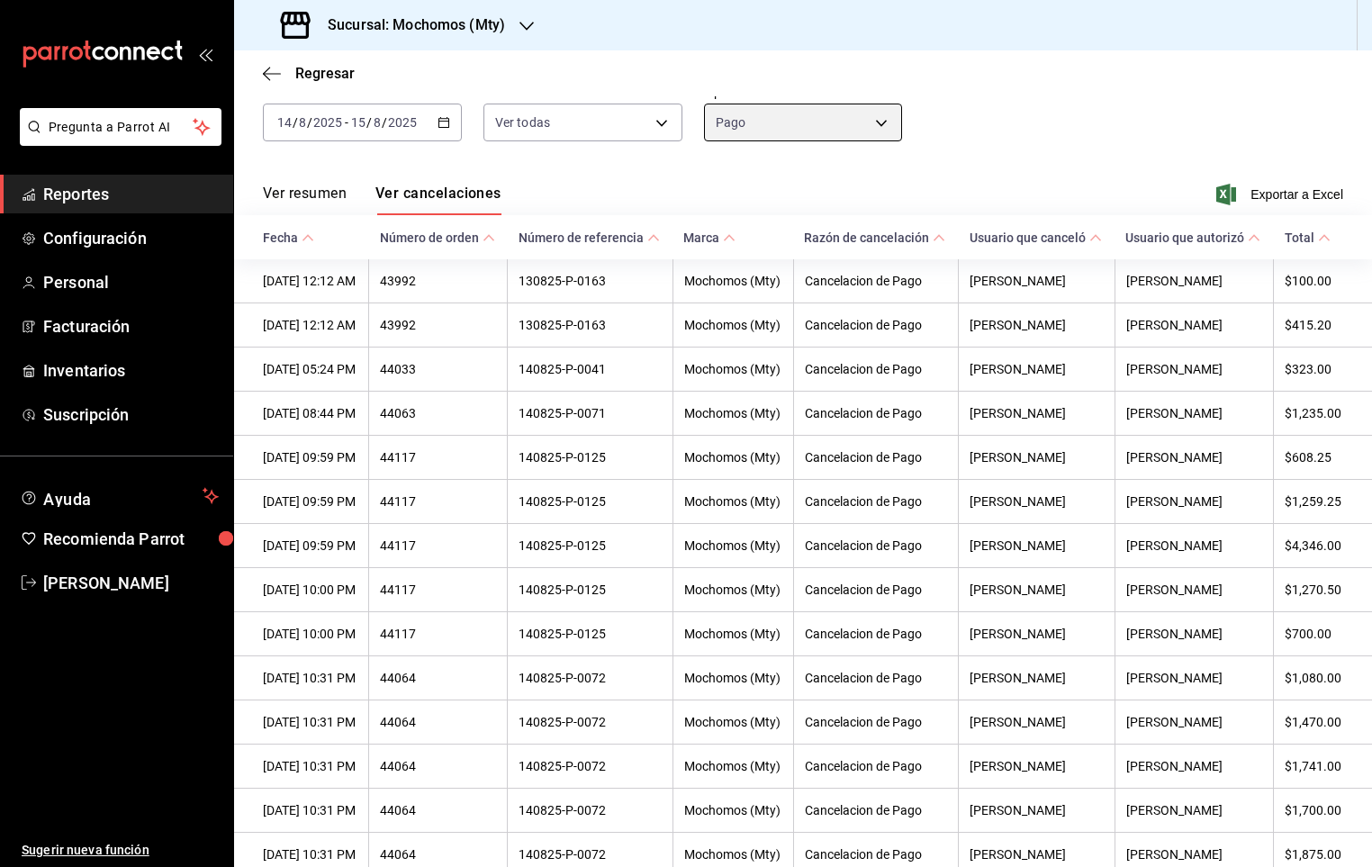
scroll to position [70, 0]
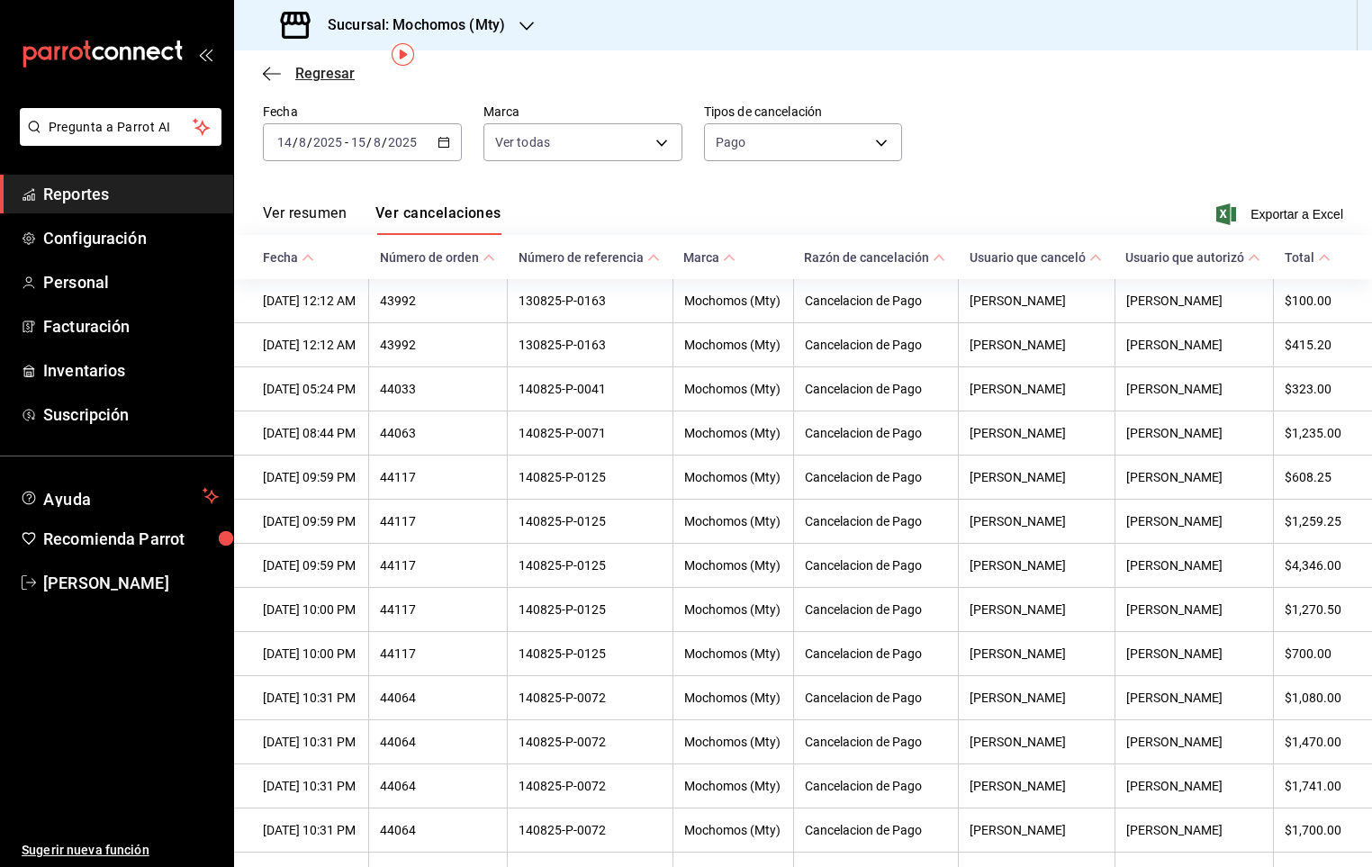
click at [297, 70] on span "Regresar" at bounding box center [324, 73] width 59 height 17
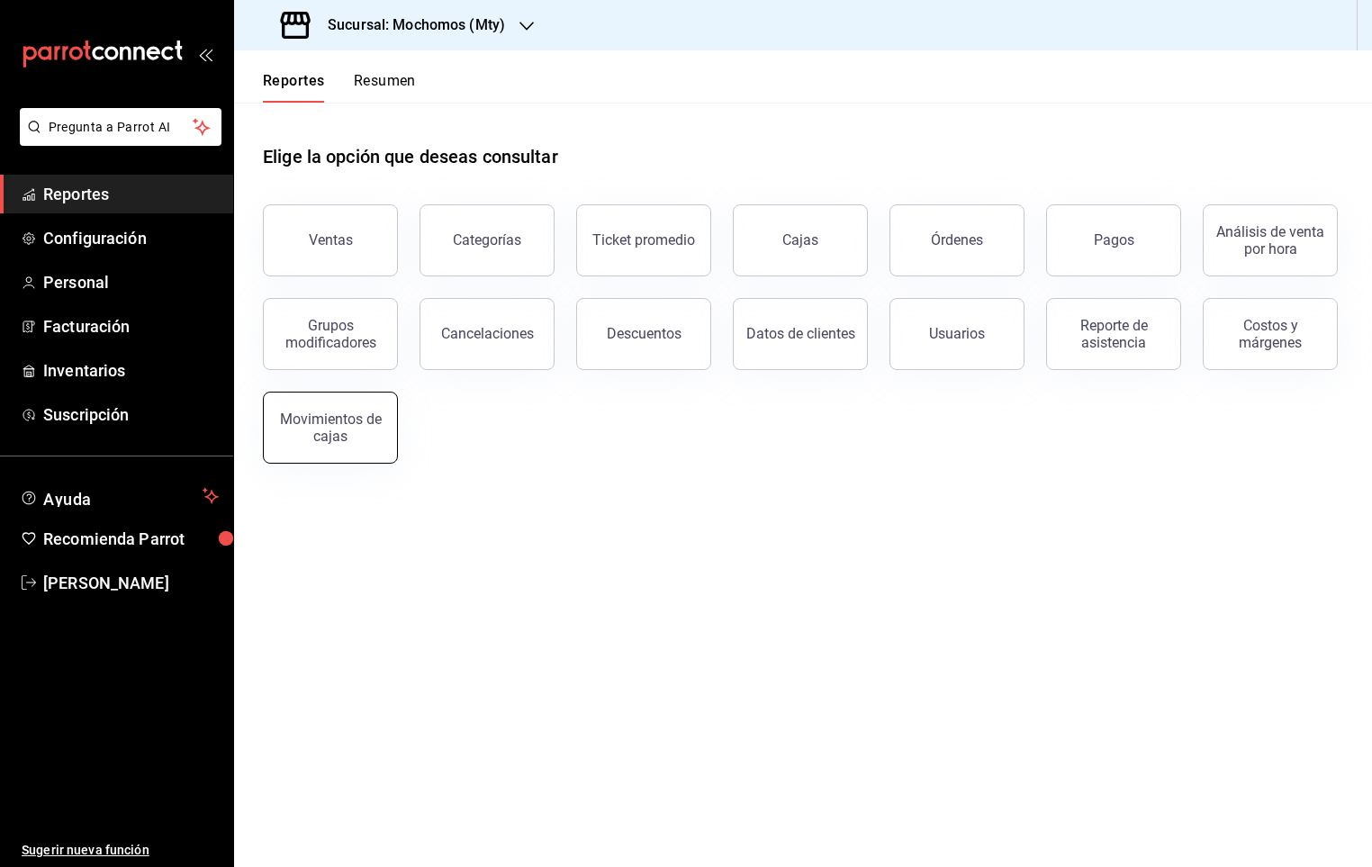
click at [348, 459] on button "Movimientos de cajas" at bounding box center [330, 428] width 135 height 72
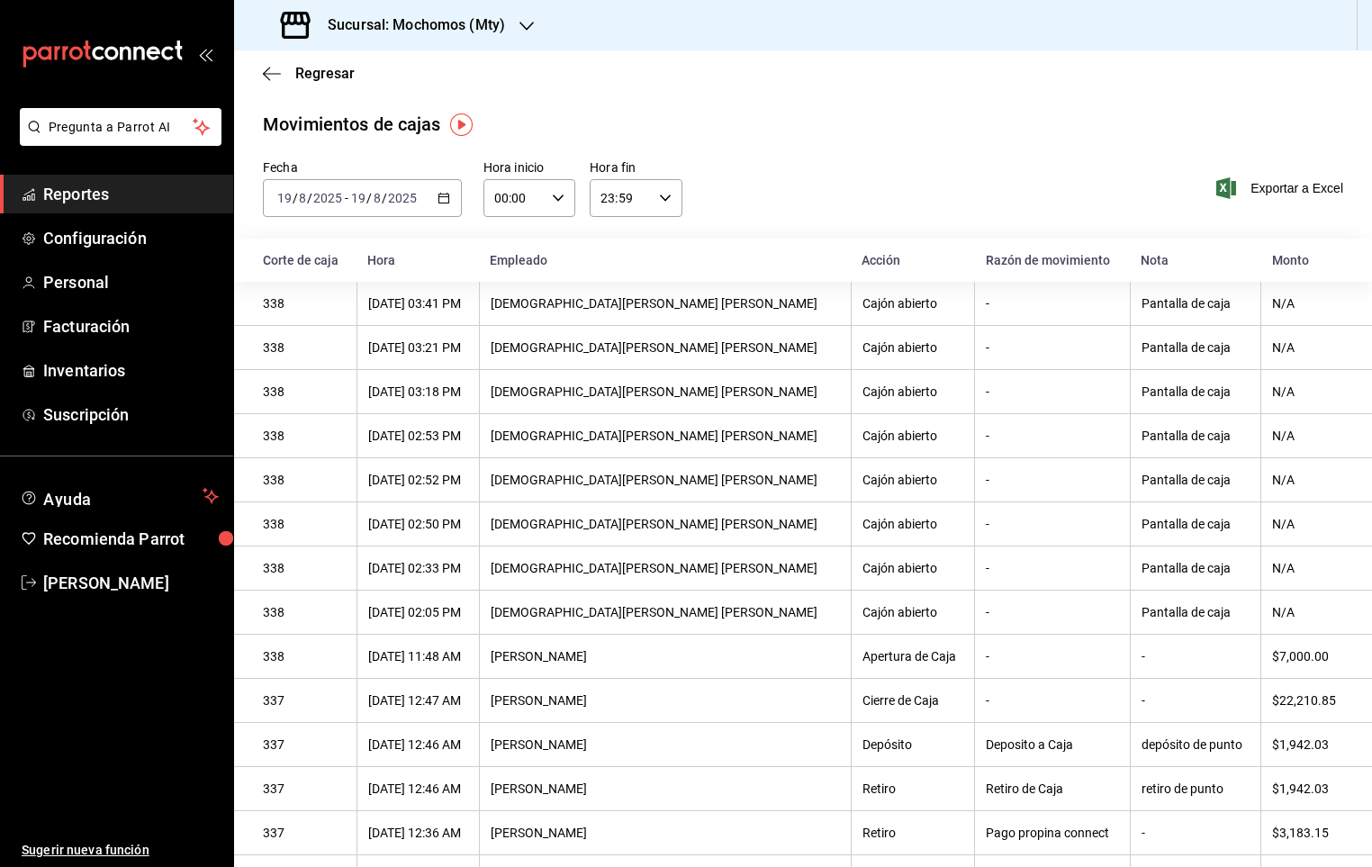
click at [440, 212] on div "[DATE] [DATE] - [DATE] [DATE]" at bounding box center [362, 198] width 199 height 38
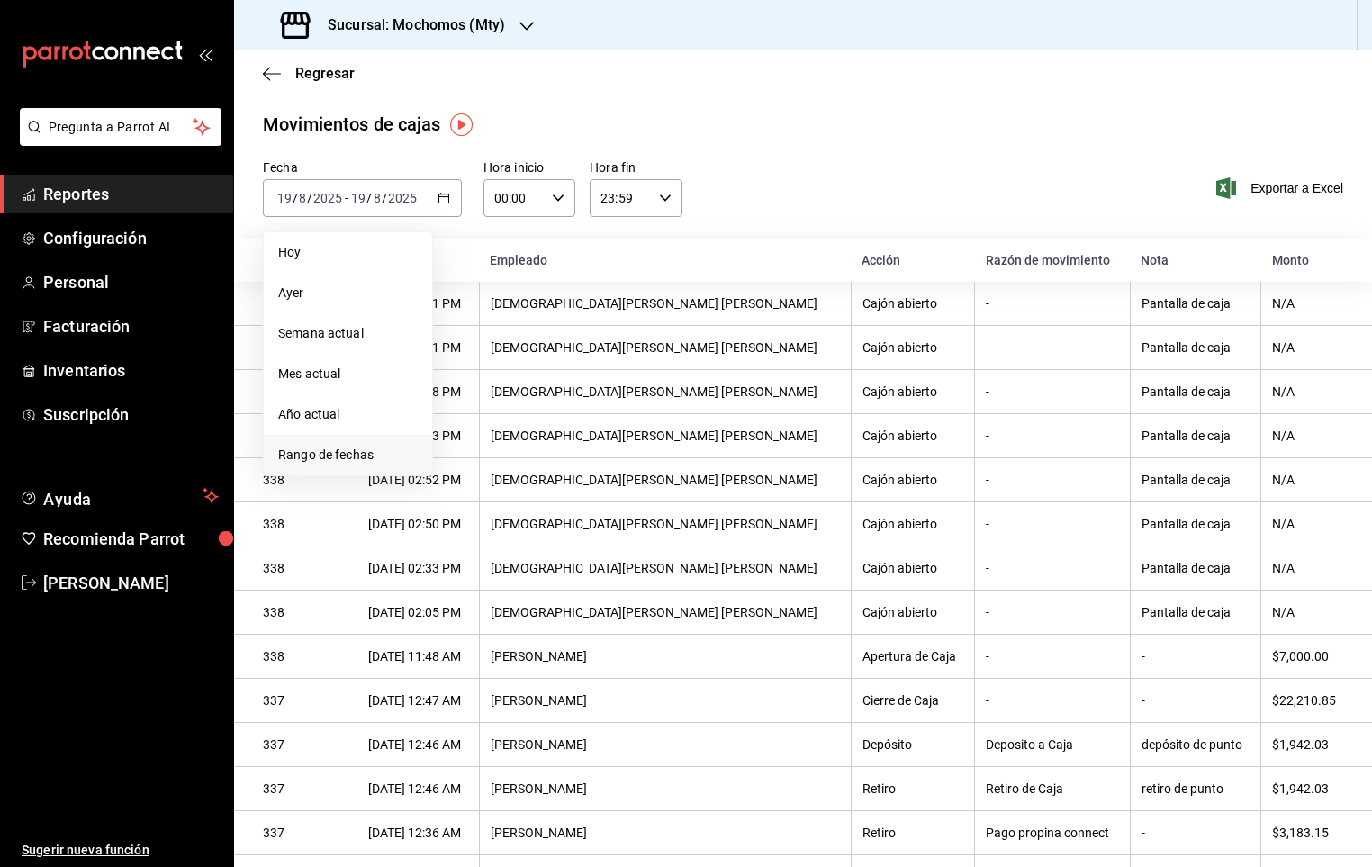
click at [360, 447] on span "Rango de fechas" at bounding box center [348, 455] width 140 height 19
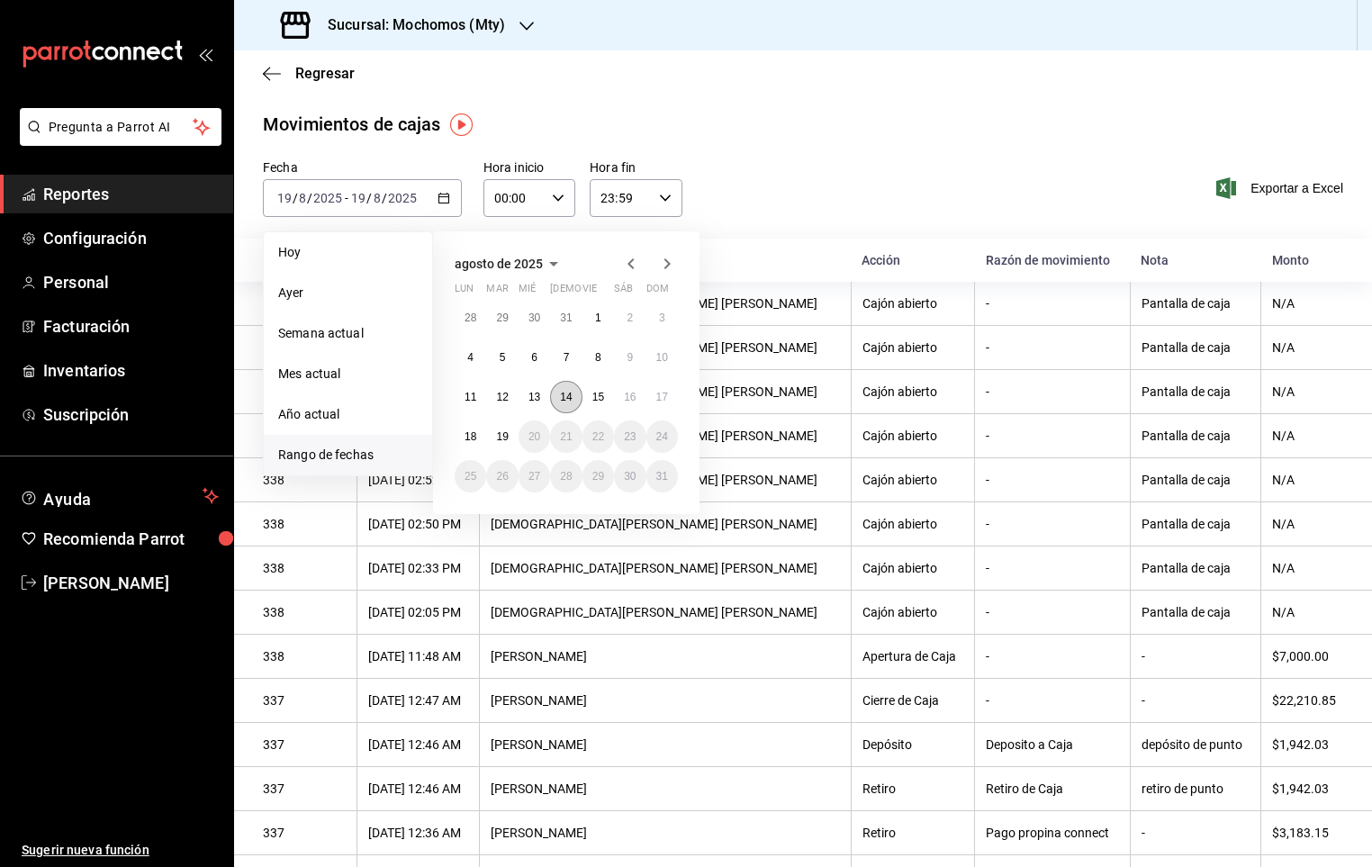
click at [560, 397] on abbr "14" at bounding box center [566, 397] width 12 height 13
click at [598, 400] on abbr "15" at bounding box center [598, 397] width 12 height 13
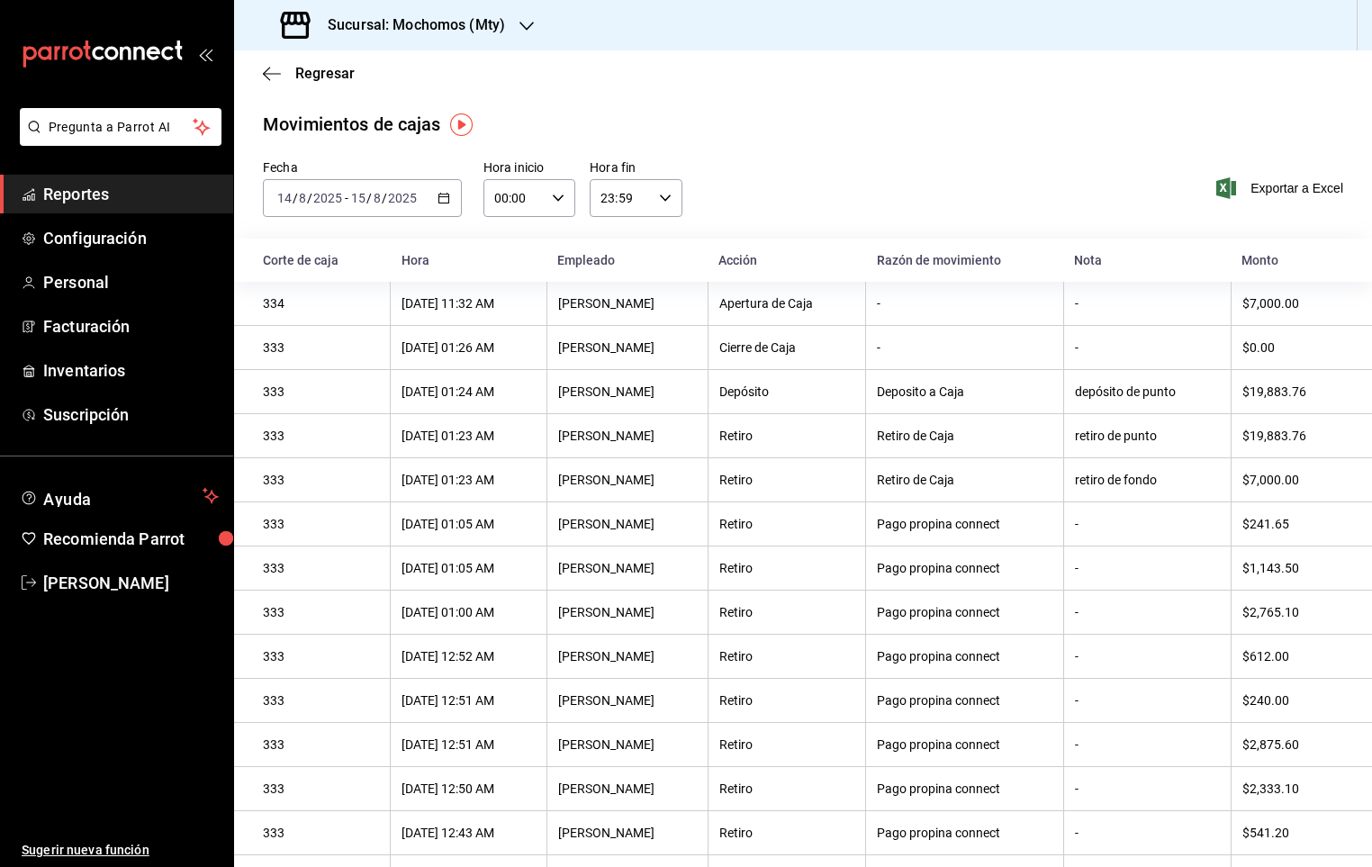
click at [562, 206] on div "00:00 Hora inicio" at bounding box center [529, 198] width 92 height 38
click at [501, 318] on span "05" at bounding box center [501, 325] width 16 height 14
type input "05:00"
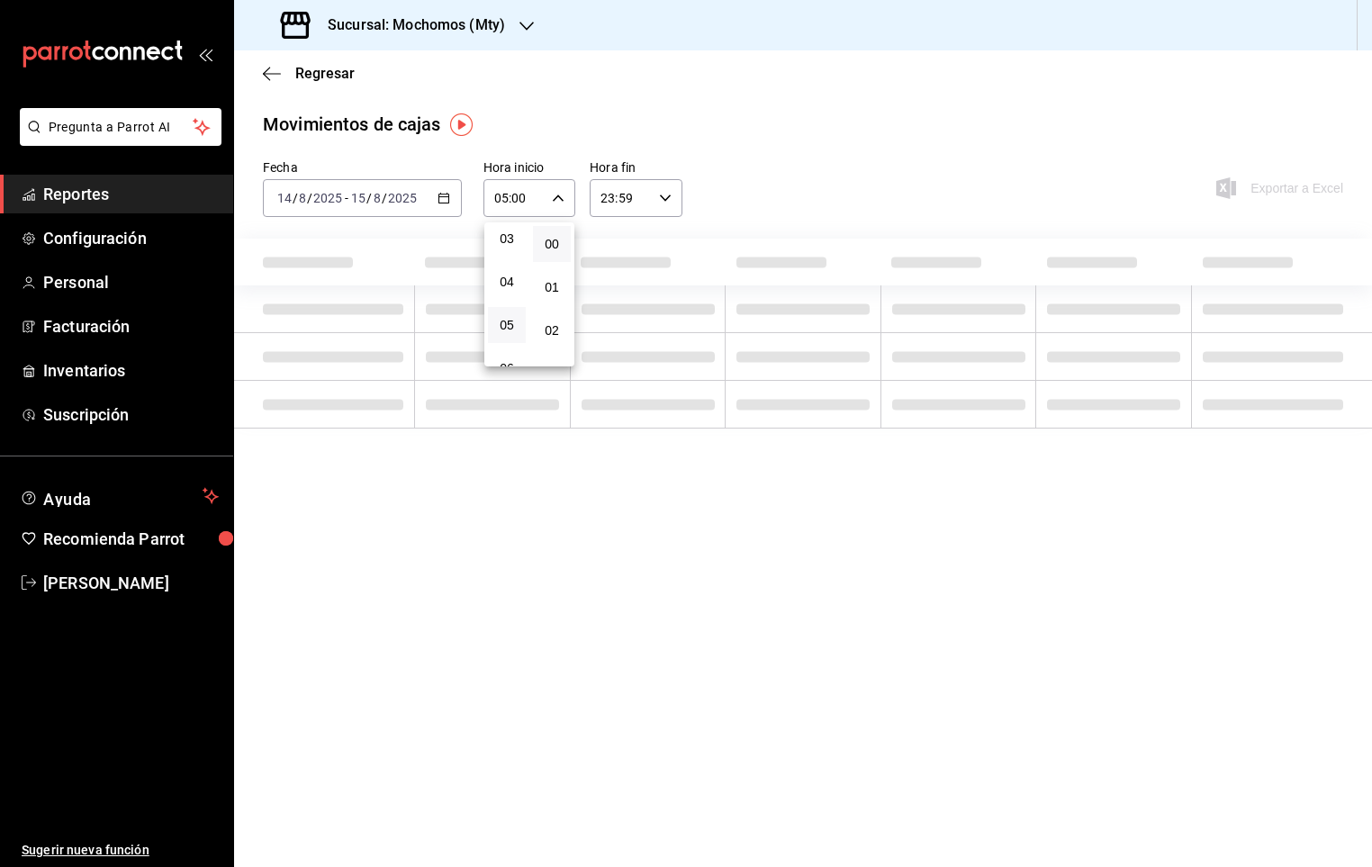
click at [664, 203] on div at bounding box center [686, 433] width 1372 height 867
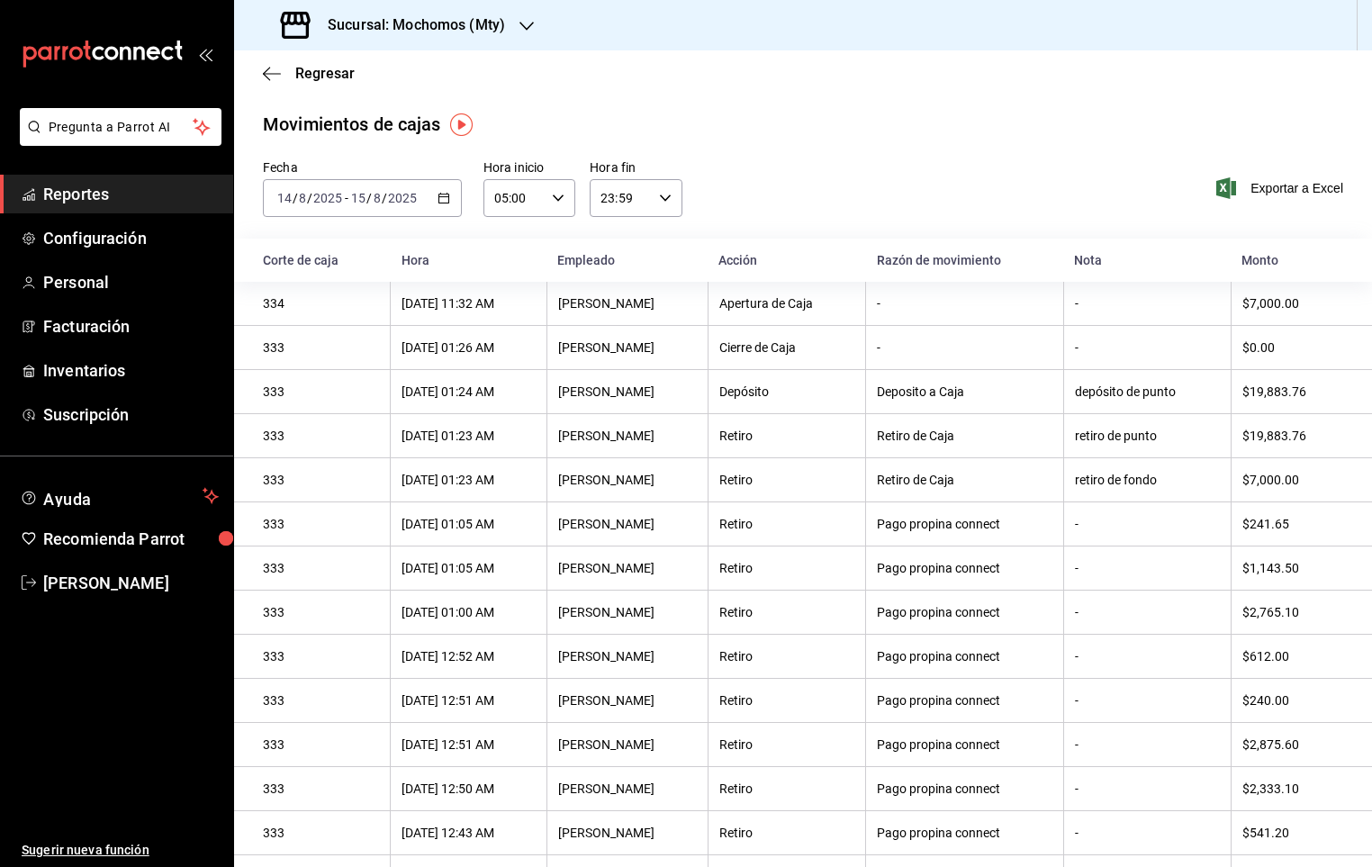
click at [664, 203] on div "23:59 Hora fin" at bounding box center [636, 198] width 92 height 38
click at [611, 318] on span "05" at bounding box center [606, 325] width 16 height 14
type input "05:59"
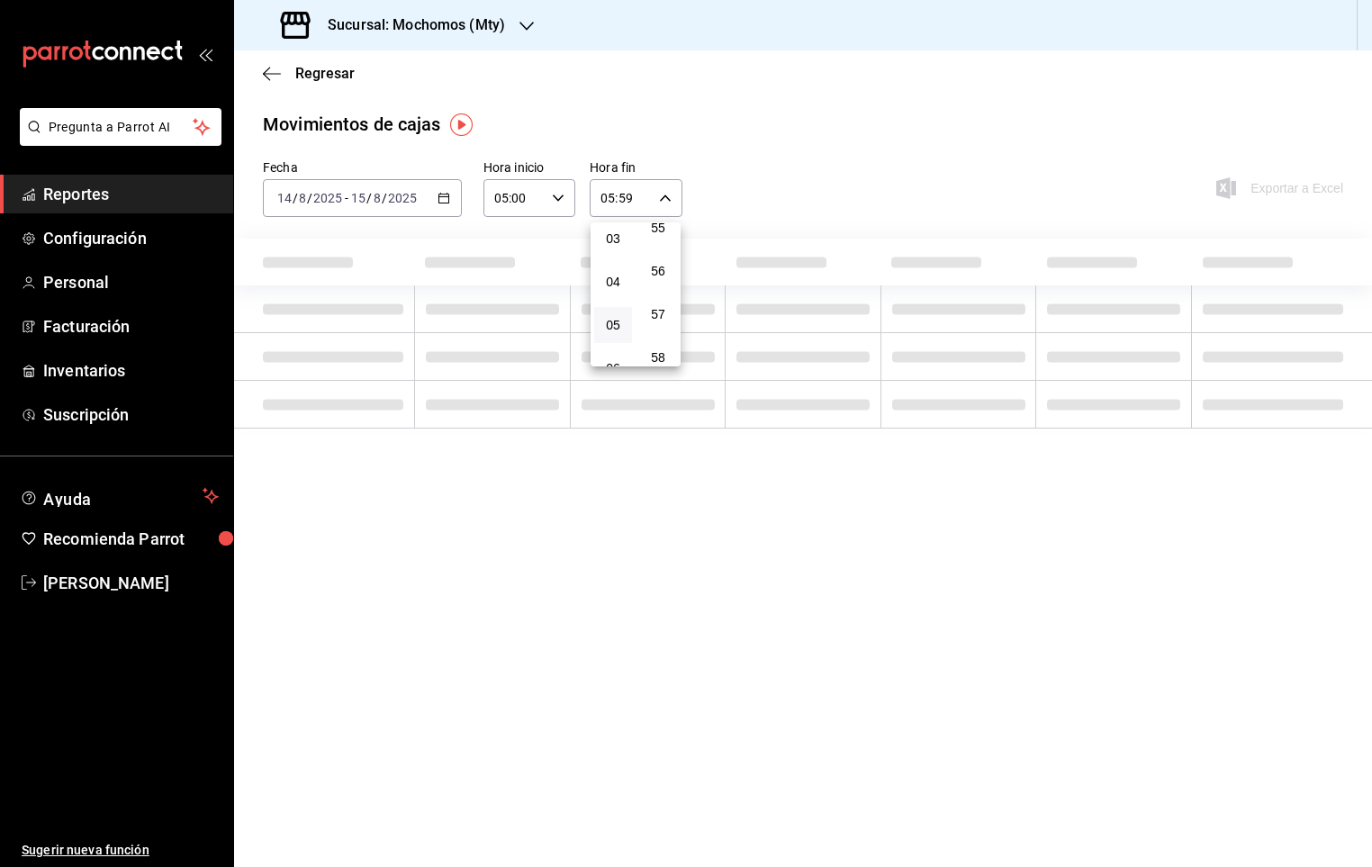
click at [797, 203] on div at bounding box center [686, 433] width 1372 height 867
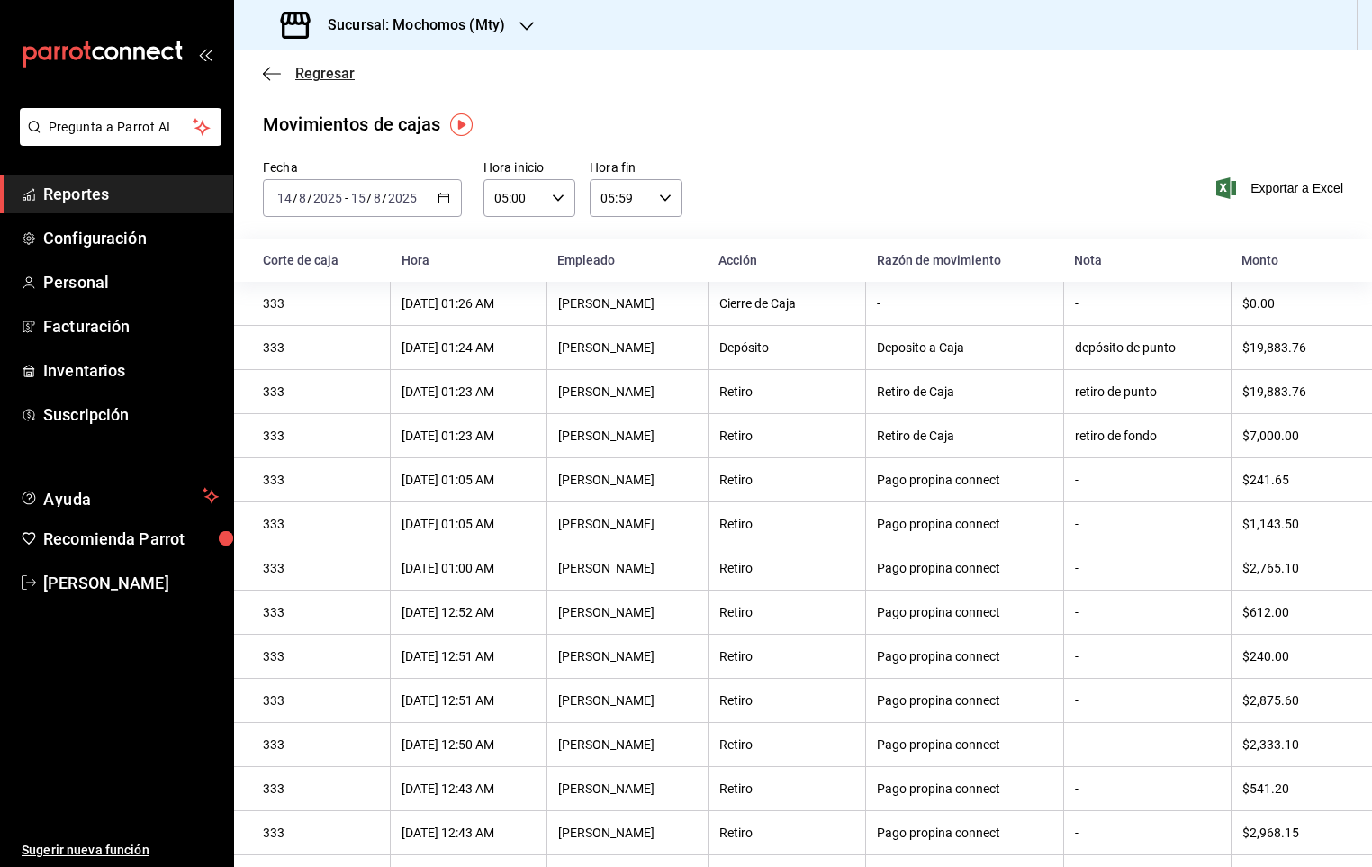
click at [300, 71] on span "Regresar" at bounding box center [324, 73] width 59 height 17
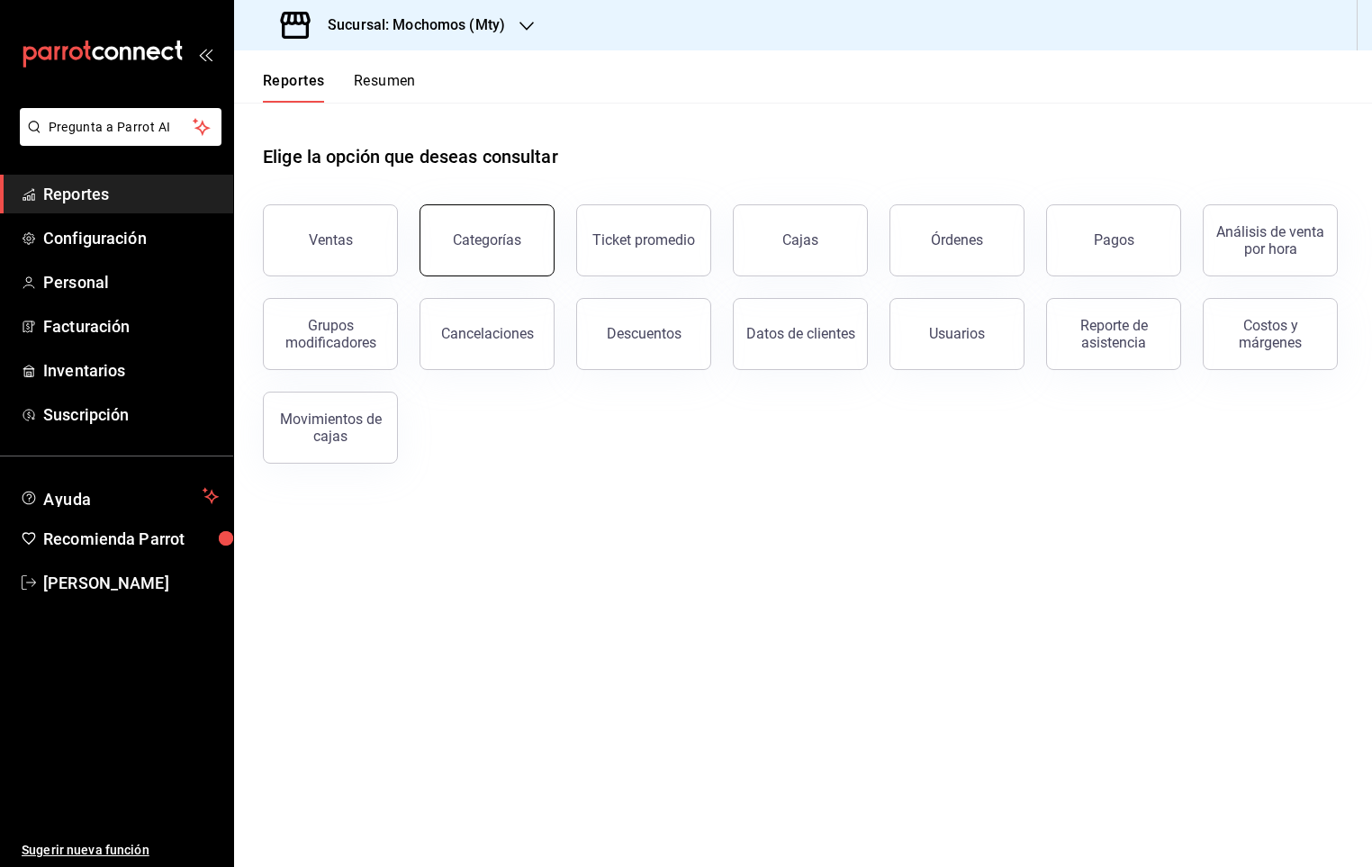
click at [463, 243] on div "Categorías" at bounding box center [487, 239] width 68 height 17
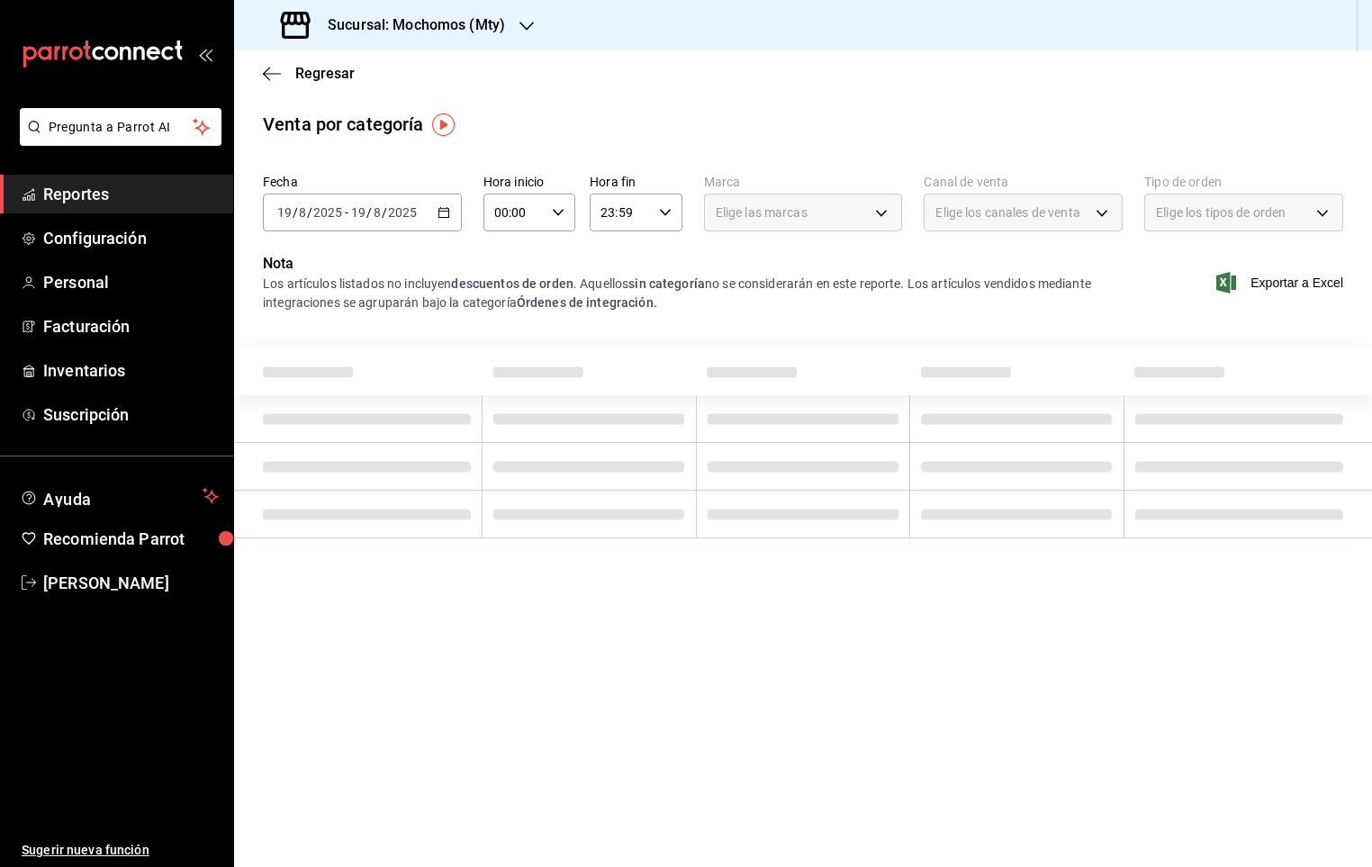
drag, startPoint x: 330, startPoint y: 78, endPoint x: 327, endPoint y: 97, distance: 19.1
click at [327, 97] on main "Regresar Venta por categoría Fecha [DATE] [DATE] - [DATE] [DATE] Hora inicio 00…" at bounding box center [803, 458] width 1138 height 817
click at [348, 71] on span "Regresar" at bounding box center [324, 73] width 59 height 17
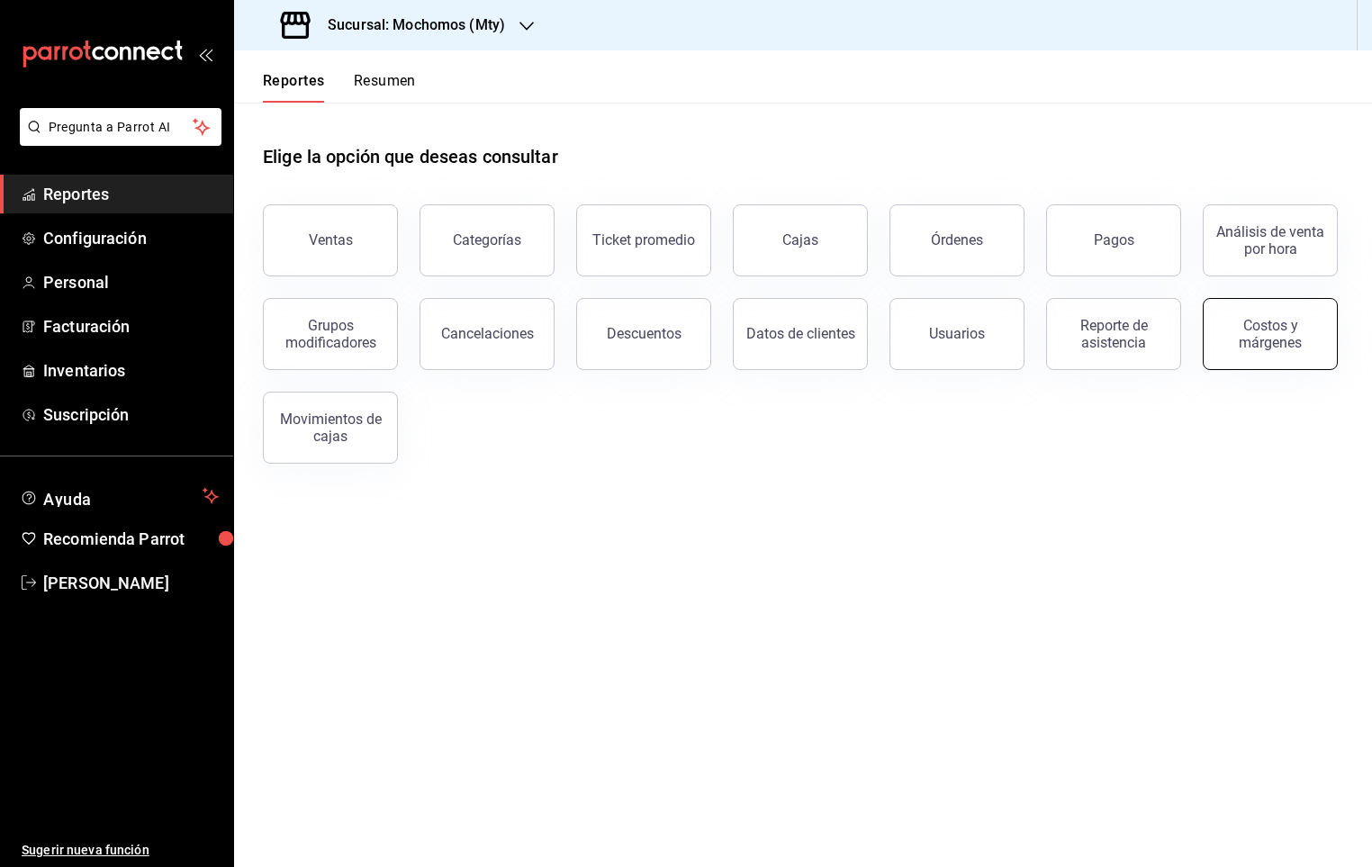
click at [1326, 341] on button "Costos y márgenes" at bounding box center [1270, 334] width 135 height 72
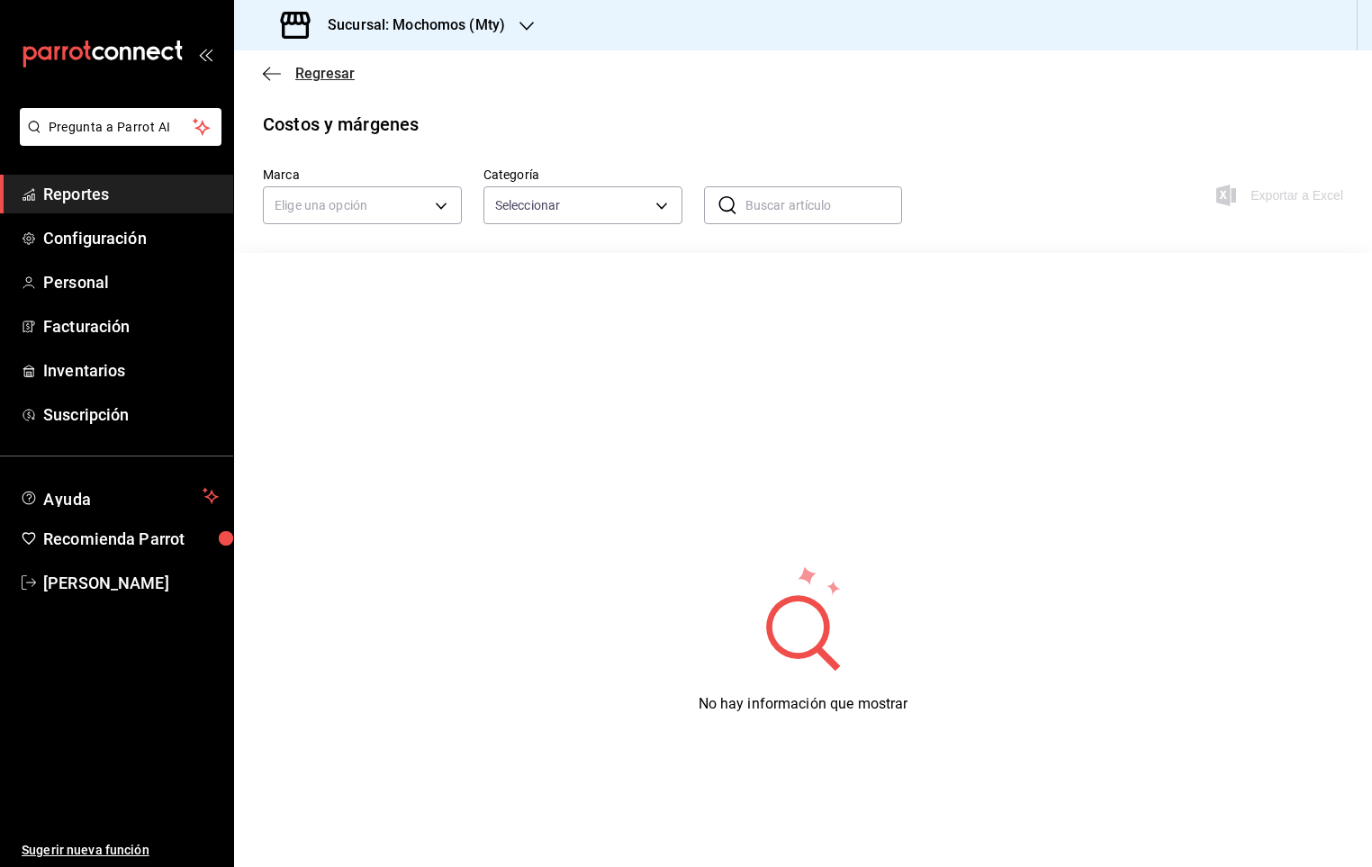
click at [347, 68] on span "Regresar" at bounding box center [324, 73] width 59 height 17
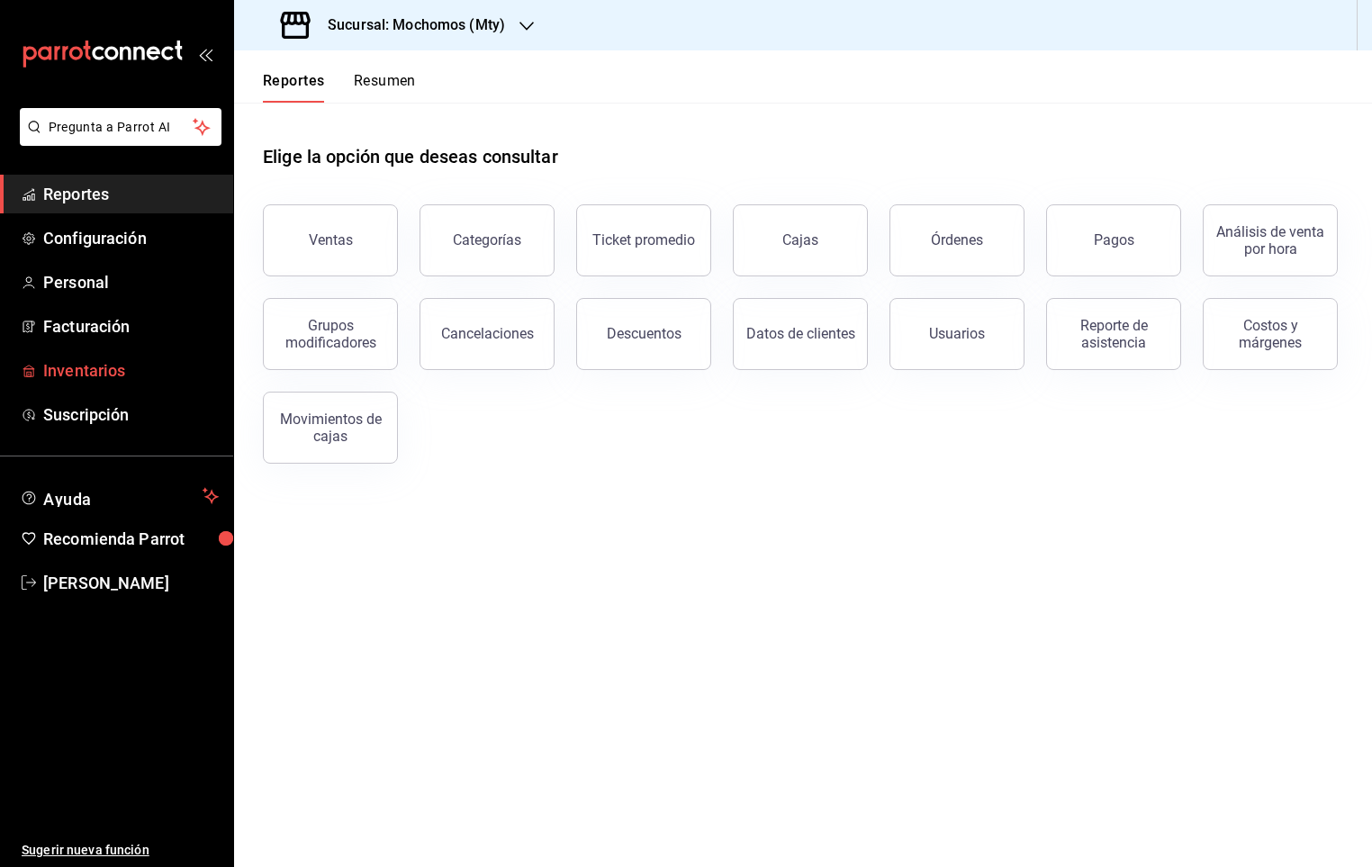
click at [101, 367] on span "Inventarios" at bounding box center [131, 370] width 176 height 24
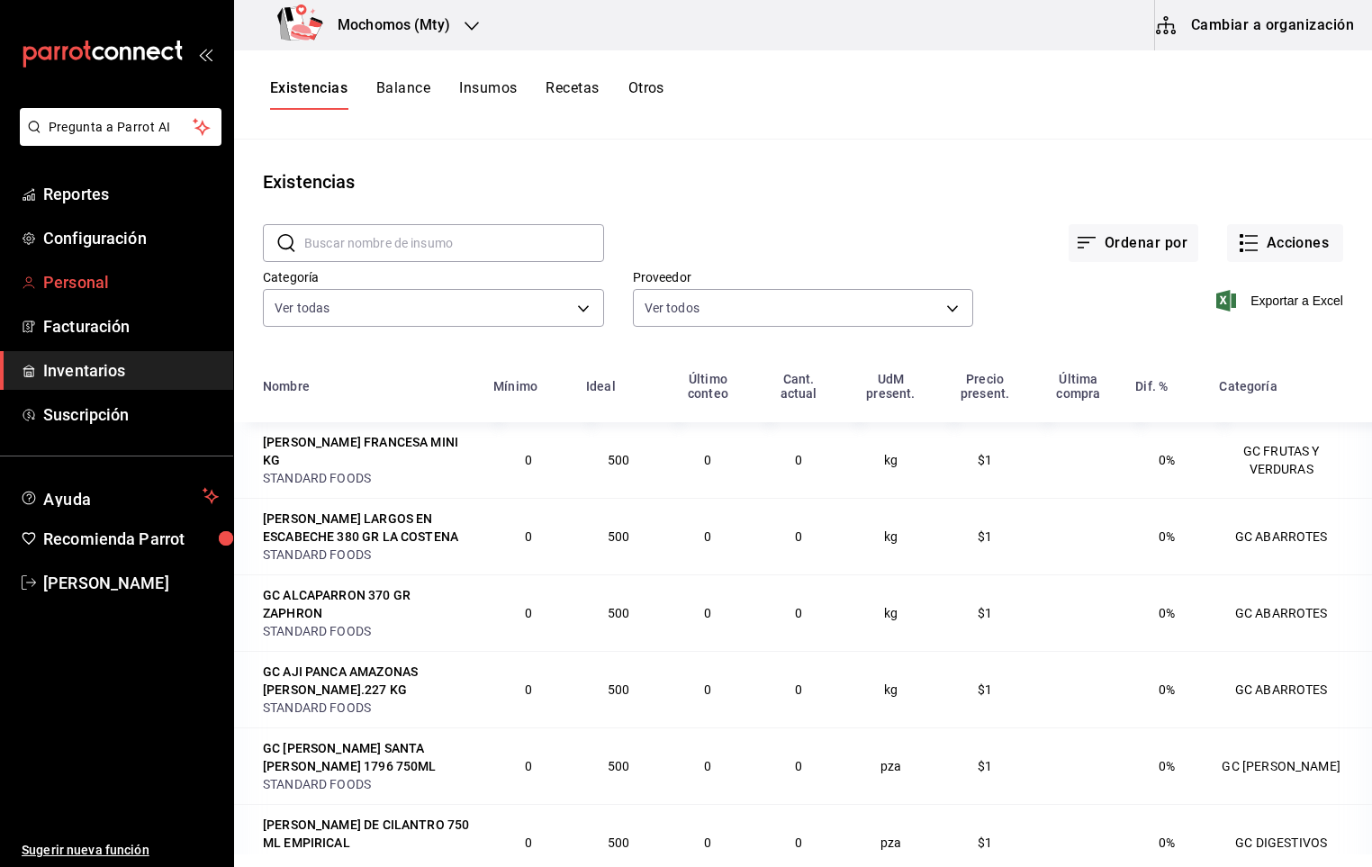
click at [31, 287] on icon "mailbox folders" at bounding box center [29, 283] width 14 height 14
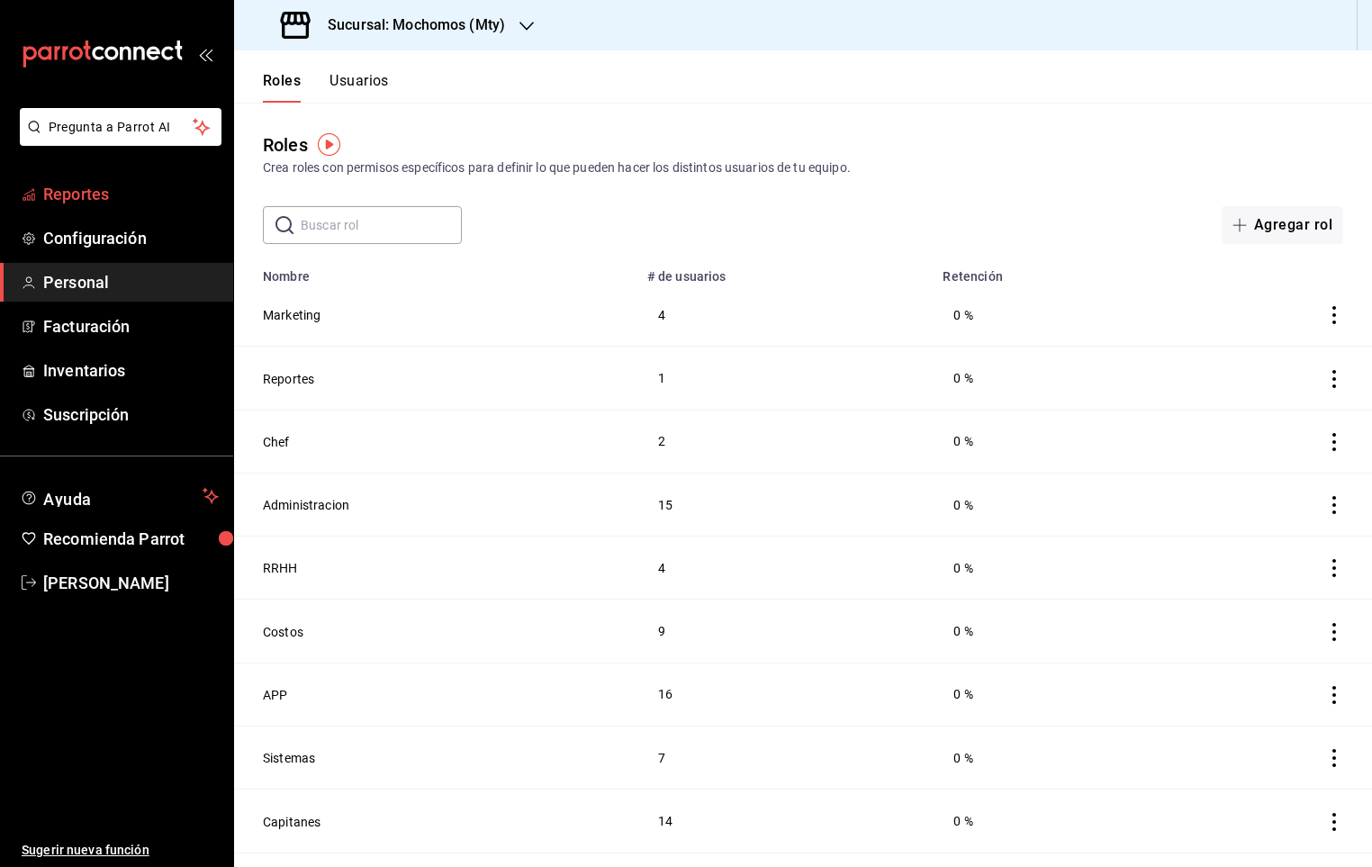
click at [60, 200] on span "Reportes" at bounding box center [131, 194] width 176 height 24
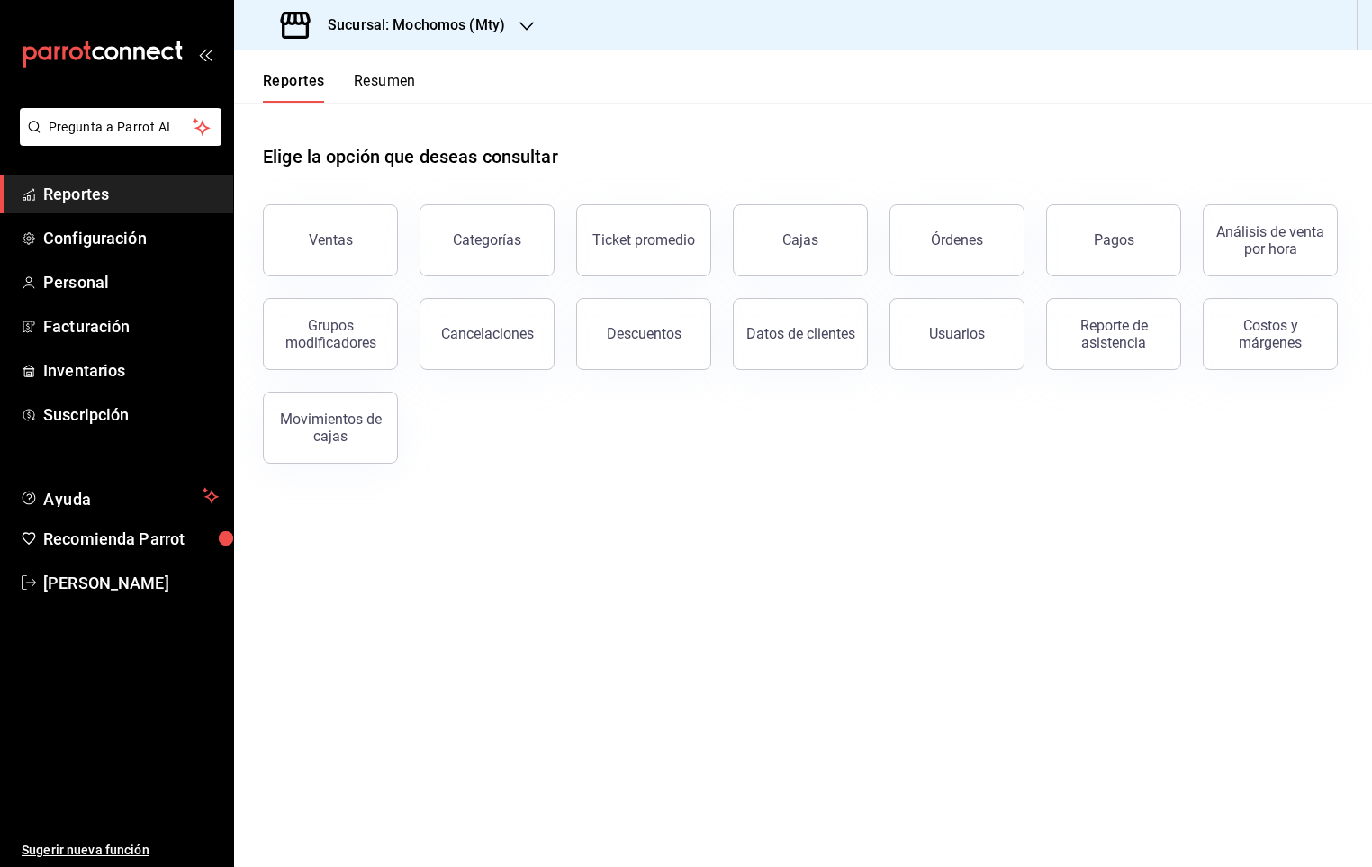
click at [359, 74] on button "Resumen" at bounding box center [385, 87] width 62 height 31
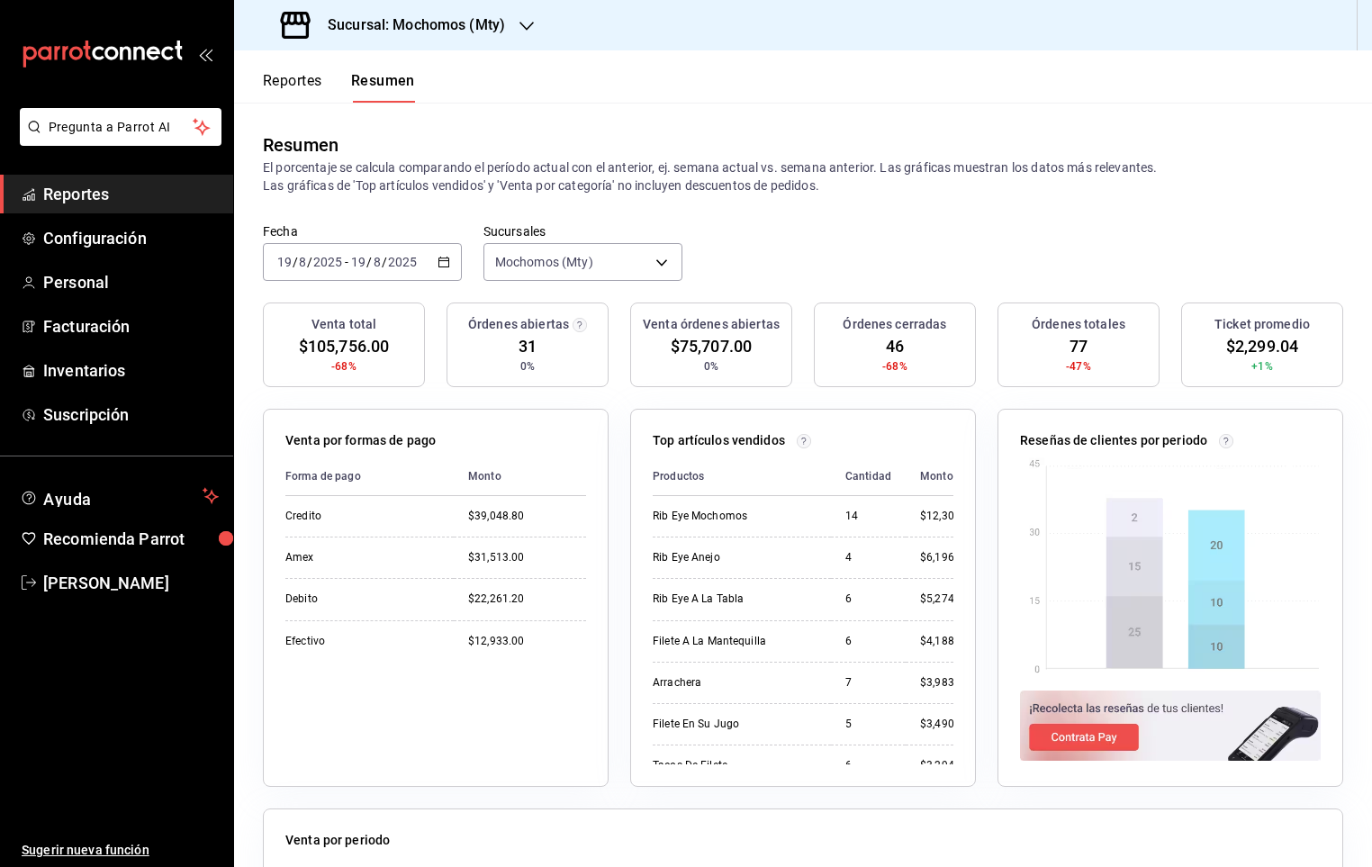
click at [421, 248] on div "[DATE] [DATE] - [DATE] [DATE]" at bounding box center [362, 262] width 199 height 38
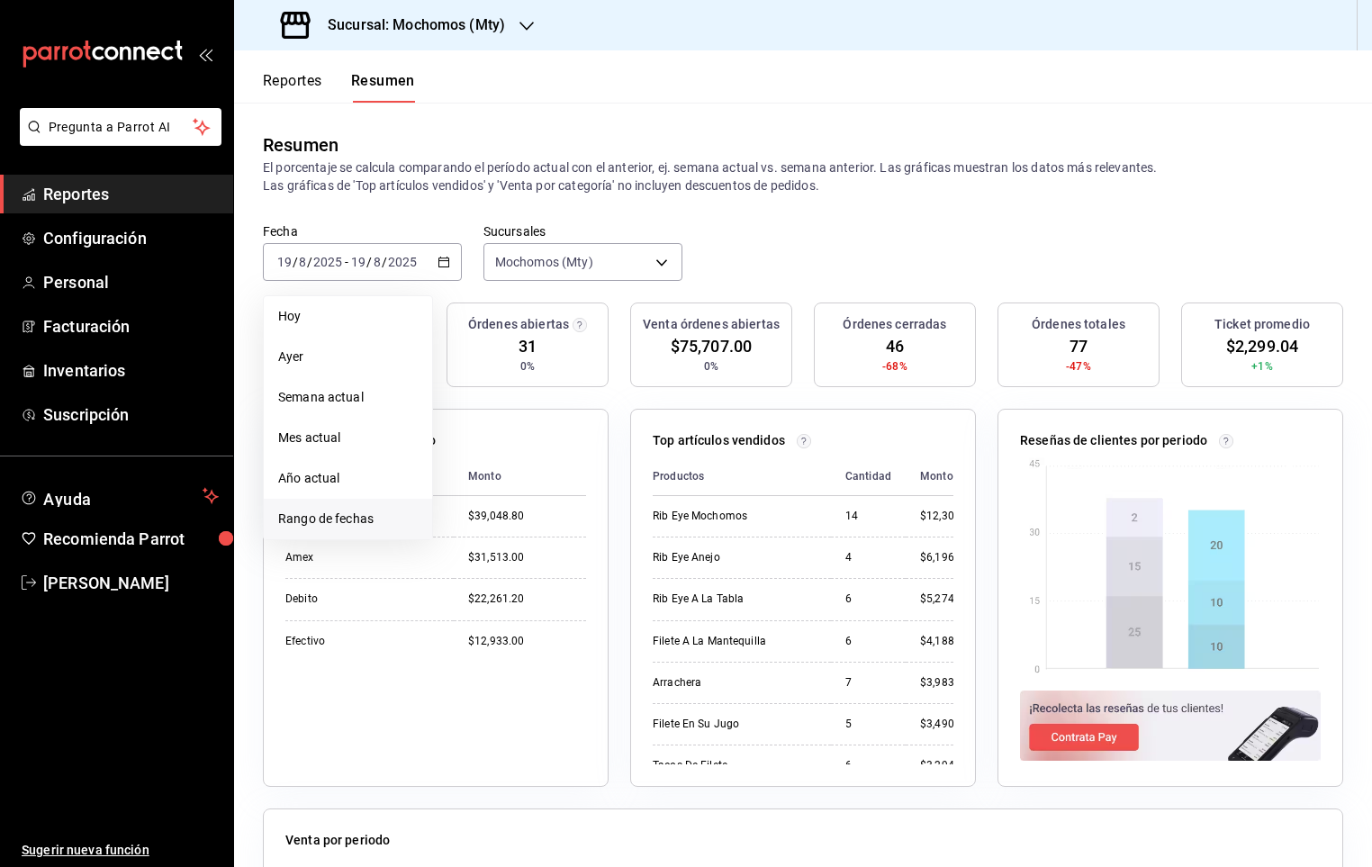
click at [321, 519] on span "Rango de fechas" at bounding box center [348, 519] width 140 height 19
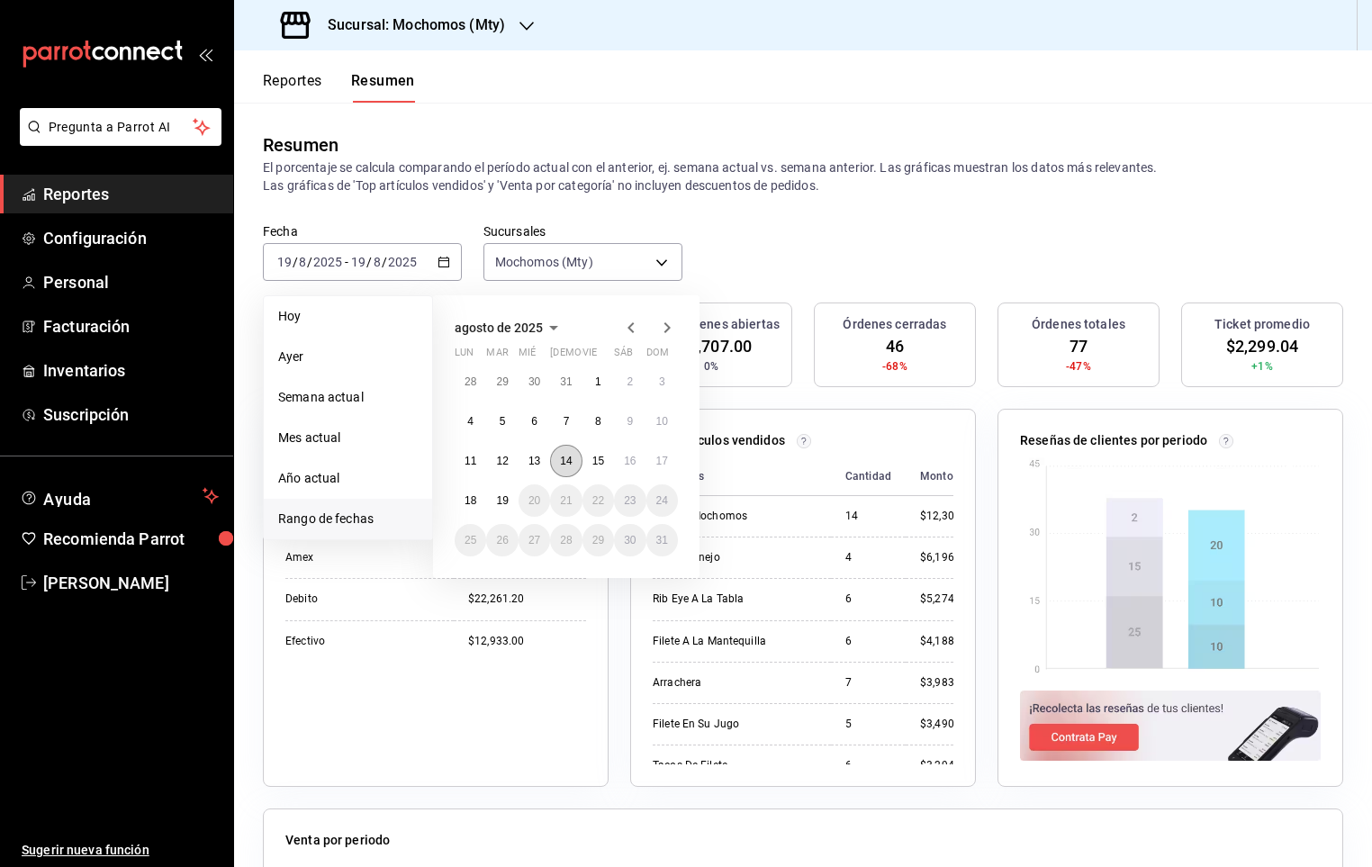
click at [552, 465] on button "14" at bounding box center [566, 461] width 32 height 32
click at [629, 462] on abbr "16" at bounding box center [630, 461] width 12 height 13
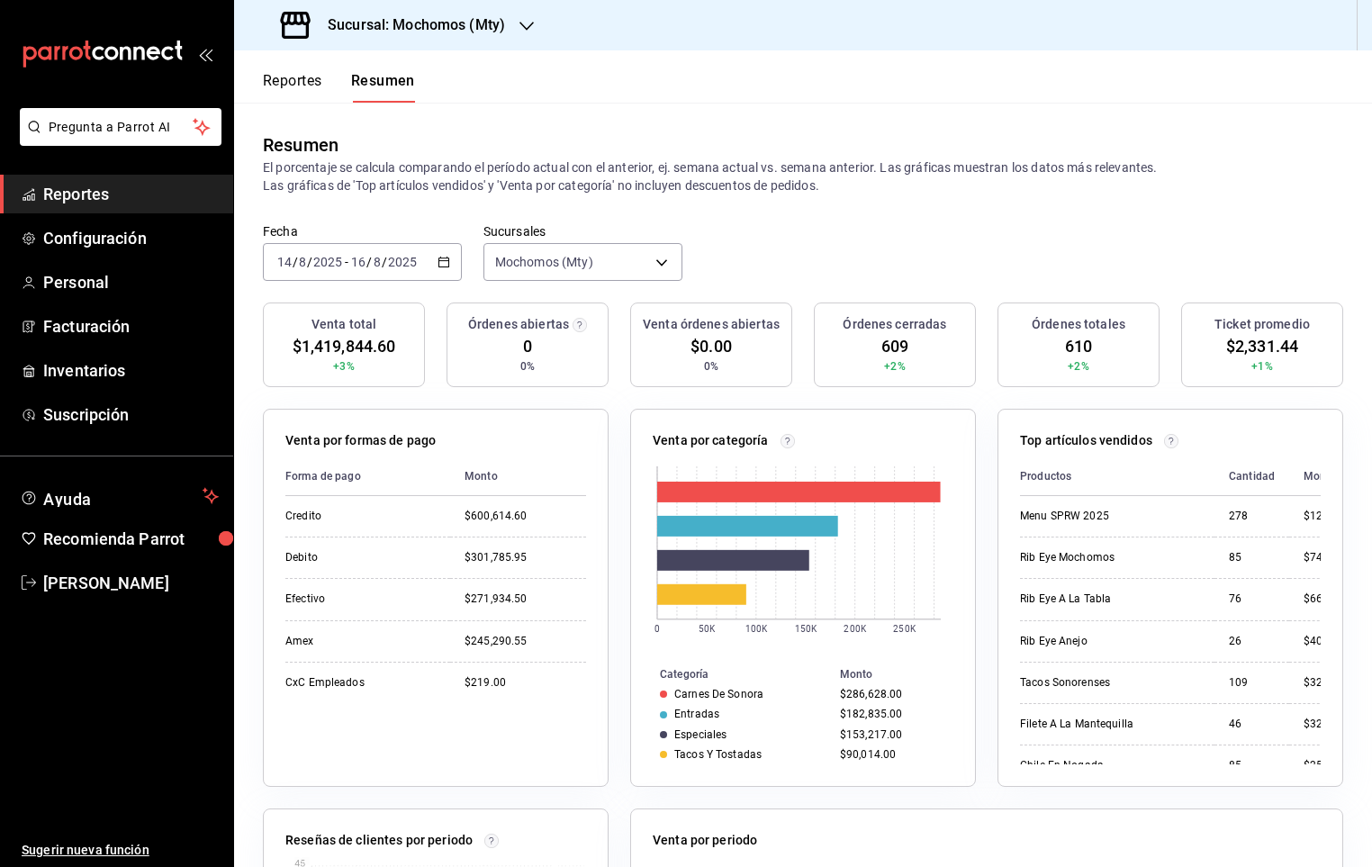
click at [68, 185] on span "Reportes" at bounding box center [131, 194] width 176 height 24
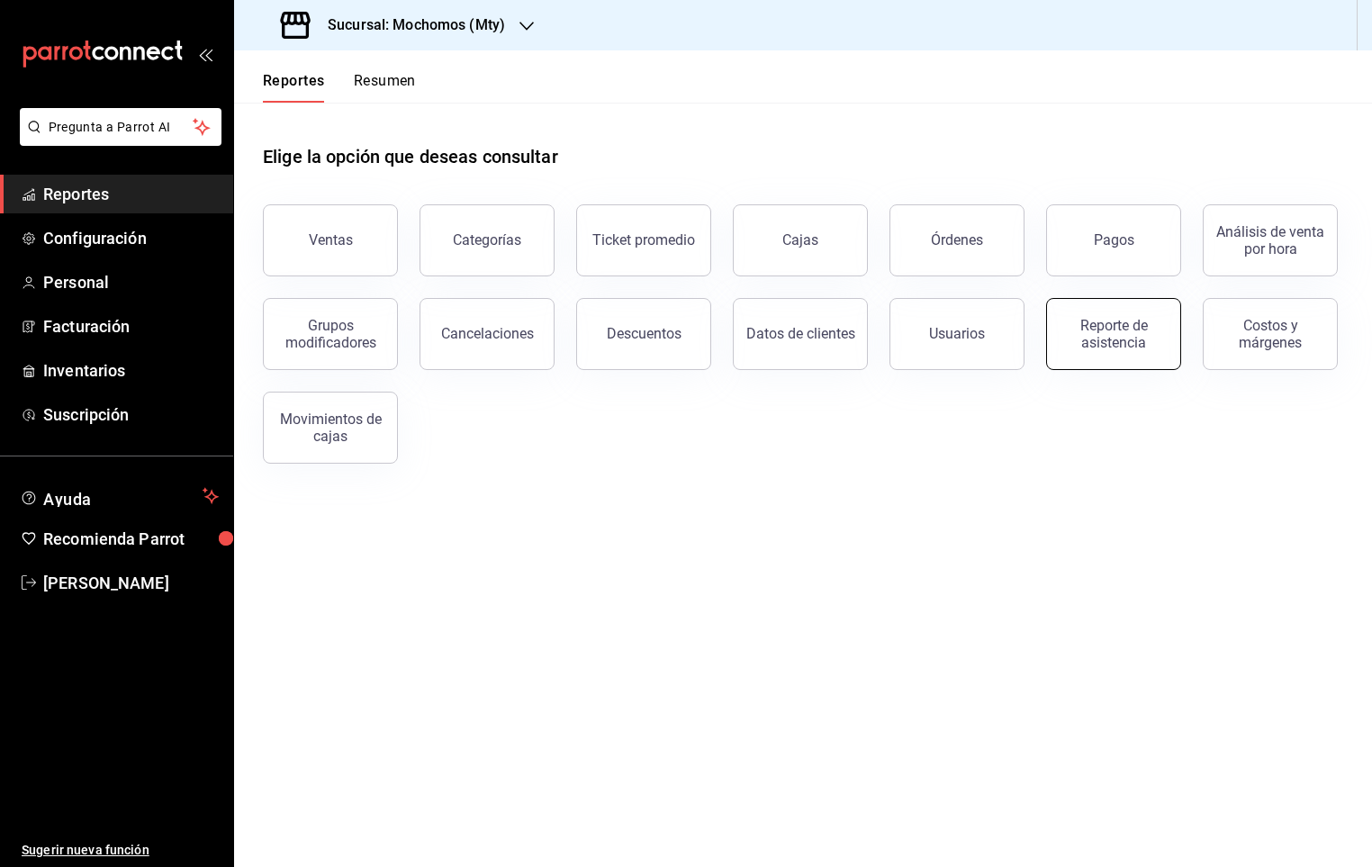
click at [1159, 317] on div "Reporte de asistencia" at bounding box center [1114, 334] width 112 height 34
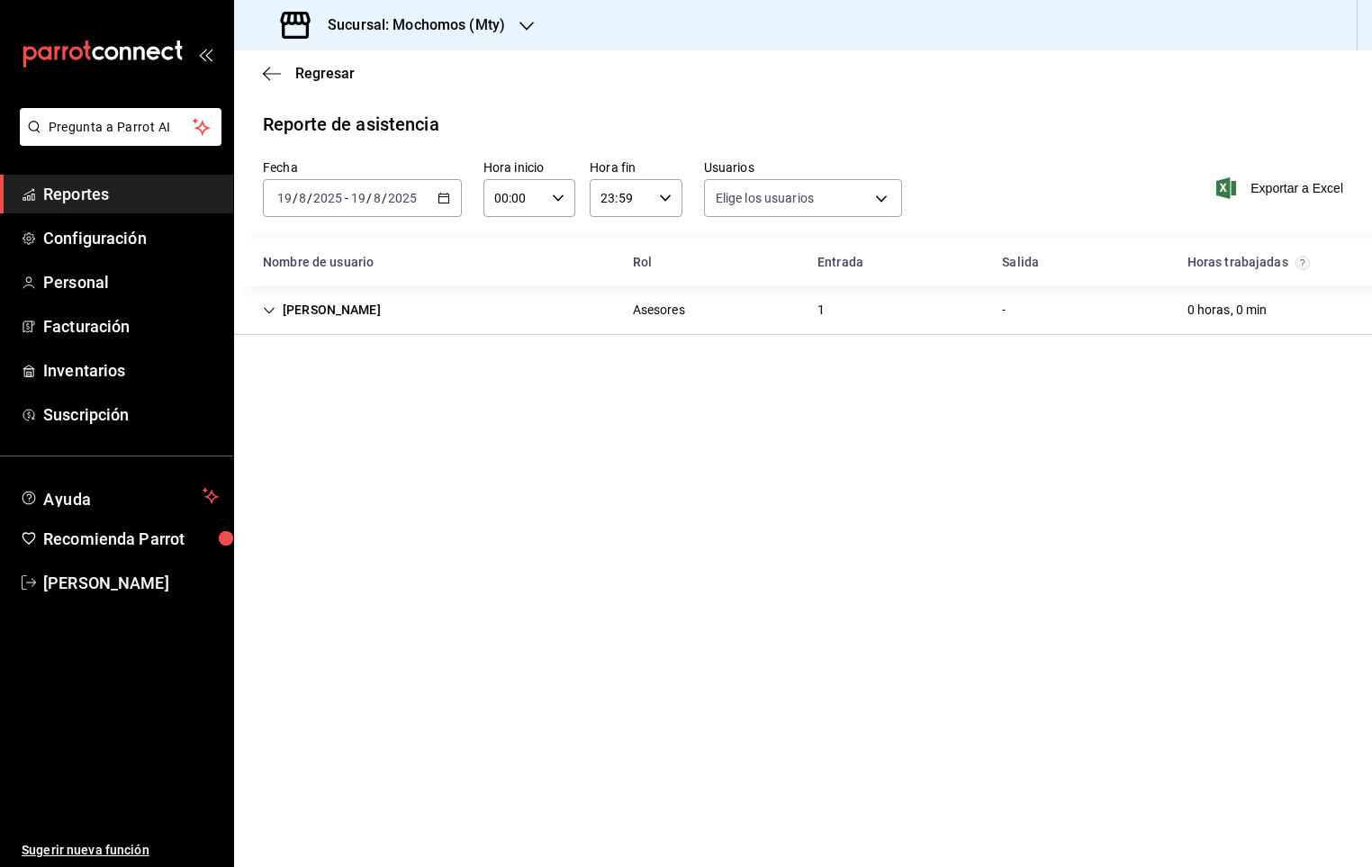
type input "b6151f31-97a7-40e5-b2dc-bf60c2243437,954f88a8-cd2e-4038-b47f-4c898da9f51b,87528…"
